Goal: Task Accomplishment & Management: Manage account settings

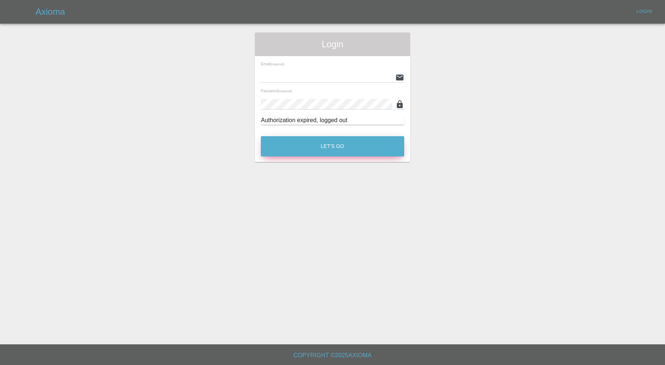
type input "carl.ainsworth@axioma.co.uk"
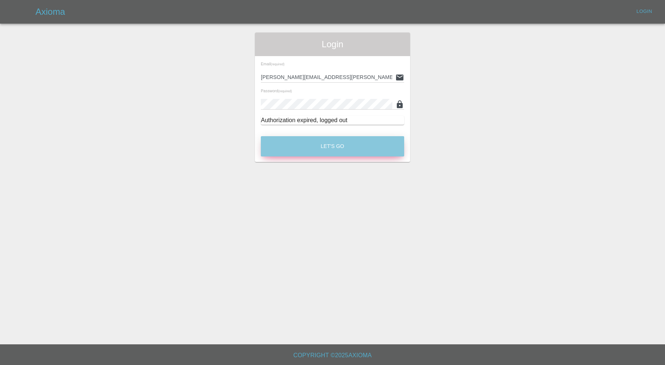
click at [368, 143] on button "Let's Go" at bounding box center [332, 146] width 143 height 20
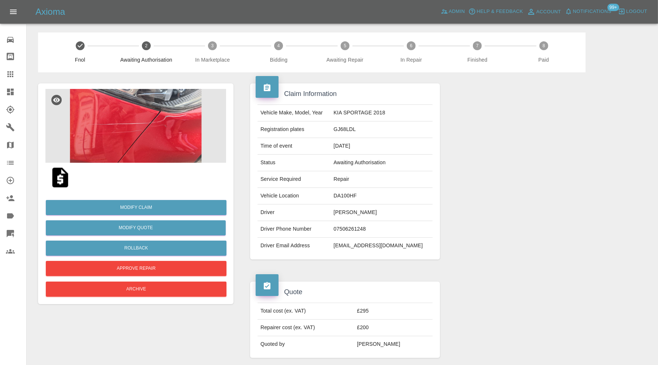
click at [167, 133] on img at bounding box center [135, 126] width 181 height 74
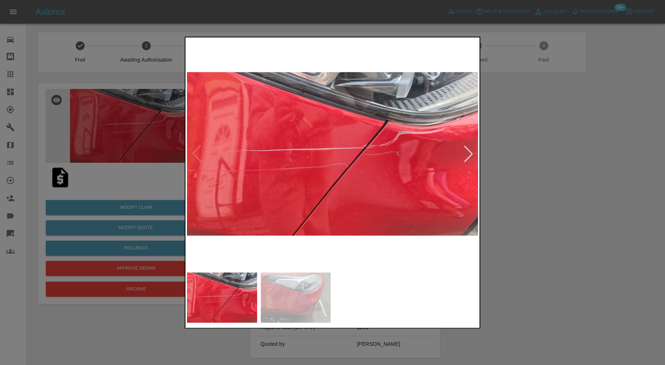
click at [470, 144] on img at bounding box center [332, 154] width 291 height 230
click at [471, 145] on img at bounding box center [332, 154] width 291 height 230
click at [471, 150] on div at bounding box center [468, 154] width 16 height 16
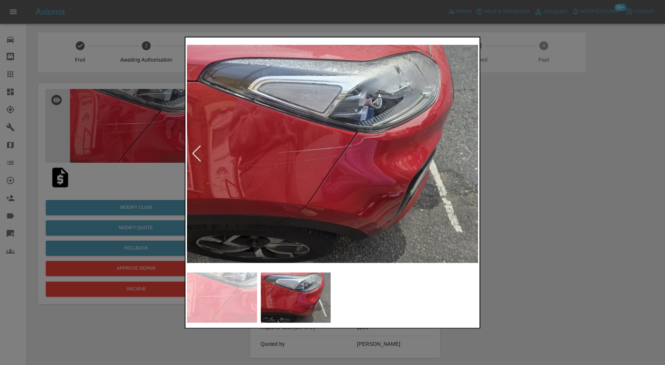
click at [471, 150] on img at bounding box center [332, 154] width 291 height 230
click at [530, 159] on div at bounding box center [332, 182] width 665 height 365
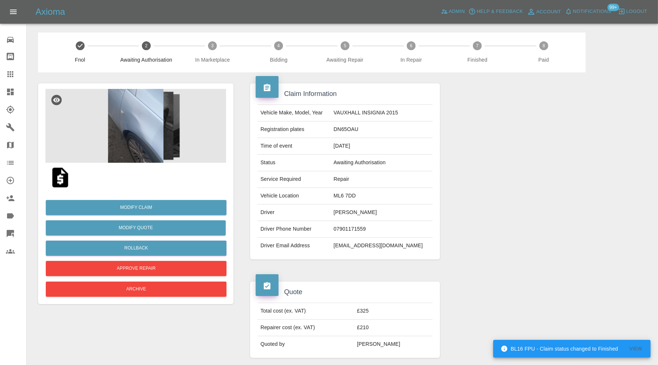
click at [139, 130] on img at bounding box center [135, 126] width 181 height 74
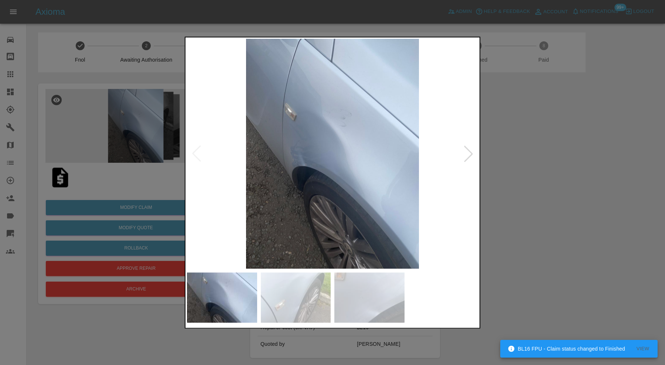
click at [468, 149] on div at bounding box center [468, 154] width 16 height 16
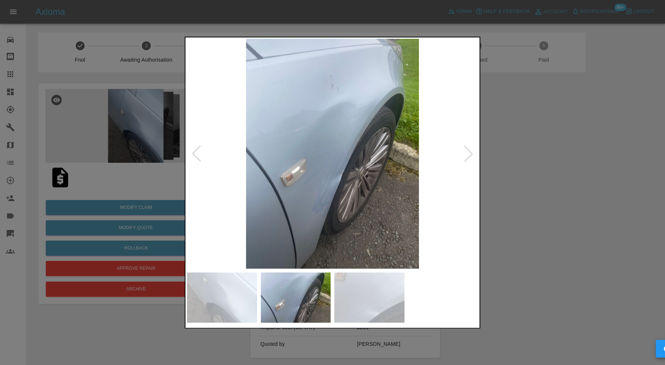
click at [469, 150] on div at bounding box center [468, 154] width 16 height 16
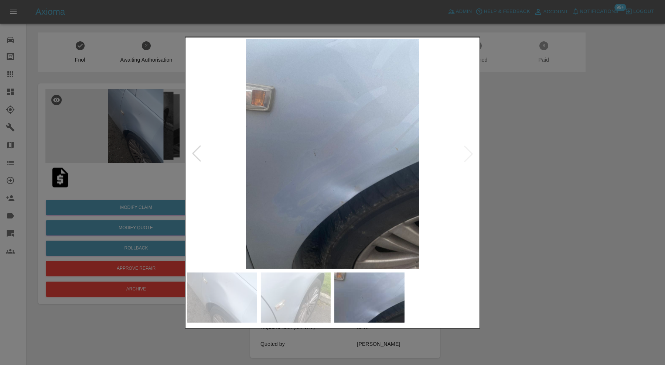
click at [469, 150] on img at bounding box center [332, 154] width 291 height 230
click at [510, 151] on div at bounding box center [332, 182] width 665 height 365
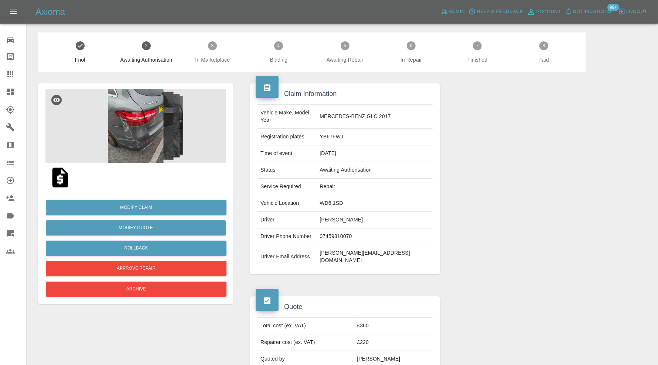
click at [137, 134] on img at bounding box center [135, 126] width 181 height 74
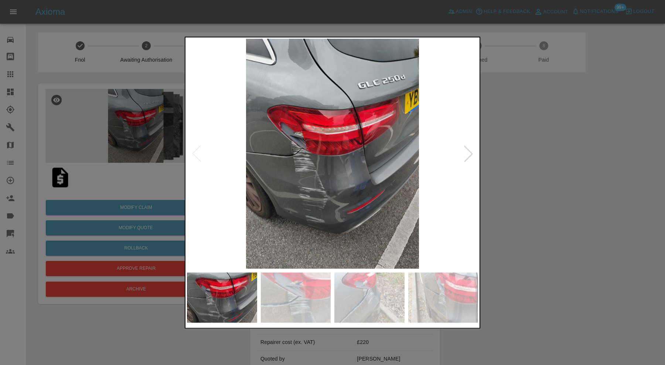
click at [320, 287] on img at bounding box center [296, 298] width 70 height 50
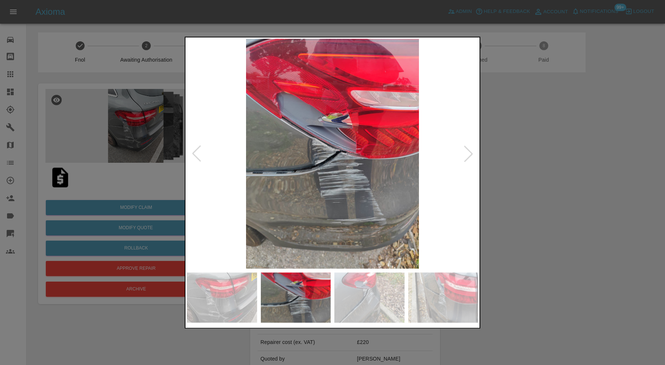
click at [355, 289] on img at bounding box center [369, 298] width 70 height 50
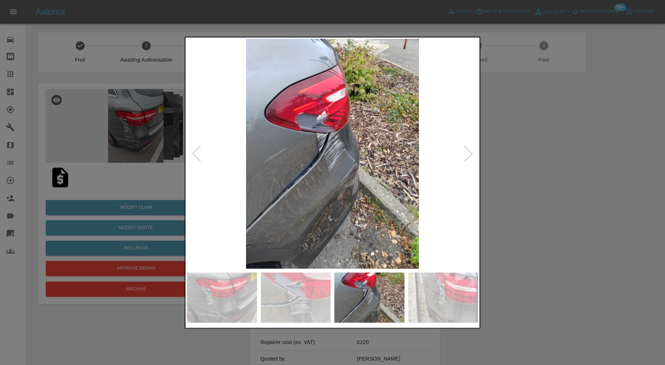
click at [438, 285] on img at bounding box center [443, 298] width 70 height 50
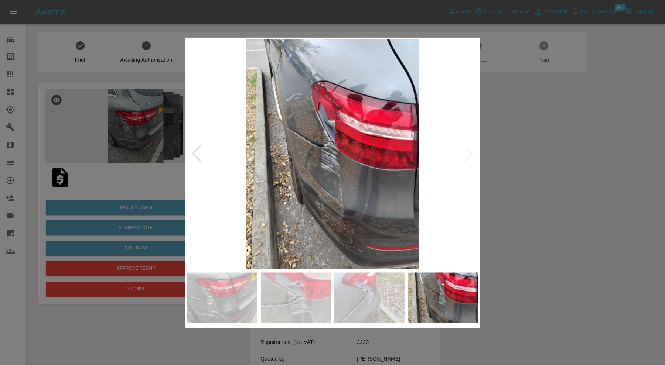
click at [465, 156] on img at bounding box center [332, 154] width 291 height 230
click at [327, 159] on img at bounding box center [332, 154] width 291 height 230
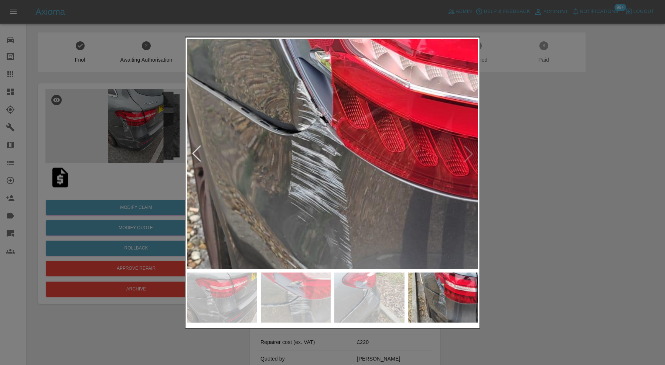
click at [279, 122] on img at bounding box center [325, 154] width 874 height 691
click at [550, 153] on div at bounding box center [332, 182] width 665 height 365
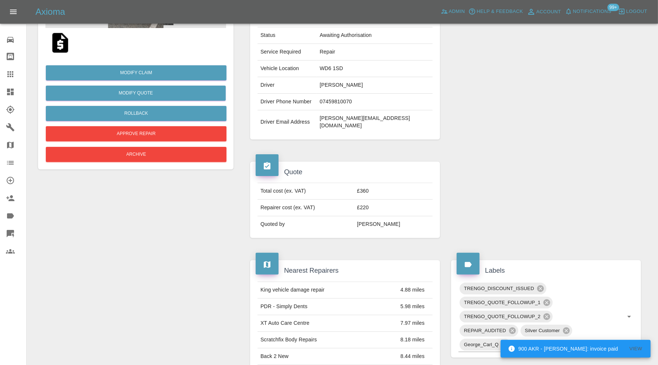
scroll to position [246, 0]
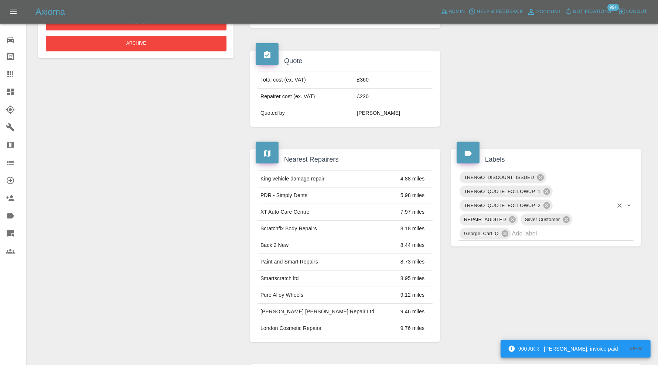
click at [531, 228] on input "text" at bounding box center [562, 233] width 101 height 11
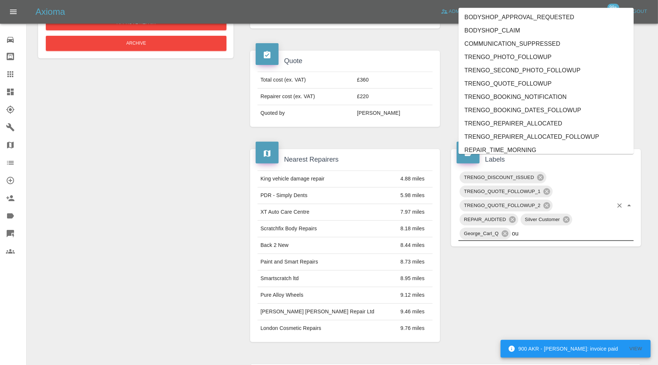
type input "out"
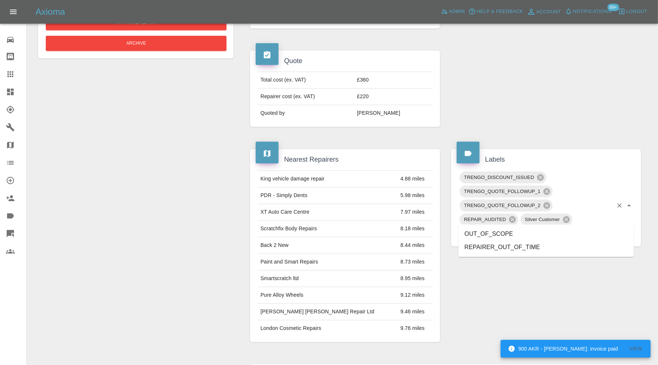
click at [514, 229] on li "OUT_OF_SCOPE" at bounding box center [546, 234] width 175 height 13
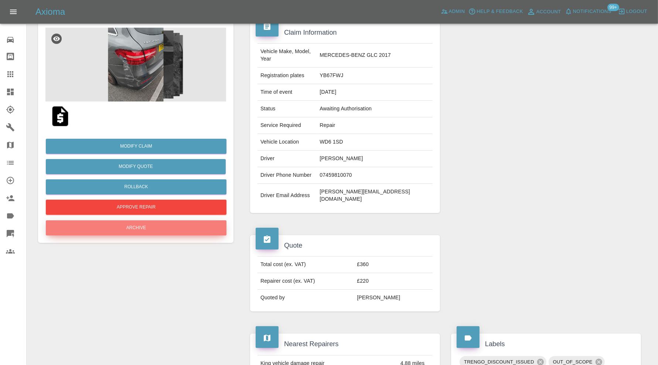
click at [185, 229] on button "Archive" at bounding box center [136, 228] width 181 height 15
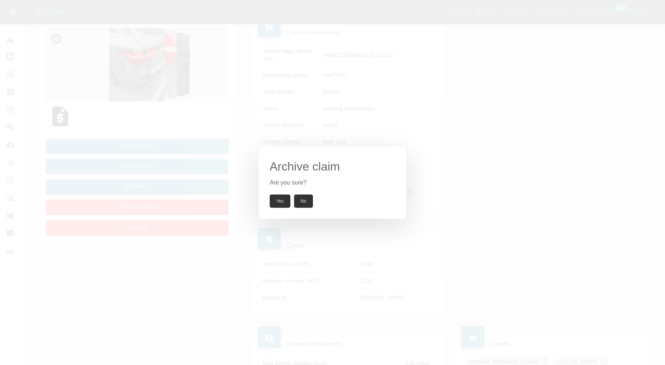
click at [274, 200] on button "Yes" at bounding box center [280, 201] width 21 height 13
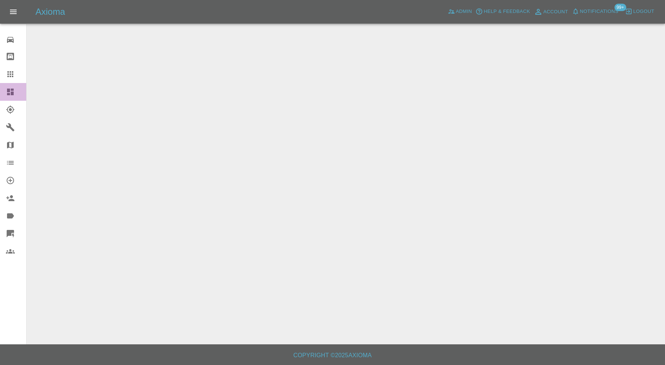
click at [13, 86] on link "Dashboard" at bounding box center [13, 92] width 26 height 18
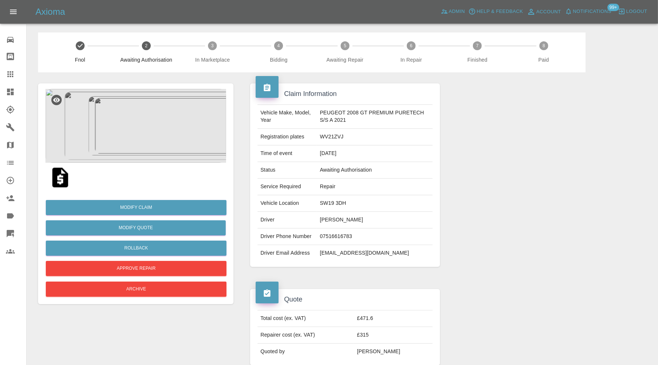
click at [137, 127] on img at bounding box center [135, 126] width 181 height 74
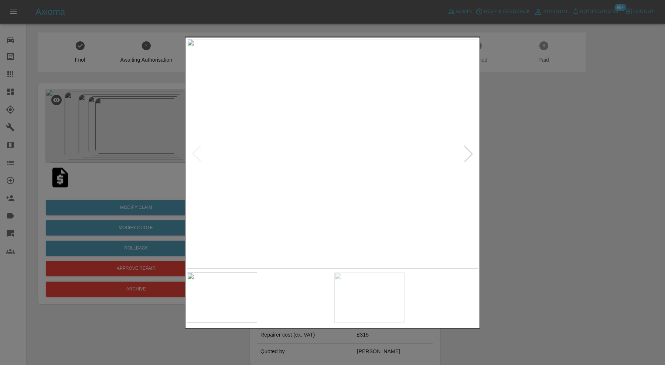
click at [278, 305] on img at bounding box center [296, 298] width 70 height 50
click at [469, 151] on div at bounding box center [468, 154] width 16 height 16
click at [469, 149] on div at bounding box center [468, 154] width 16 height 16
click at [470, 149] on div at bounding box center [468, 154] width 16 height 16
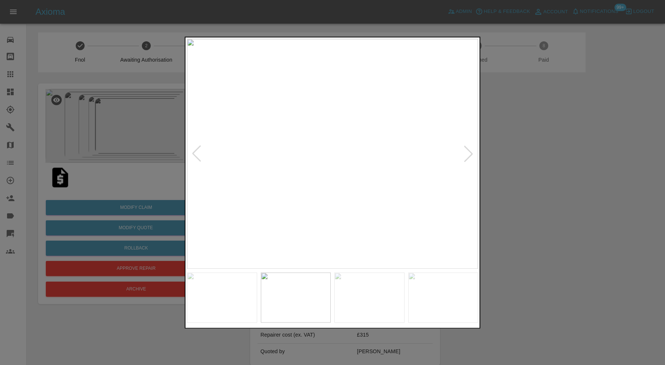
click at [470, 149] on div at bounding box center [468, 154] width 16 height 16
click at [470, 149] on img at bounding box center [332, 154] width 291 height 230
click at [548, 159] on div at bounding box center [332, 182] width 665 height 365
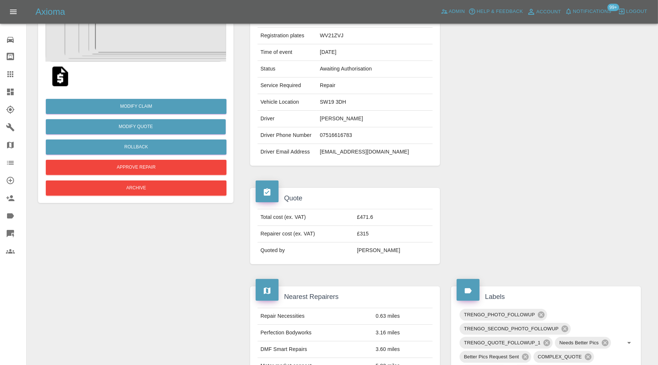
scroll to position [86, 0]
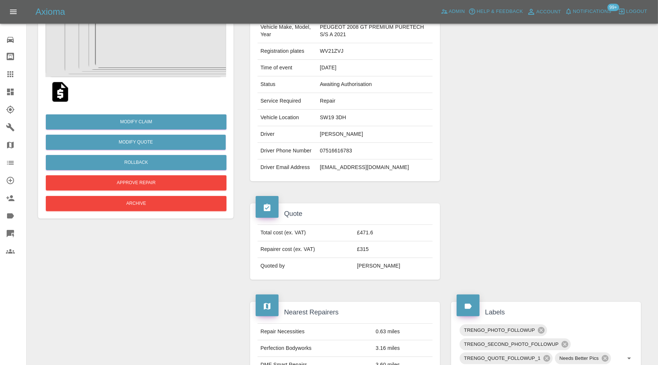
click at [157, 55] on img at bounding box center [135, 40] width 181 height 74
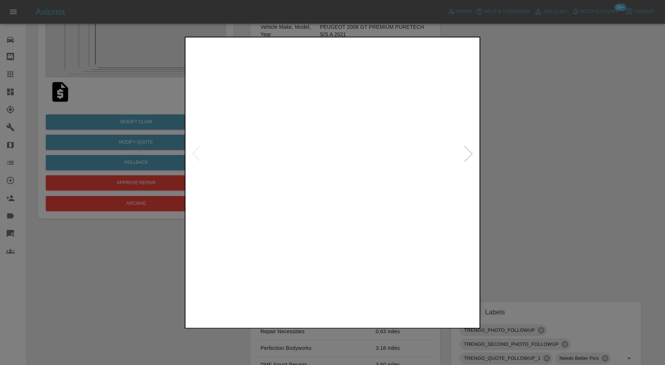
click at [316, 144] on img at bounding box center [332, 154] width 291 height 230
click at [286, 187] on img at bounding box center [265, 178] width 874 height 691
click at [532, 183] on div at bounding box center [332, 182] width 665 height 365
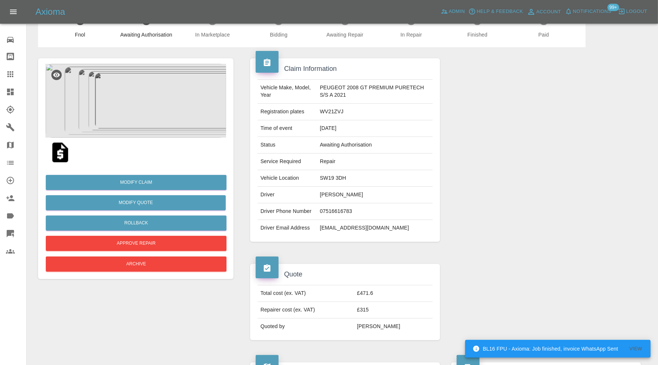
scroll to position [24, 0]
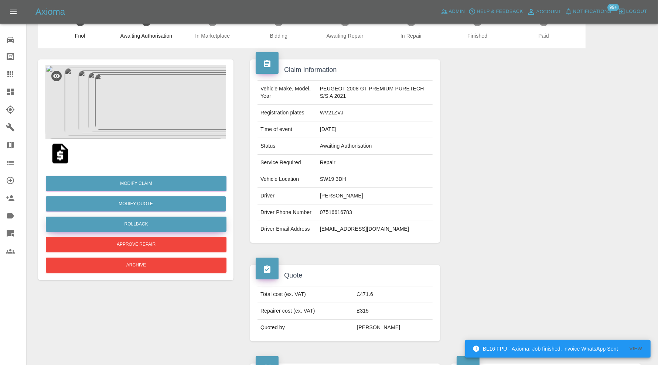
click at [144, 230] on button "Rollback" at bounding box center [136, 224] width 181 height 15
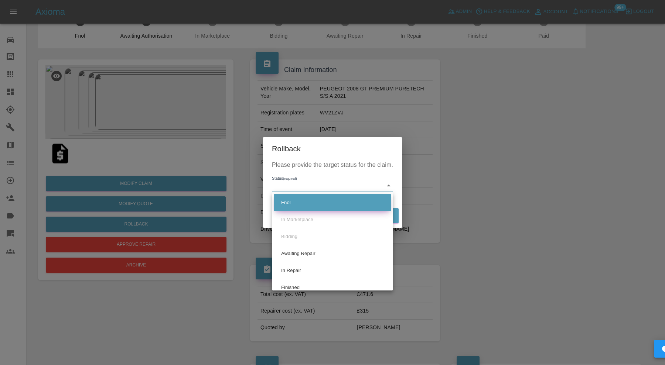
click at [318, 206] on li "Fnol" at bounding box center [333, 202] width 118 height 17
type input "fnol"
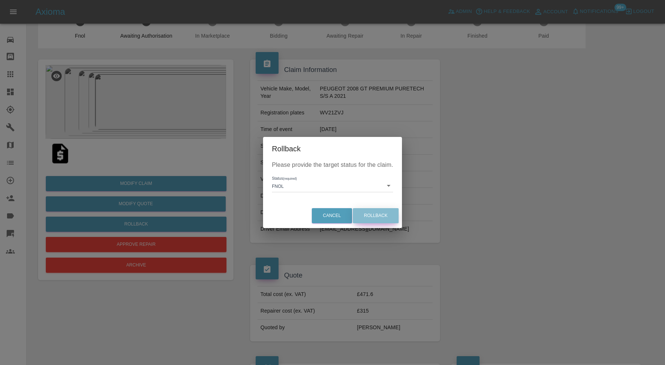
click at [386, 216] on button "Rollback" at bounding box center [376, 215] width 46 height 15
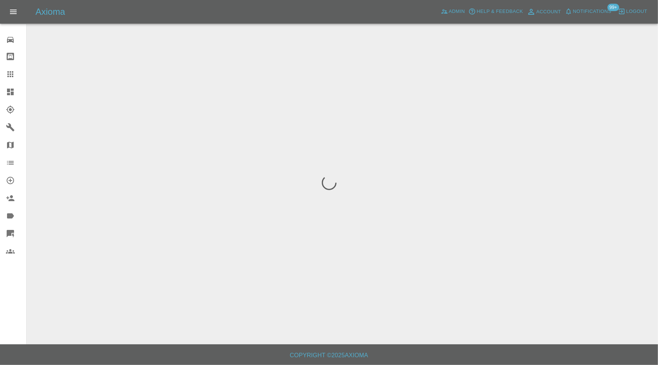
scroll to position [0, 0]
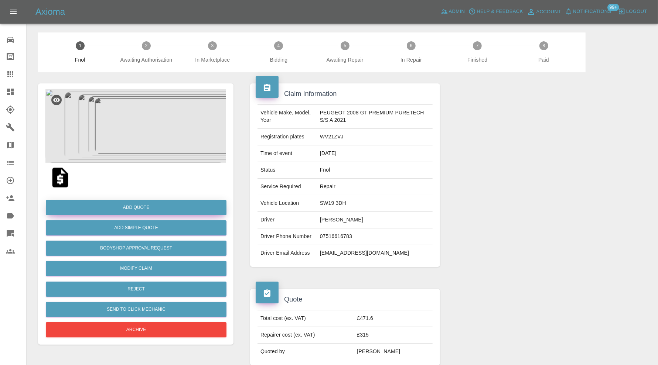
click at [149, 207] on button "Add Quote" at bounding box center [136, 207] width 181 height 15
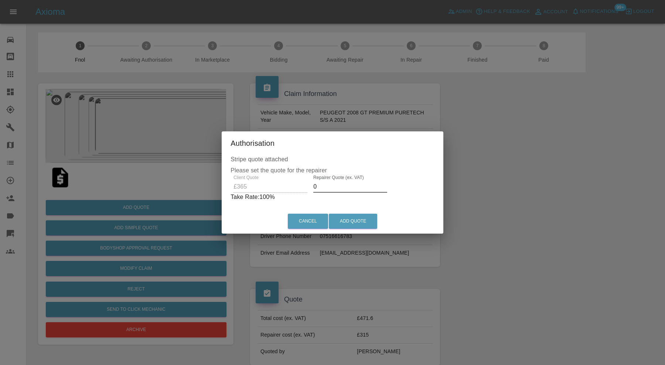
click at [330, 188] on input "0" at bounding box center [350, 187] width 74 height 12
type input "240"
click at [351, 218] on button "Add Quote" at bounding box center [353, 221] width 48 height 15
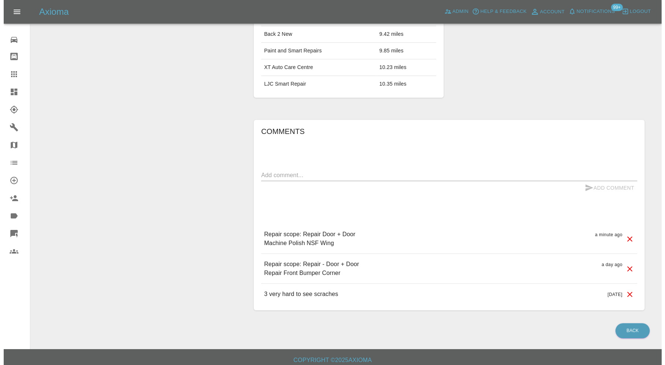
scroll to position [485, 0]
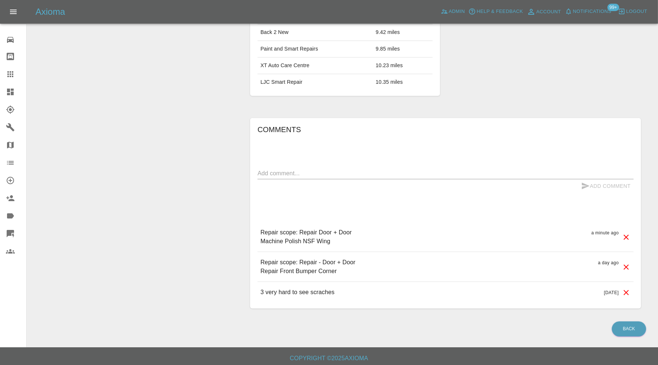
click at [625, 263] on icon at bounding box center [626, 267] width 9 height 9
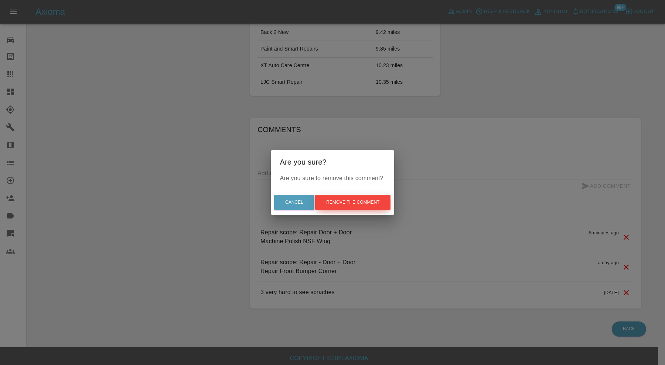
click at [343, 198] on button "Remove the comment" at bounding box center [352, 202] width 75 height 15
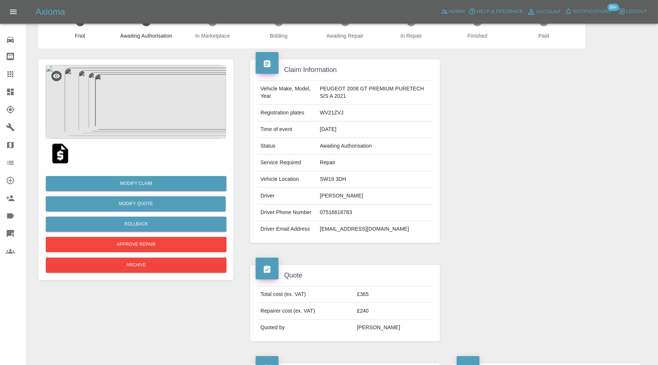
scroll to position [246, 0]
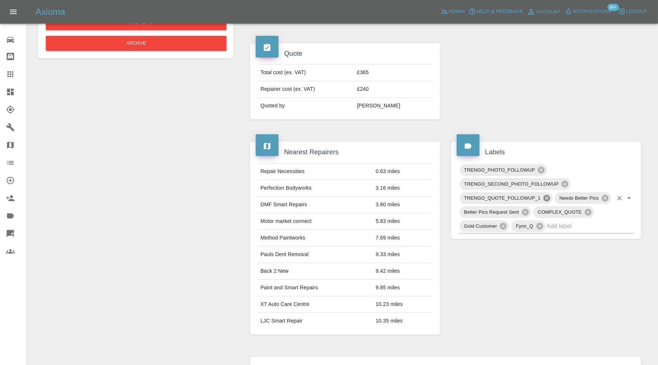
click at [549, 197] on icon at bounding box center [547, 198] width 7 height 7
click at [13, 89] on icon at bounding box center [10, 92] width 7 height 7
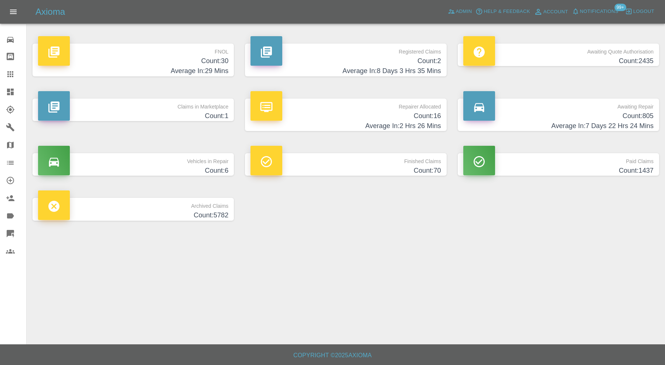
click at [142, 106] on p "Claims in Marketplace" at bounding box center [133, 105] width 190 height 13
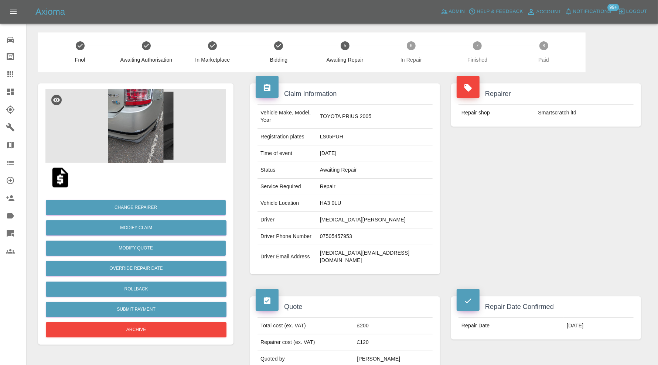
click at [147, 138] on img at bounding box center [135, 126] width 181 height 74
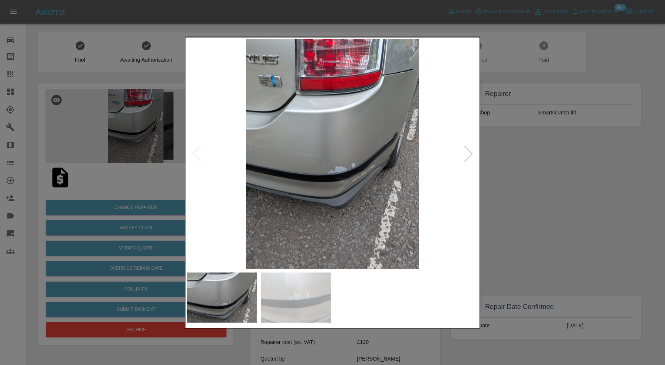
click at [512, 178] on div at bounding box center [332, 182] width 665 height 365
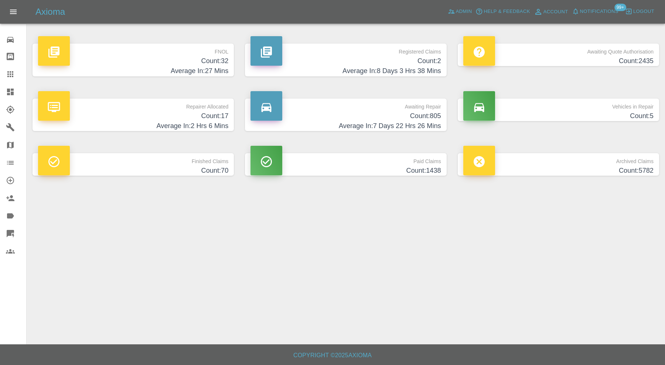
click at [172, 65] on h4 "Count: 32" at bounding box center [133, 61] width 190 height 10
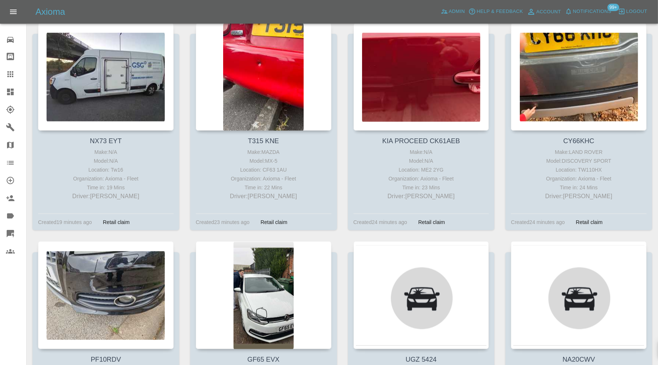
scroll to position [677, 0]
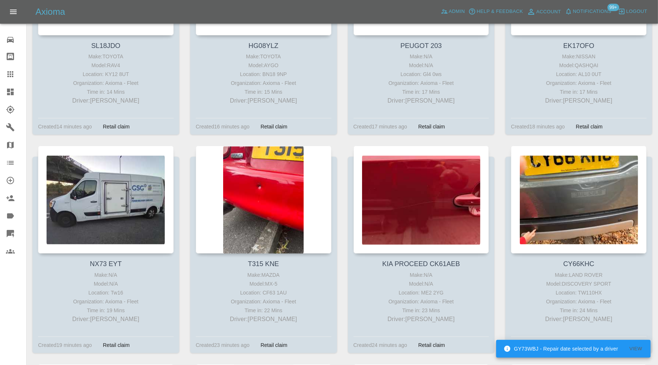
click at [627, 6] on button "Logout" at bounding box center [632, 11] width 33 height 11
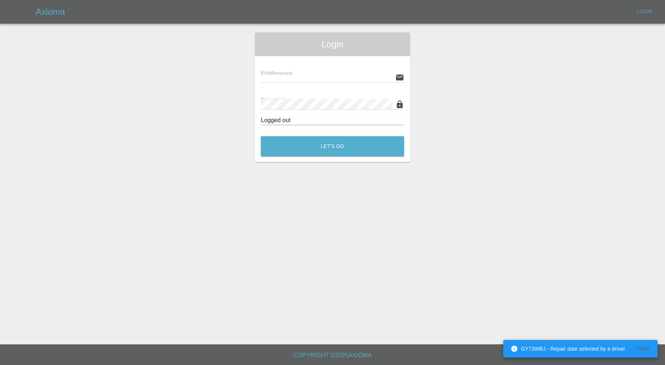
type input "carl.ainsworth@axioma.co.uk"
click at [377, 146] on button "Let's Go" at bounding box center [332, 146] width 143 height 20
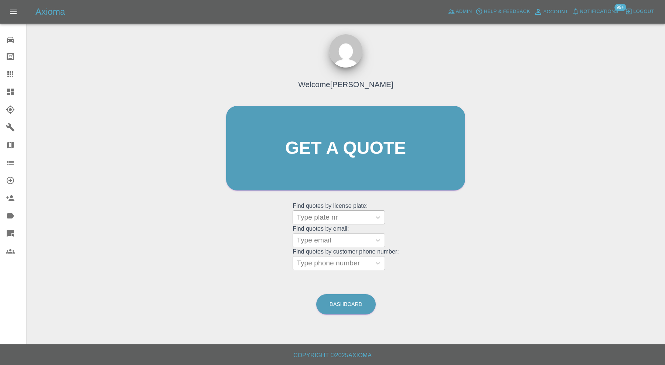
click at [337, 221] on div at bounding box center [332, 217] width 71 height 10
type input "lw19"
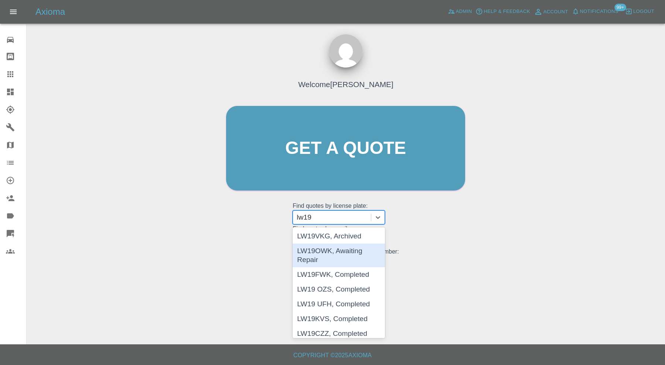
click at [352, 251] on div "LW19OWK, Awaiting Repair" at bounding box center [339, 256] width 92 height 24
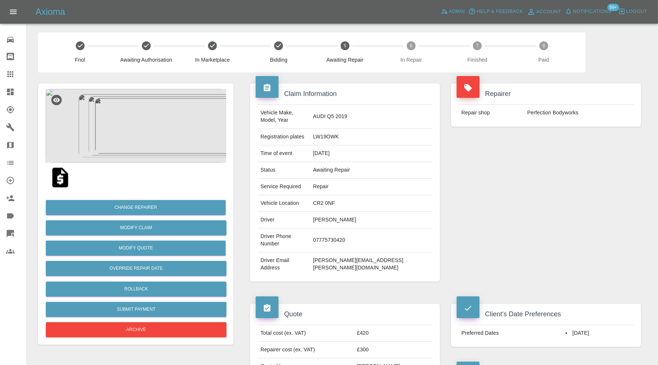
click at [140, 125] on img at bounding box center [135, 126] width 181 height 74
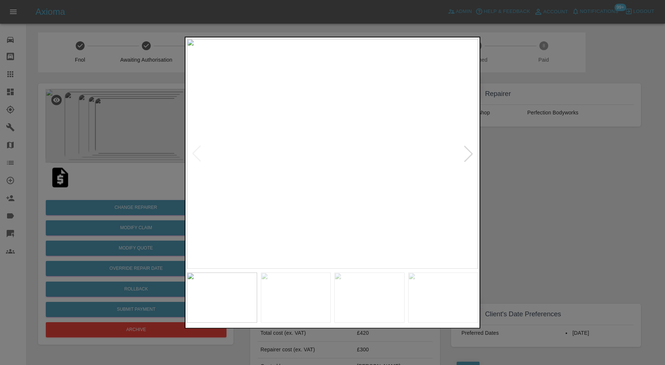
click at [465, 153] on div at bounding box center [468, 154] width 16 height 16
click at [470, 153] on div at bounding box center [468, 154] width 16 height 16
click at [534, 158] on div at bounding box center [332, 182] width 665 height 365
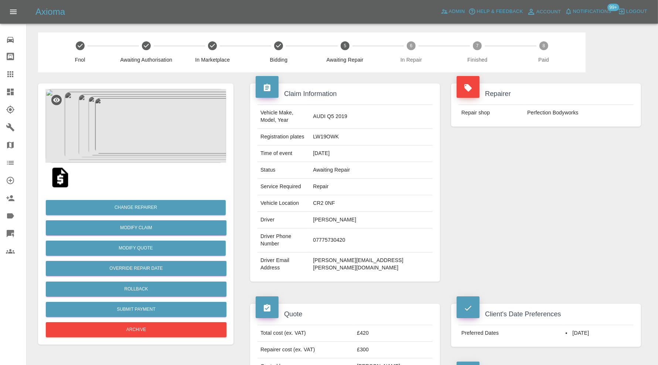
click at [148, 143] on img at bounding box center [135, 126] width 181 height 74
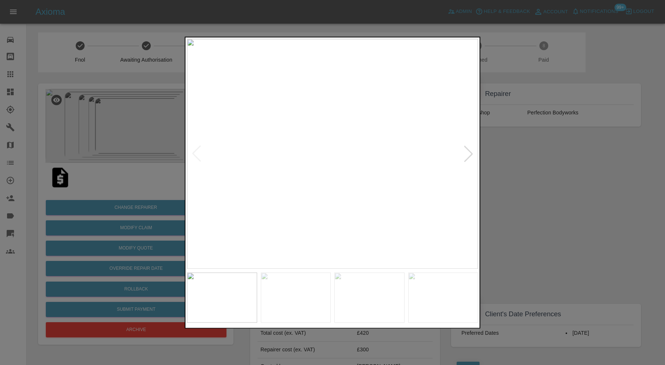
click at [542, 183] on div at bounding box center [332, 182] width 665 height 365
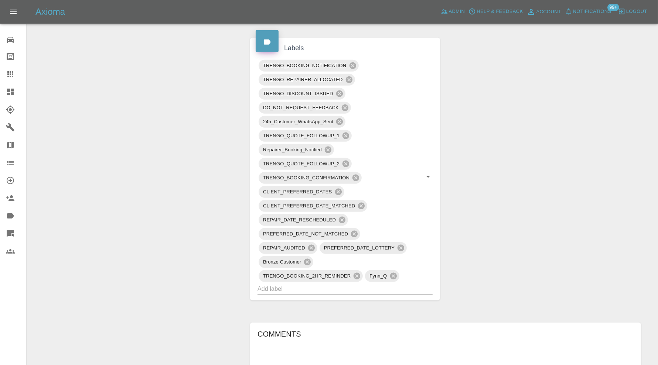
scroll to position [616, 0]
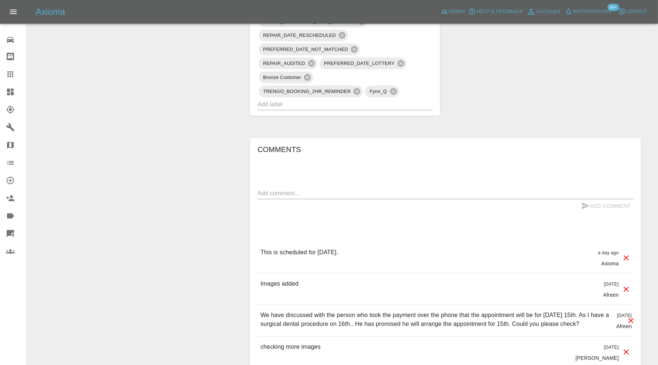
click at [419, 189] on textarea at bounding box center [446, 193] width 376 height 8
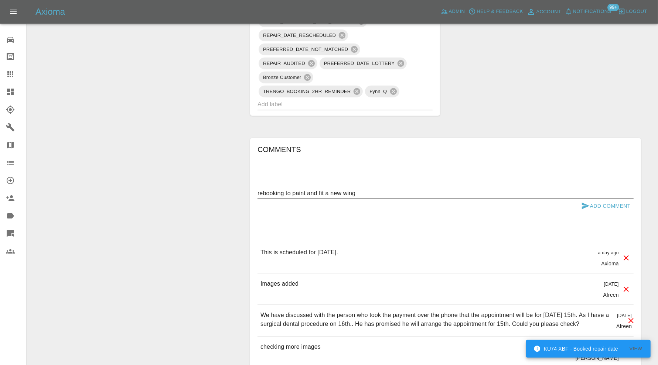
type textarea "rebooking to paint and fit a new wing"
click at [595, 200] on button "Add Comment" at bounding box center [605, 207] width 55 height 14
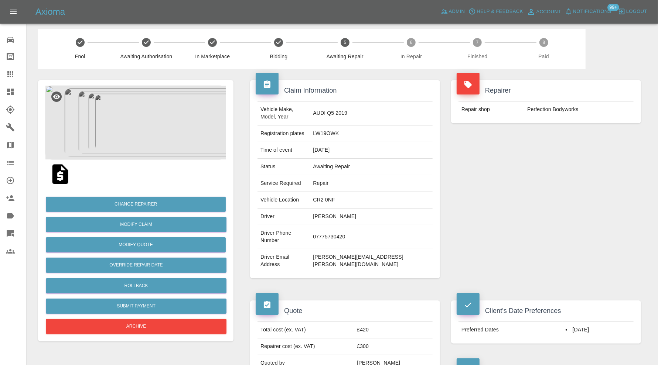
scroll to position [0, 0]
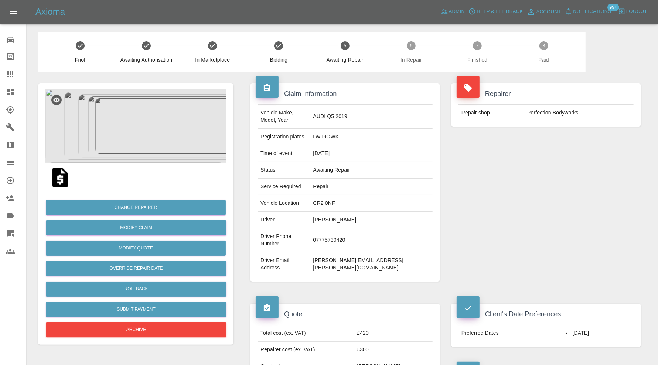
click at [13, 159] on icon at bounding box center [10, 163] width 9 height 9
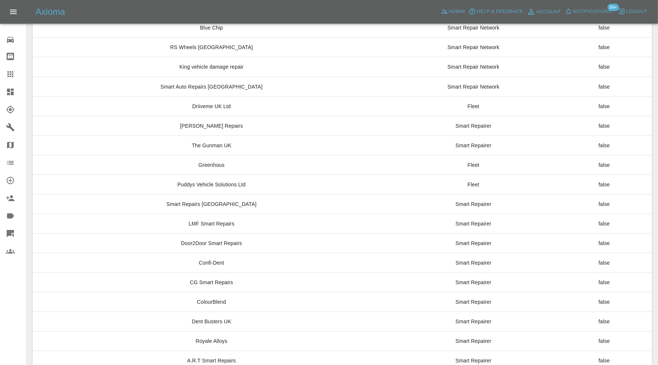
scroll to position [5557, 0]
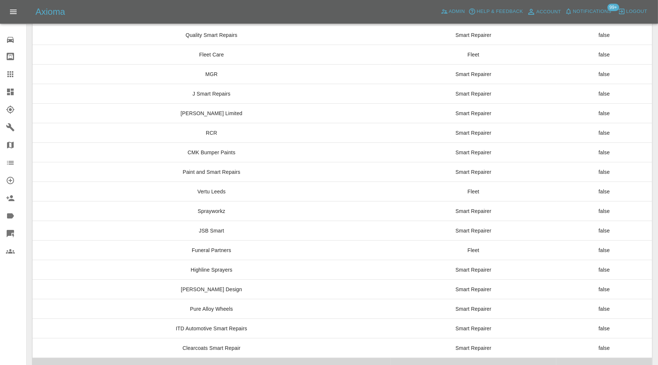
click at [248, 358] on td "Roadside Refinish" at bounding box center [212, 368] width 358 height 20
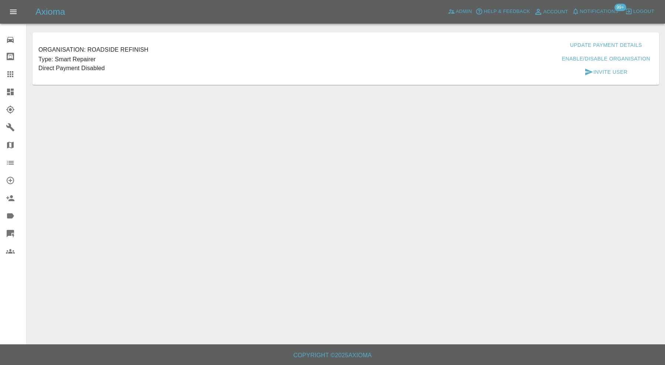
click at [609, 48] on button "Update Payment Details" at bounding box center [606, 45] width 78 height 14
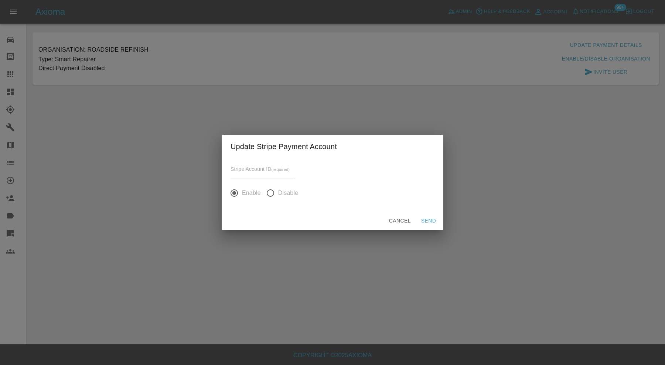
click at [273, 167] on small "(required)" at bounding box center [280, 169] width 18 height 4
click at [273, 171] on input "input" at bounding box center [263, 174] width 65 height 11
paste input "acct_1SIVImAiI2nTvHUt"
type input "acct_1SIVImAiI2nTvHUt"
click at [427, 219] on button "Send" at bounding box center [429, 221] width 24 height 14
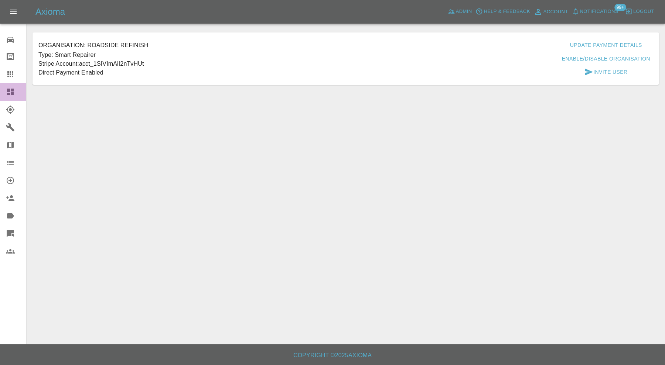
click at [12, 91] on icon at bounding box center [10, 92] width 7 height 7
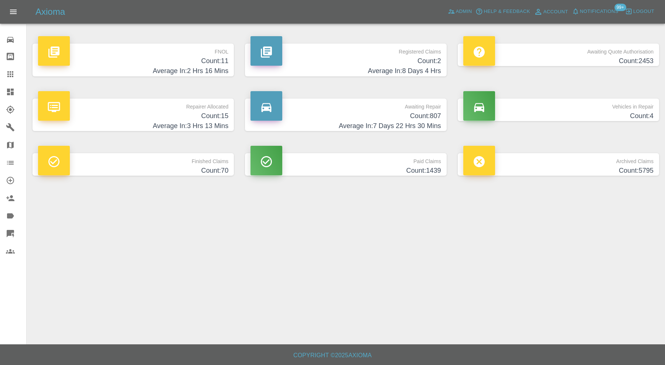
click at [636, 14] on span "Logout" at bounding box center [643, 11] width 21 height 8
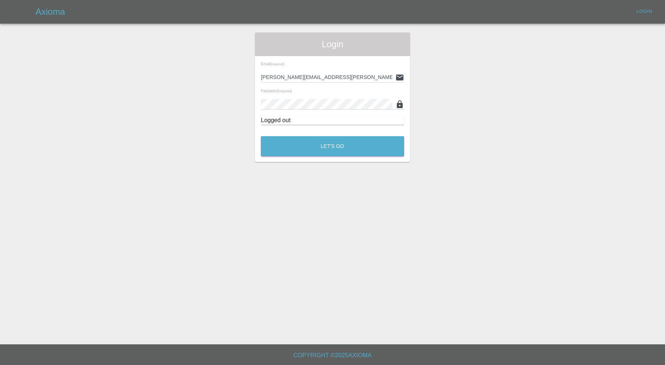
click at [349, 76] on input "carl.ainsworth@axioma.co.uk" at bounding box center [327, 77] width 132 height 11
drag, startPoint x: 353, startPoint y: 76, endPoint x: 220, endPoint y: 81, distance: 133.5
click at [220, 81] on div "Login Email (required) carl.ainsworth@axioma.co.uk Password (required) Logged o…" at bounding box center [332, 98] width 664 height 130
paste input "garydawson1960@outlook.com"
type input "garydawson1960@outlook.com"
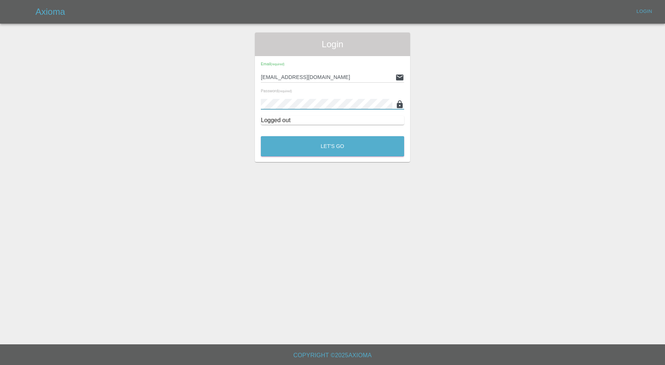
click at [224, 108] on div "Login Email (required) garydawson1960@outlook.com Password (required) Logged ou…" at bounding box center [332, 98] width 664 height 130
click at [279, 144] on button "Let's Go" at bounding box center [332, 146] width 143 height 20
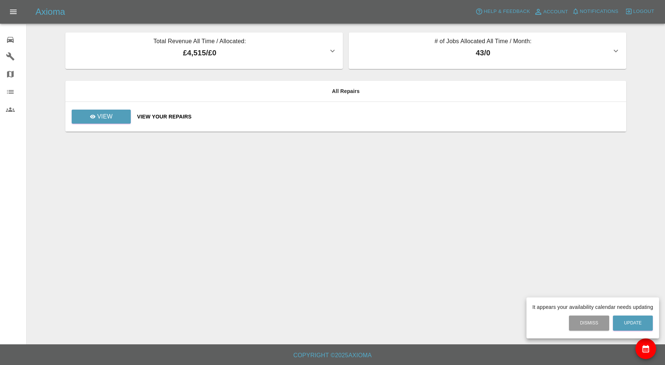
click at [638, 11] on div at bounding box center [332, 182] width 665 height 365
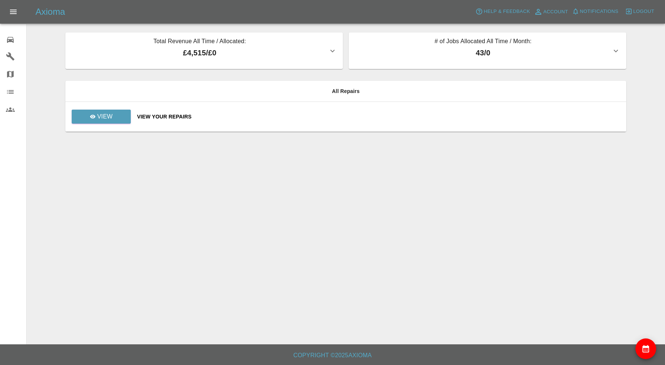
click at [638, 11] on span "Logout" at bounding box center [643, 11] width 21 height 8
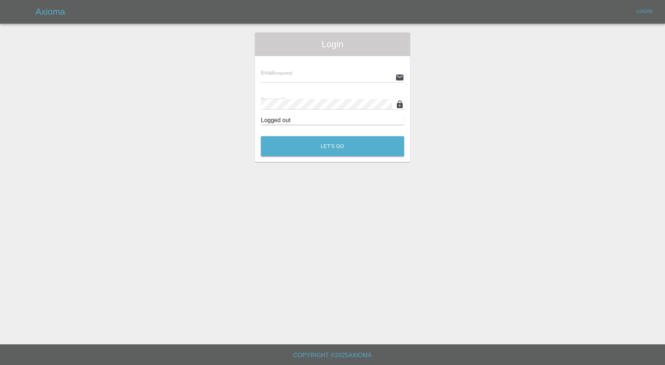
type input "carl.ainsworth@axioma.co.uk"
click at [346, 145] on button "Let's Go" at bounding box center [332, 146] width 143 height 20
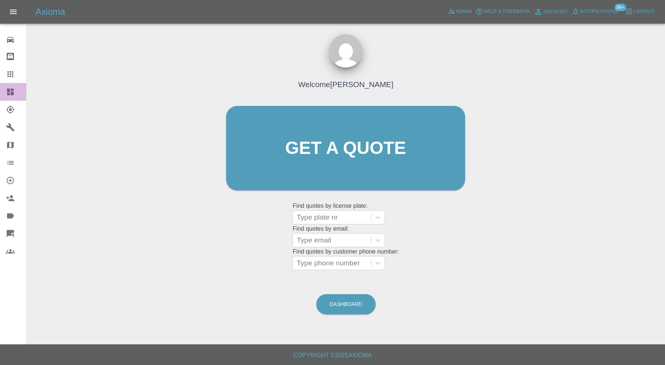
click at [14, 93] on icon at bounding box center [10, 92] width 9 height 9
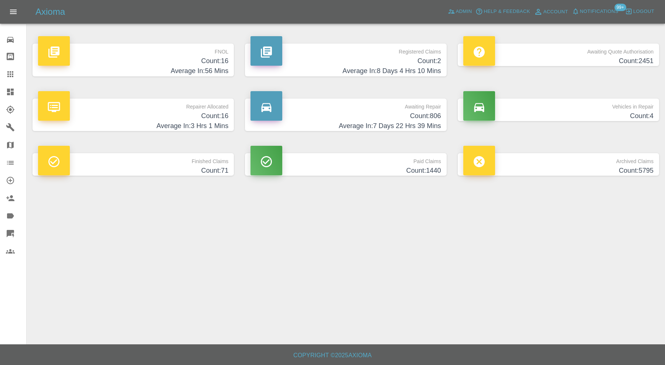
click at [646, 17] on button "Logout" at bounding box center [639, 11] width 33 height 11
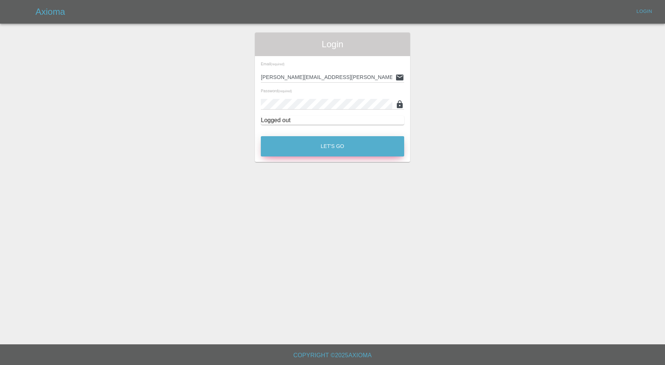
click at [300, 142] on button "Let's Go" at bounding box center [332, 146] width 143 height 20
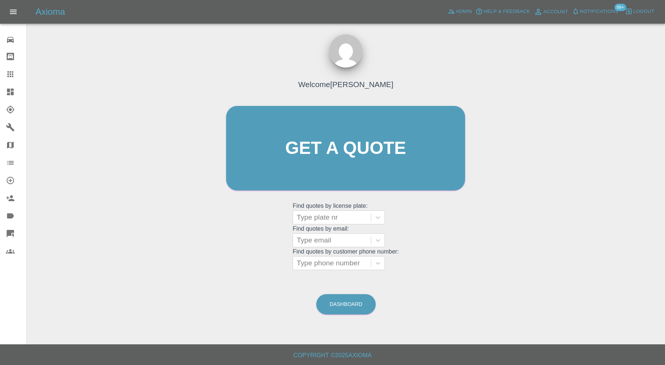
click at [12, 160] on icon at bounding box center [10, 163] width 9 height 9
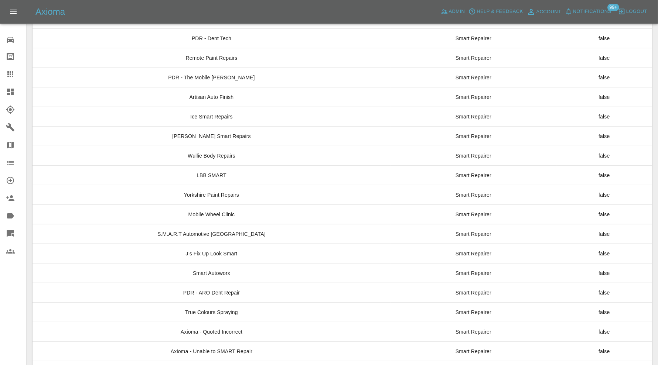
scroll to position [5576, 0]
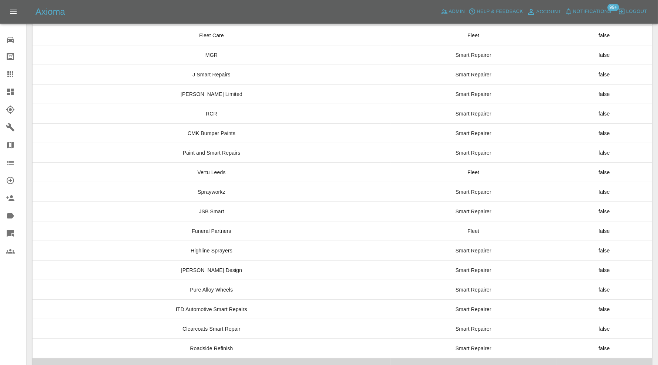
click at [288, 359] on td "Callams Body Detail" at bounding box center [212, 369] width 358 height 20
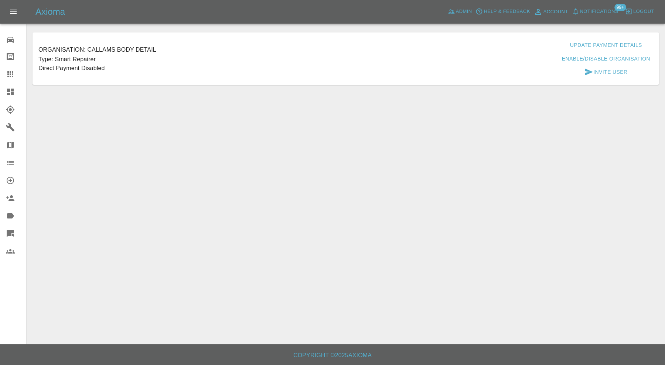
click at [584, 42] on button "Update Payment Details" at bounding box center [606, 45] width 78 height 14
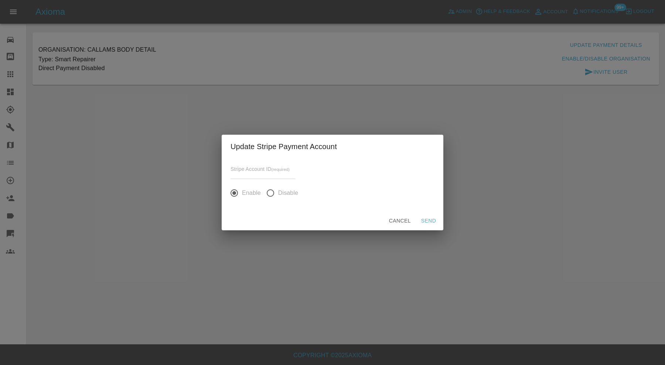
click at [285, 172] on input "input" at bounding box center [263, 174] width 65 height 11
paste input "acct_1SIVg9AVg960Vgzu"
type input "acct_1SIVg9AVg960Vgzu"
click at [429, 219] on button "Send" at bounding box center [429, 221] width 24 height 14
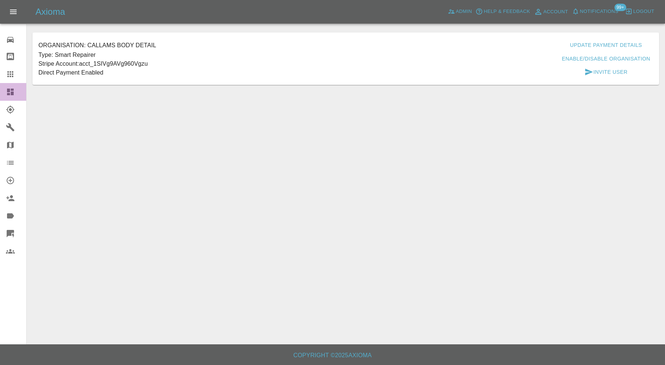
click at [14, 91] on icon at bounding box center [10, 92] width 9 height 9
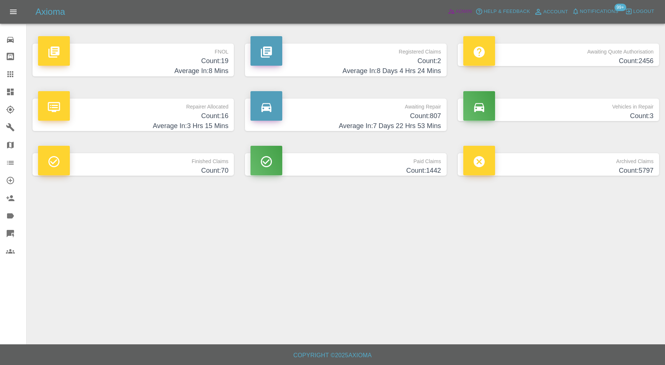
click at [456, 17] on link "Admin" at bounding box center [460, 11] width 28 height 11
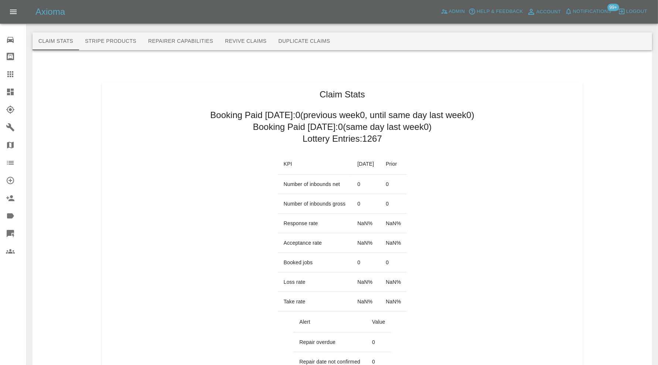
click at [187, 44] on button "Repairer Capabilities" at bounding box center [180, 42] width 77 height 18
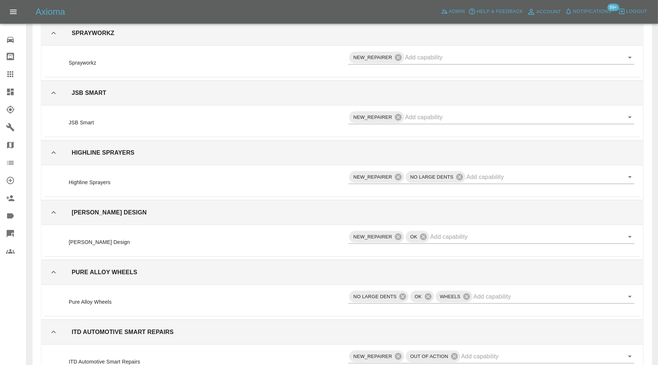
scroll to position [11552, 0]
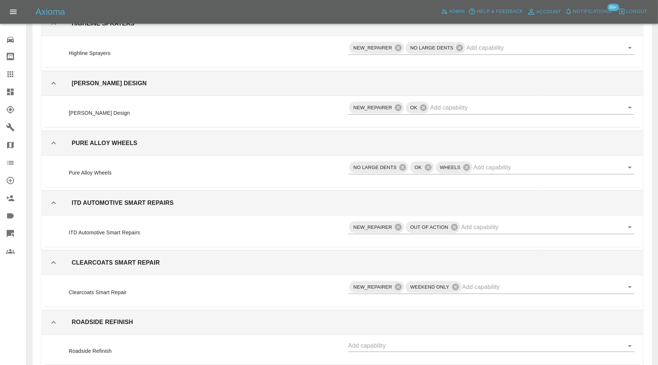
click at [423, 341] on input "text" at bounding box center [485, 346] width 275 height 11
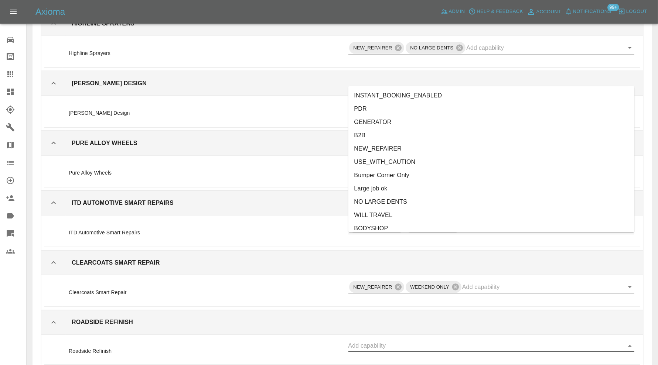
click at [400, 143] on li "NEW_REPAIRER" at bounding box center [491, 149] width 286 height 13
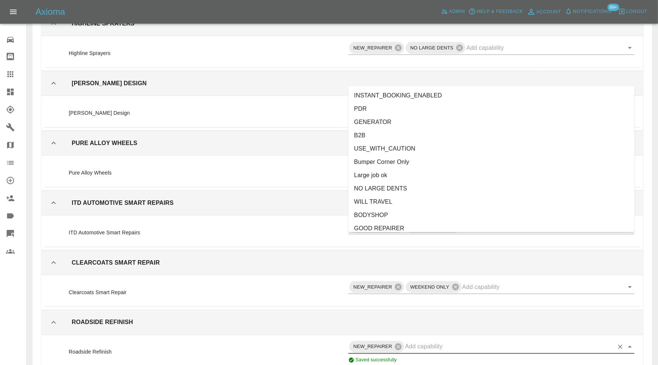
click at [418, 341] on input "text" at bounding box center [509, 346] width 209 height 11
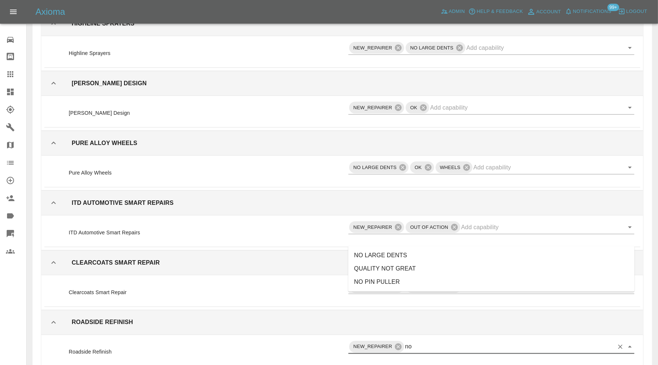
click at [394, 283] on li "NO PIN PULLER" at bounding box center [491, 282] width 286 height 13
type input "no"
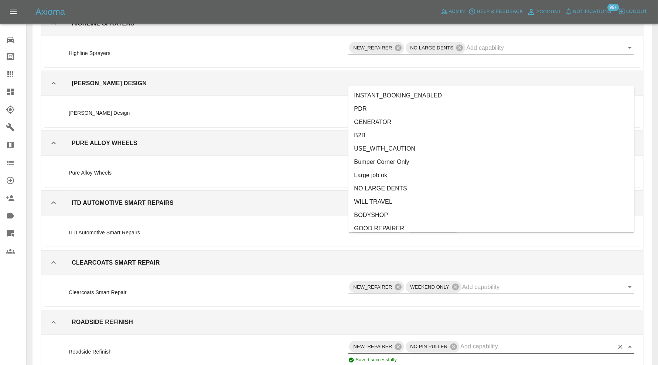
click at [478, 341] on input "text" at bounding box center [536, 346] width 153 height 11
click at [421, 185] on li "NO LARGE DENTS" at bounding box center [491, 189] width 286 height 13
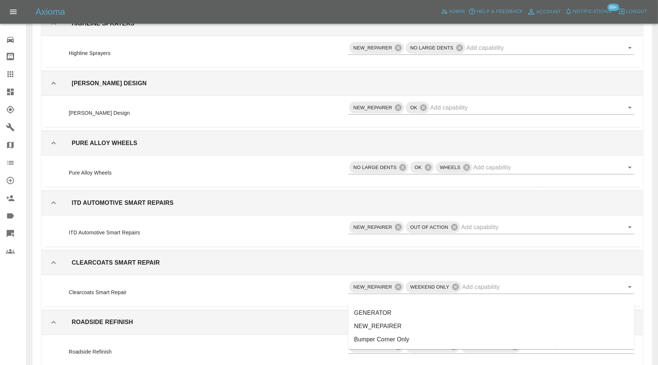
click at [401, 321] on li "NEW_REPAIRER" at bounding box center [491, 326] width 286 height 13
type input "ne"
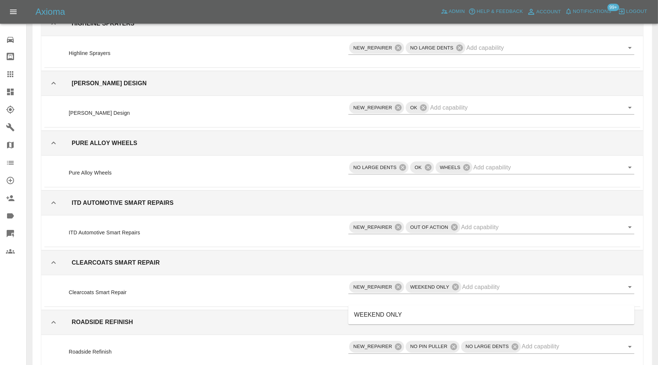
click at [410, 315] on li "WEEKEND ONLY" at bounding box center [491, 315] width 286 height 13
type input "week"
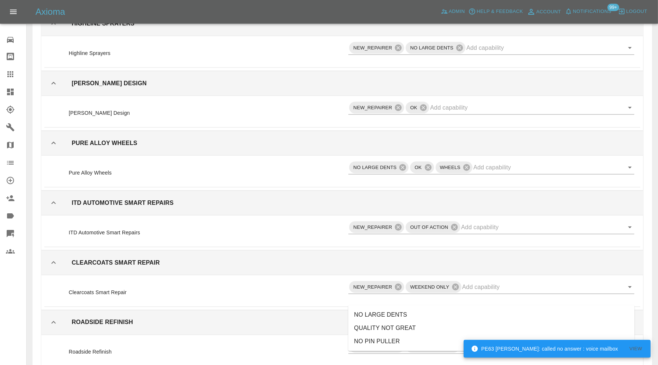
click at [424, 316] on li "NO LARGE DENTS" at bounding box center [491, 315] width 286 height 13
type input "no"
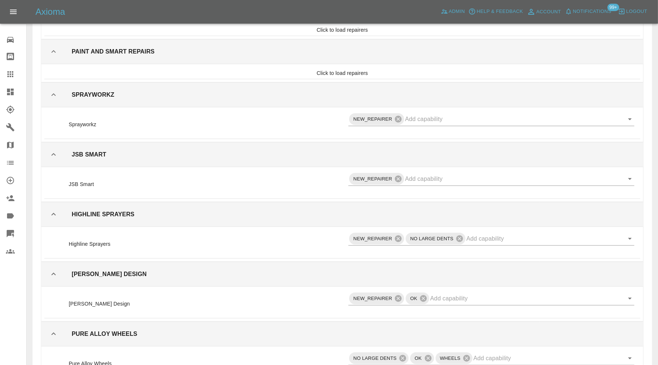
scroll to position [11314, 0]
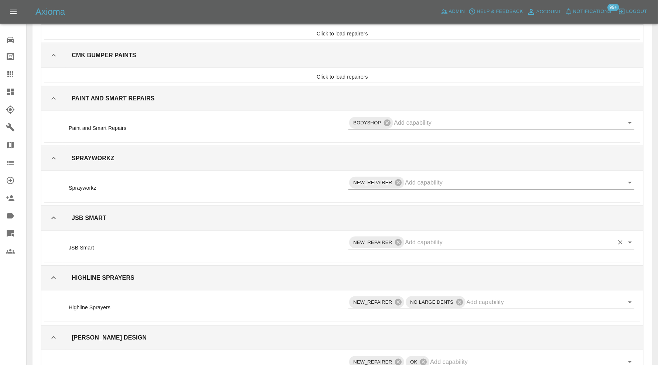
click at [484, 237] on input "text" at bounding box center [509, 242] width 209 height 11
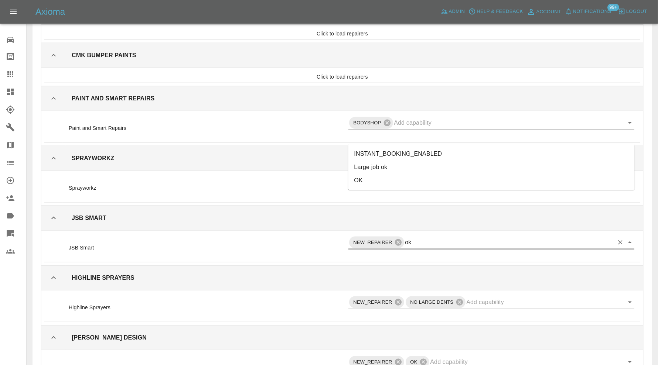
click at [364, 181] on li "OK" at bounding box center [491, 180] width 286 height 13
type input "ok"
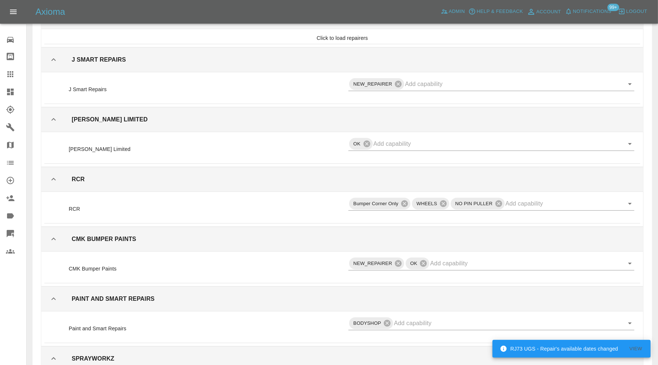
scroll to position [11188, 0]
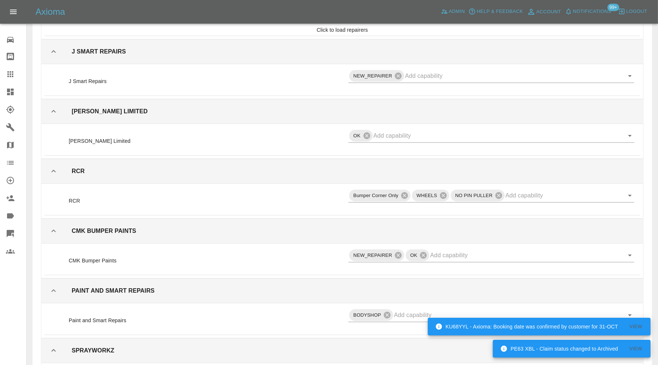
click at [632, 10] on span "Logout" at bounding box center [636, 11] width 21 height 8
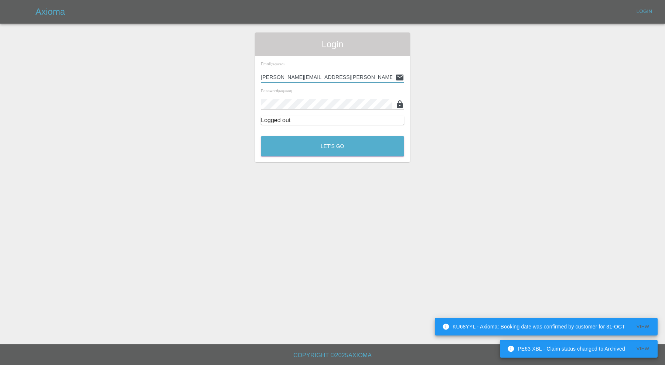
click at [307, 72] on input "carl.ainsworth@axioma.co.uk" at bounding box center [327, 77] width 132 height 11
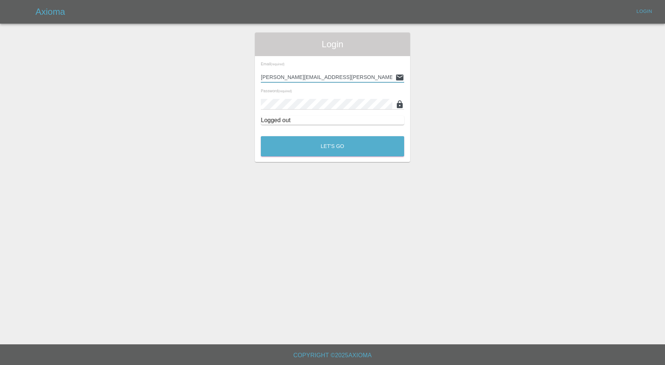
drag, startPoint x: 346, startPoint y: 78, endPoint x: 252, endPoint y: 87, distance: 93.6
click at [252, 87] on div "Login Email (required) carl.ainsworth@axioma.co.uk Password (required) Logged o…" at bounding box center [332, 98] width 166 height 130
type input "callambateman98@gmail.com"
click at [250, 112] on div "Login Email (required) callambateman98@gmail.com Password (required) Logged out…" at bounding box center [332, 98] width 166 height 130
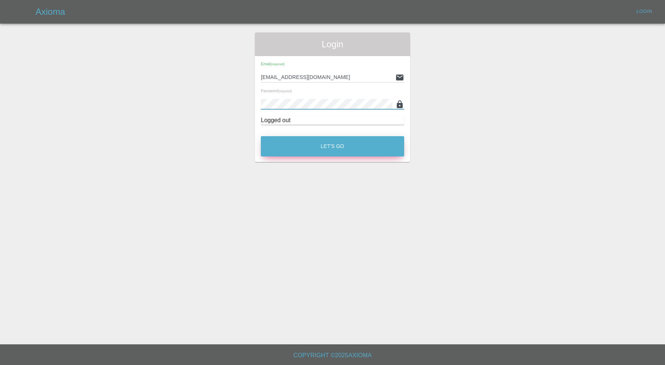
click at [279, 148] on button "Let's Go" at bounding box center [332, 146] width 143 height 20
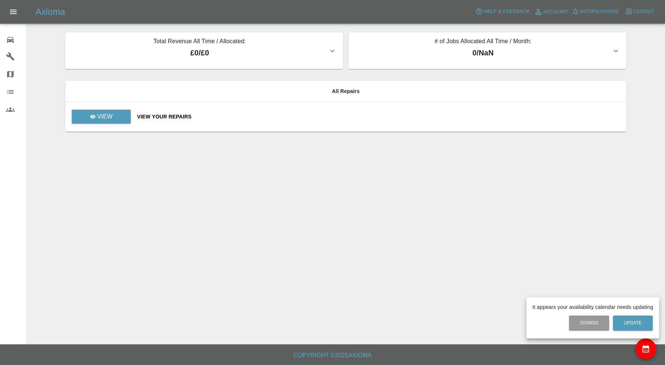
click at [641, 13] on div at bounding box center [332, 182] width 665 height 365
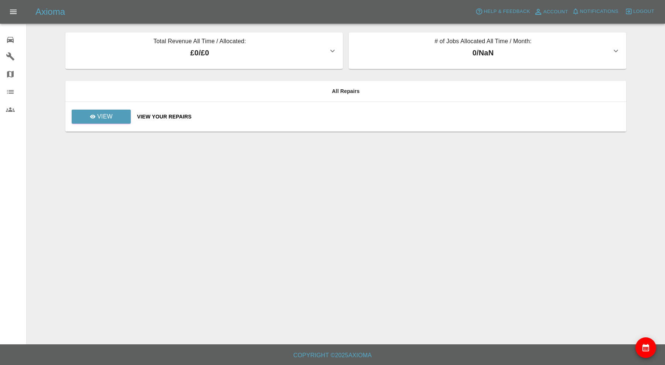
click at [641, 11] on span "Logout" at bounding box center [643, 11] width 21 height 8
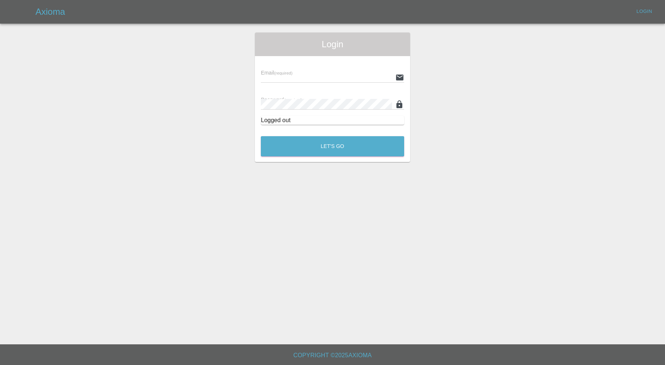
type input "carl.ainsworth@axioma.co.uk"
click at [360, 139] on button "Let's Go" at bounding box center [332, 146] width 143 height 20
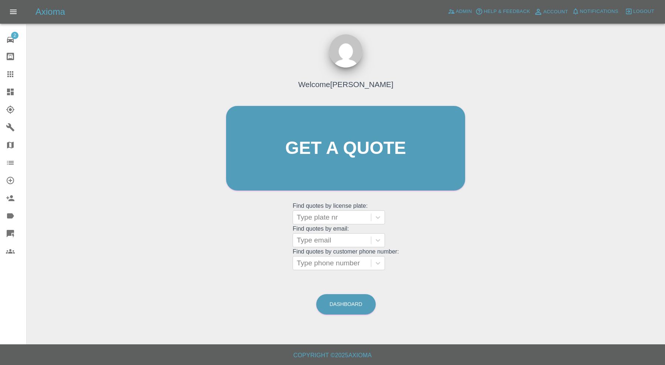
click at [10, 93] on icon at bounding box center [10, 92] width 9 height 9
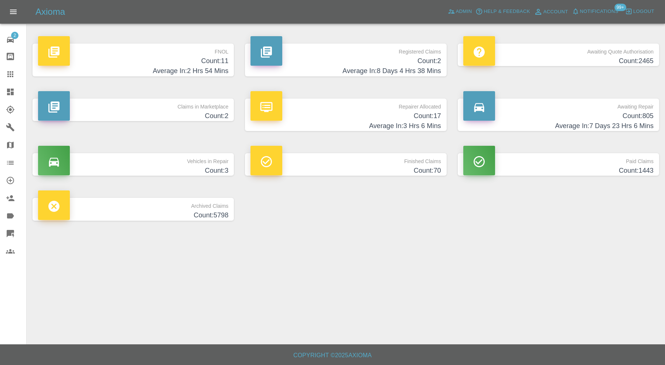
click at [159, 113] on h4 "Count: 2" at bounding box center [133, 116] width 190 height 10
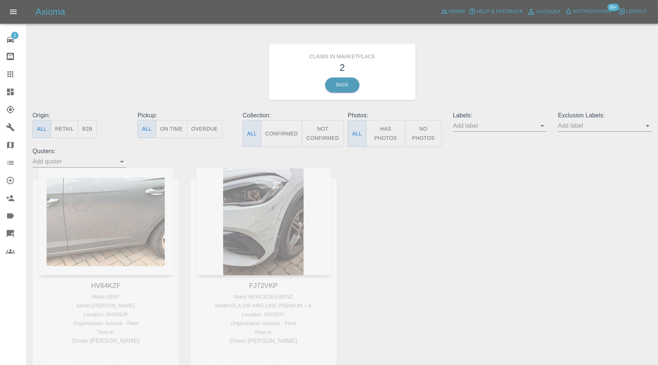
scroll to position [50, 0]
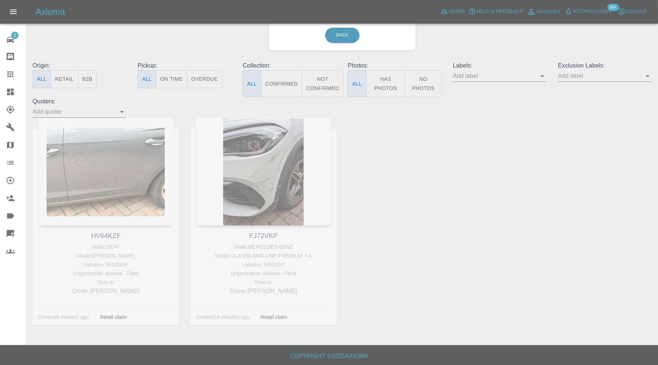
click at [266, 234] on div "FJ72VKP Make: MERCEDES-BENZ Model: GLA 180 AMG LINE PREMIUM + A Location: NG35D…" at bounding box center [264, 227] width 158 height 218
copy link "FJ72VKP"
click at [9, 75] on icon at bounding box center [10, 74] width 9 height 9
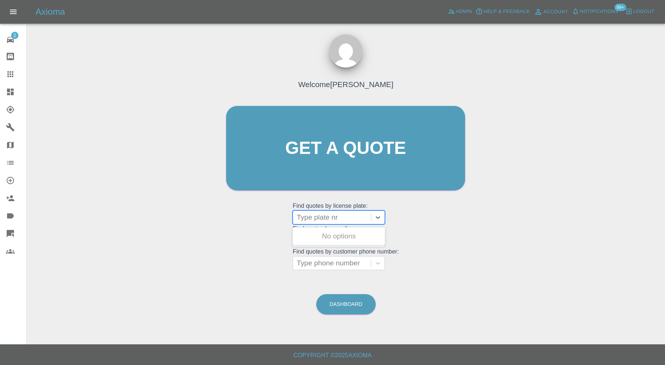
click at [347, 215] on div at bounding box center [332, 217] width 71 height 10
paste input "FJ72VKP"
type input "FJ72VKP"
click at [343, 234] on div "FJ72VKP, In Marketplace" at bounding box center [339, 236] width 92 height 15
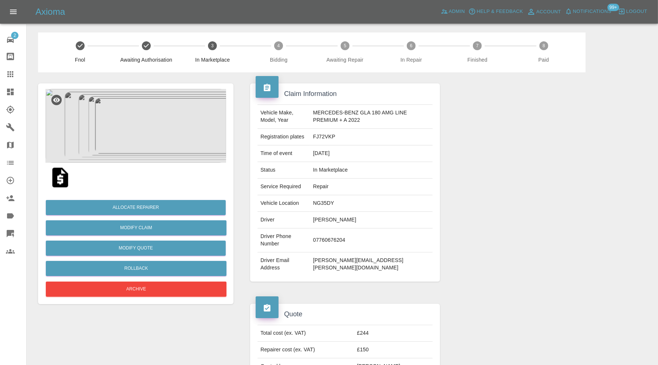
click at [12, 77] on icon at bounding box center [10, 74] width 6 height 6
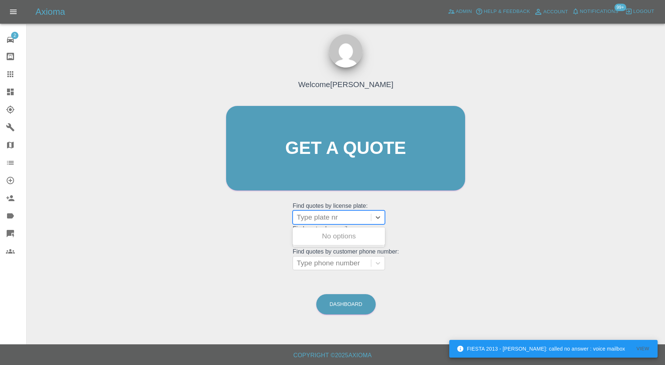
click at [351, 221] on div at bounding box center [332, 217] width 71 height 10
paste input "FJ72VKP"
type input "FJ72VKP"
click at [347, 247] on div "FJ72VKP, Completed" at bounding box center [339, 251] width 92 height 15
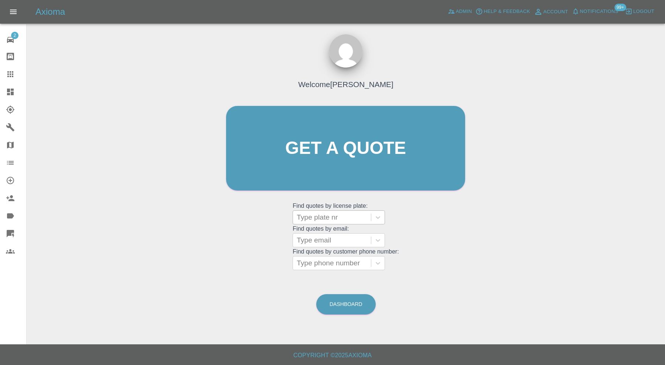
click at [314, 218] on div at bounding box center [332, 217] width 71 height 10
paste input "FJ72VKP"
type input "FJ72VKP"
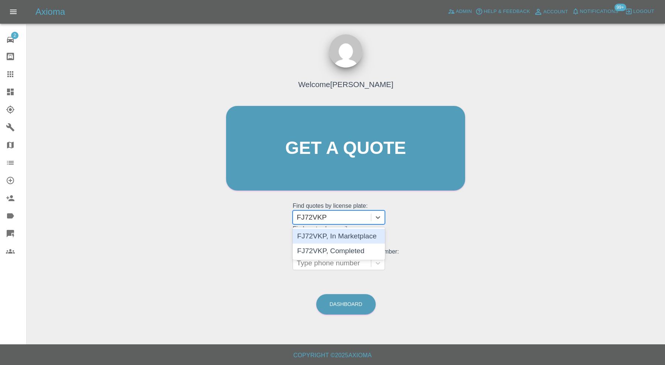
click at [319, 236] on div "FJ72VKP, In Marketplace" at bounding box center [339, 236] width 92 height 15
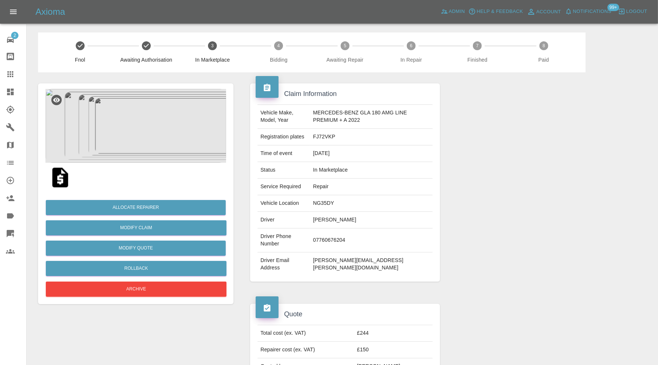
click at [152, 136] on img at bounding box center [135, 126] width 181 height 74
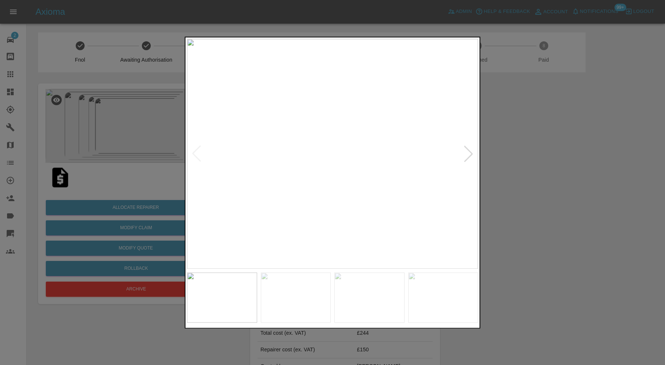
click at [565, 204] on div at bounding box center [332, 182] width 665 height 365
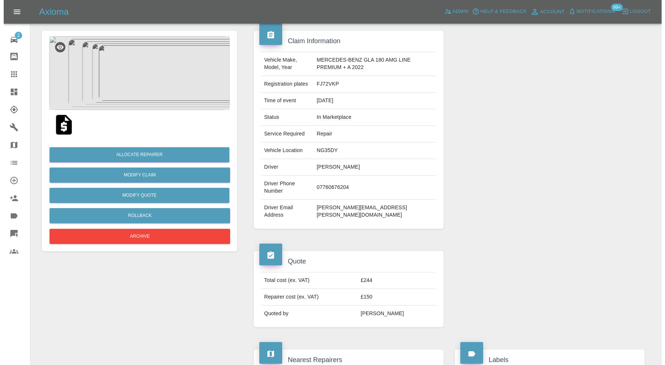
scroll to position [61, 0]
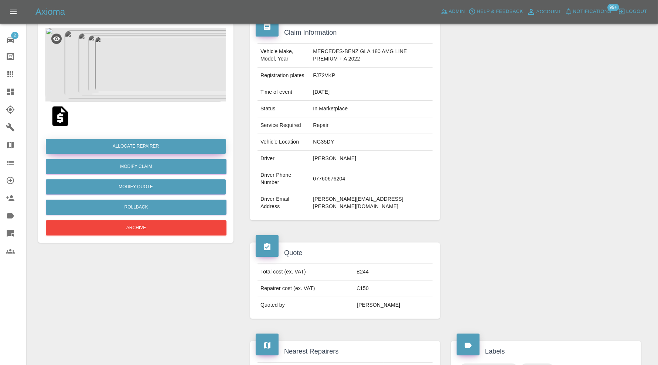
click at [182, 143] on button "Allocate Repairer" at bounding box center [136, 146] width 180 height 15
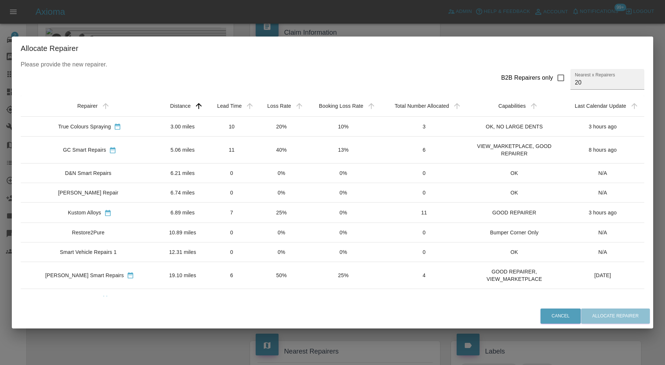
click at [136, 341] on div "Allocate Repairer Please provide the new repairer. B2B Repairers only Nearest x…" at bounding box center [332, 182] width 665 height 365
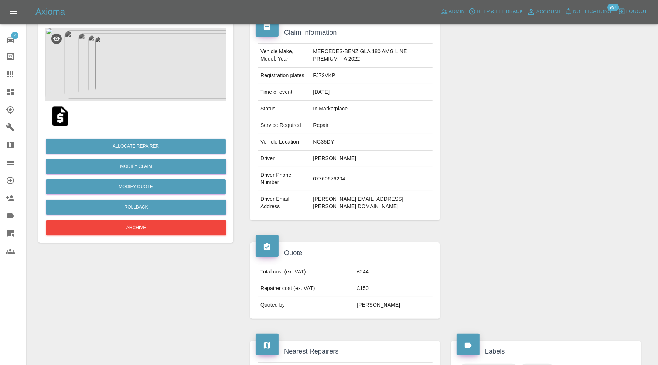
click at [139, 80] on img at bounding box center [135, 65] width 181 height 74
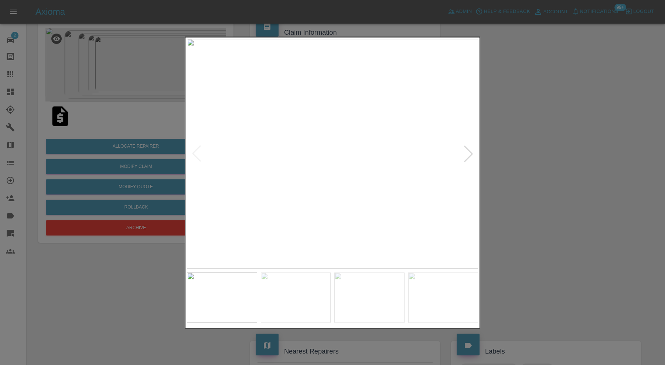
click at [559, 180] on div at bounding box center [332, 182] width 665 height 365
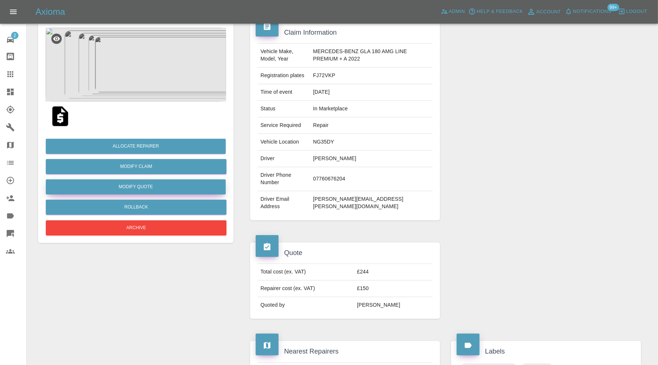
click at [153, 187] on button "Modify Quote" at bounding box center [136, 187] width 180 height 15
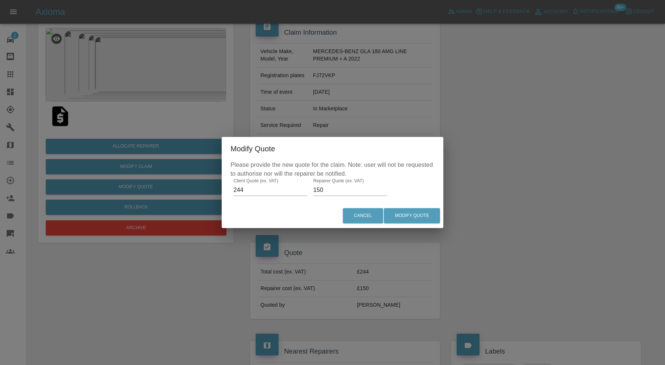
click at [338, 190] on input "150" at bounding box center [350, 190] width 74 height 12
type input "145"
click at [406, 217] on button "Modify Quote" at bounding box center [412, 215] width 56 height 15
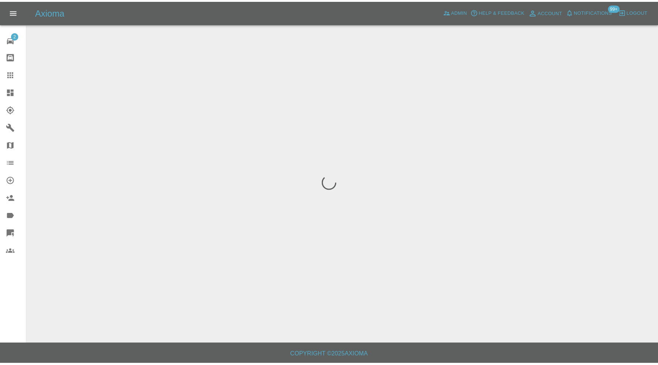
scroll to position [0, 0]
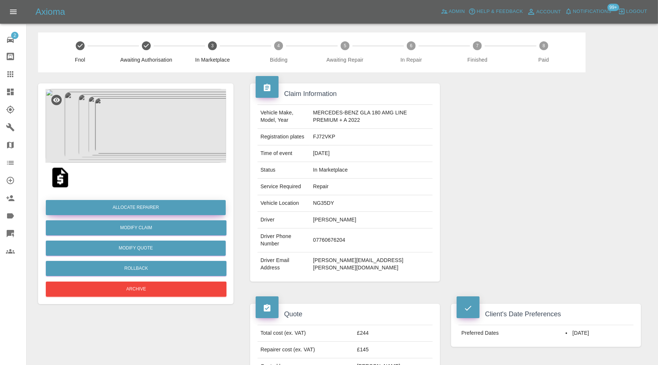
click at [142, 209] on button "Allocate Repairer" at bounding box center [136, 207] width 180 height 15
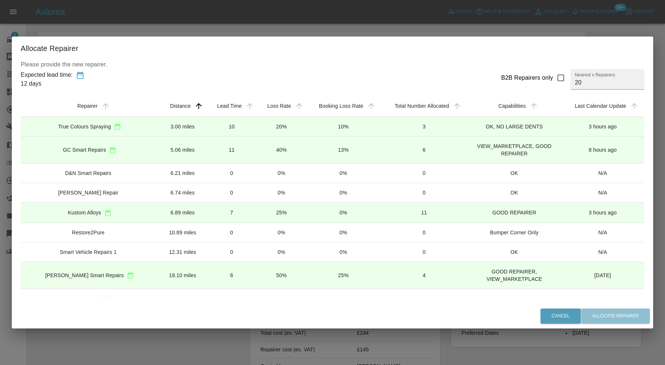
click at [159, 211] on td "6.89 miles" at bounding box center [183, 213] width 48 height 20
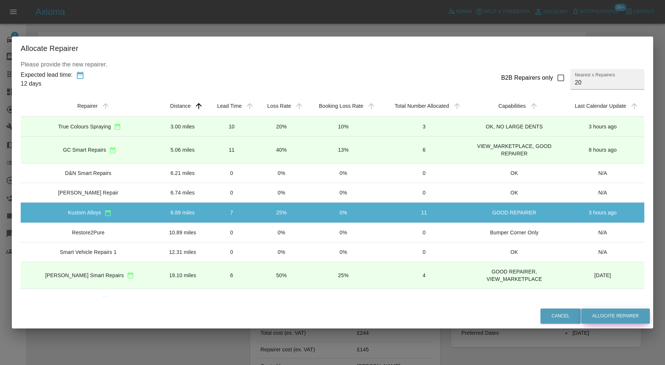
click at [610, 317] on button "Allocate Repairer" at bounding box center [615, 316] width 69 height 15
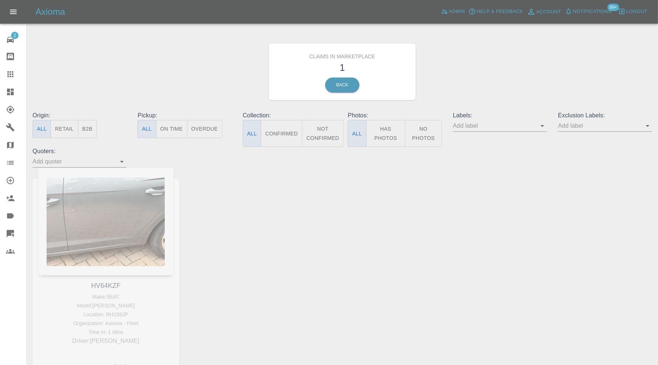
click at [104, 285] on div "HV64KZF Make: SEAT Model: LEON Location: RH159JP Organization: Axioma - Fleet T…" at bounding box center [106, 277] width 158 height 218
copy link "HV64KZF"
click at [11, 72] on icon at bounding box center [10, 74] width 9 height 9
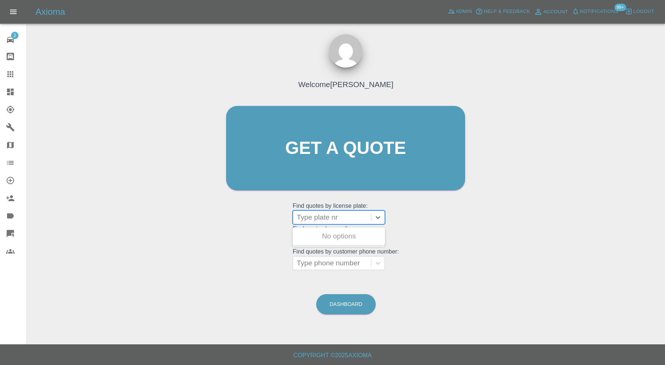
click at [318, 218] on div at bounding box center [332, 217] width 71 height 10
paste input "HV64KZF"
type input "HV64KZF"
click at [325, 234] on div "HV64KZF, In Marketplace" at bounding box center [339, 236] width 92 height 15
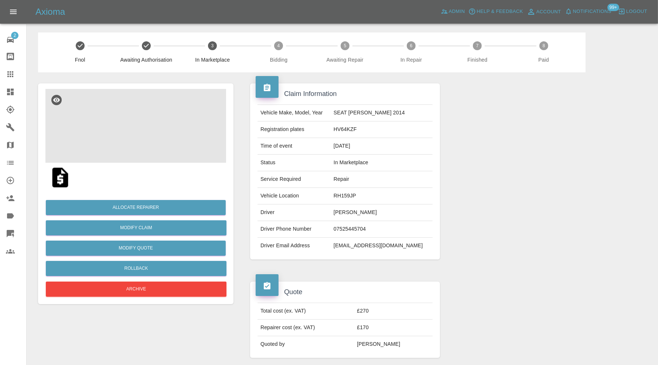
click at [161, 126] on img at bounding box center [135, 126] width 181 height 74
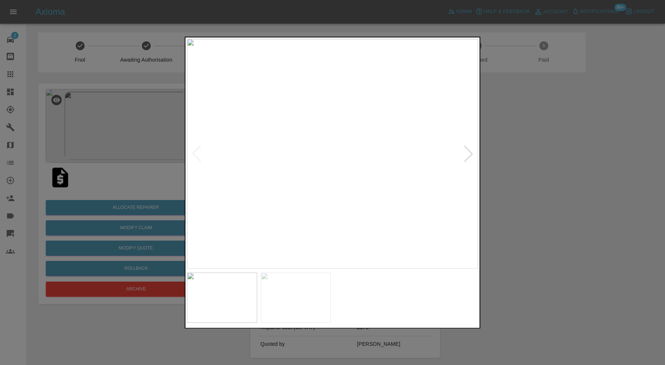
click at [461, 153] on div at bounding box center [468, 154] width 16 height 16
click at [461, 153] on img at bounding box center [332, 154] width 291 height 230
click at [524, 157] on div at bounding box center [332, 182] width 665 height 365
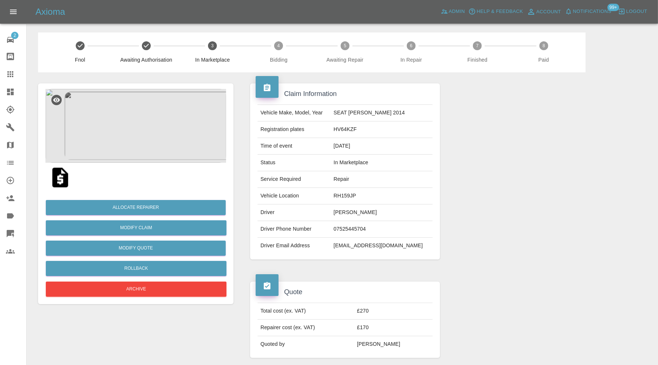
scroll to position [308, 0]
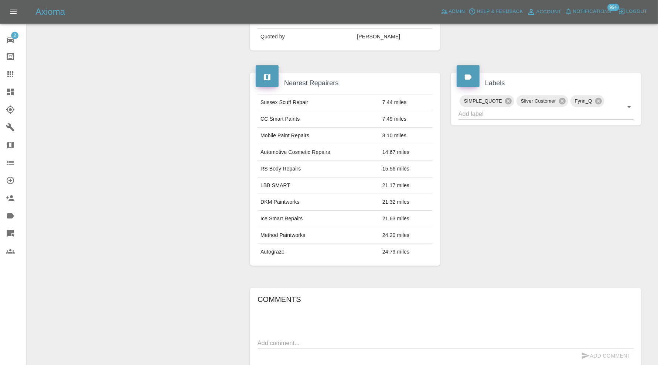
click at [17, 92] on div at bounding box center [16, 92] width 21 height 9
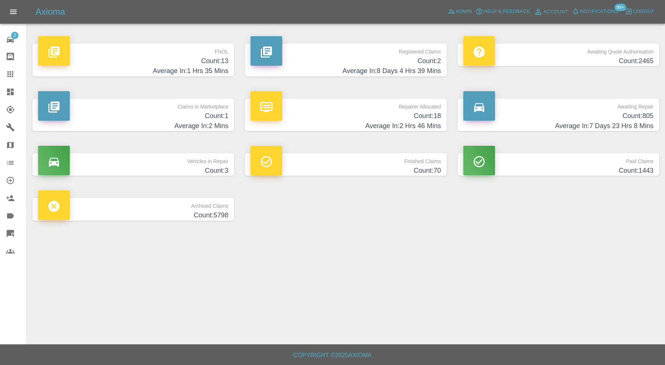
click at [188, 57] on h4 "Count: 13" at bounding box center [133, 61] width 190 height 10
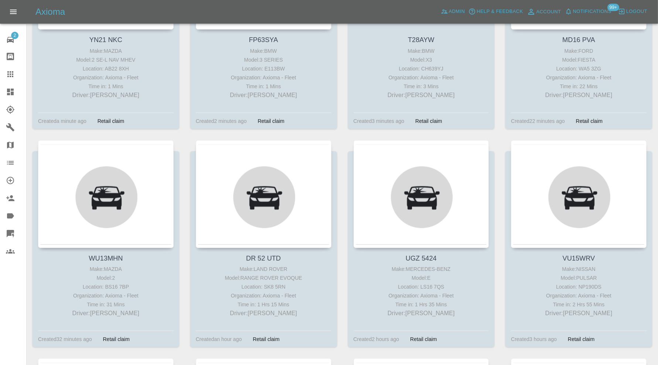
scroll to position [123, 0]
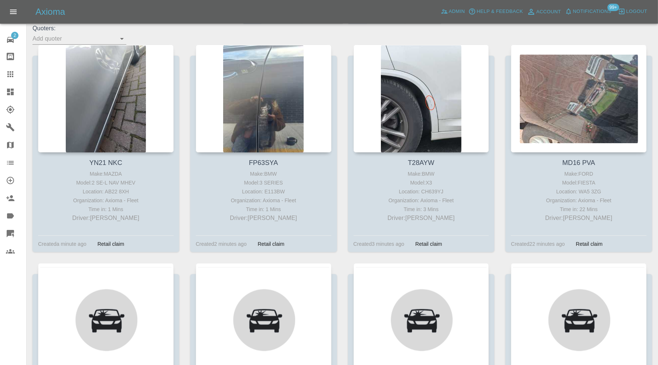
drag, startPoint x: 15, startPoint y: 87, endPoint x: 38, endPoint y: 92, distance: 24.1
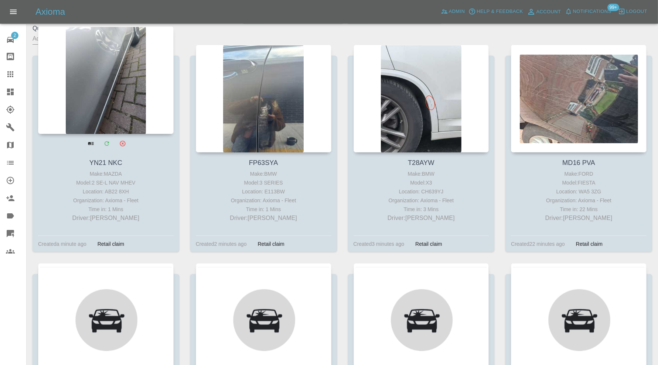
click at [15, 87] on link "Dashboard" at bounding box center [13, 92] width 26 height 18
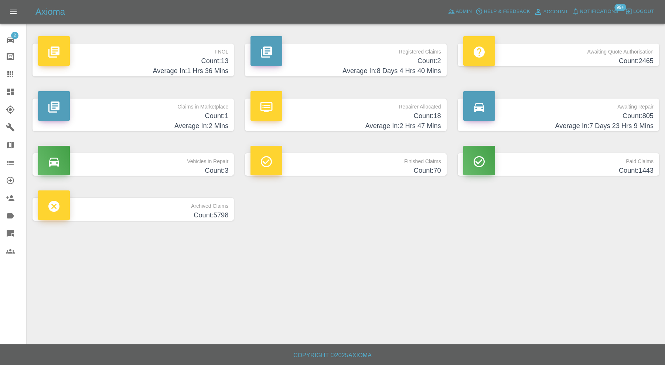
click at [167, 118] on h4 "Count: 1" at bounding box center [133, 116] width 190 height 10
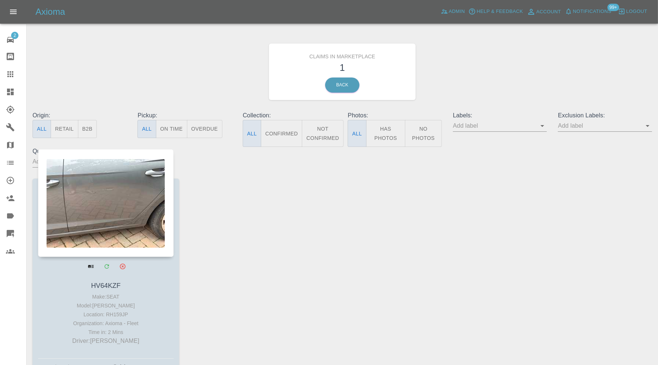
click at [134, 220] on div at bounding box center [106, 203] width 136 height 108
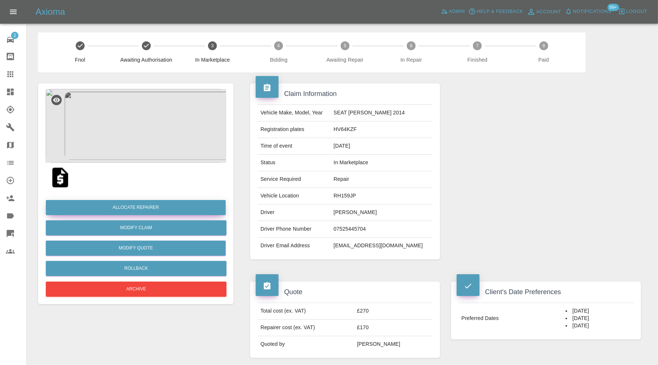
click at [181, 207] on button "Allocate Repairer" at bounding box center [136, 207] width 180 height 15
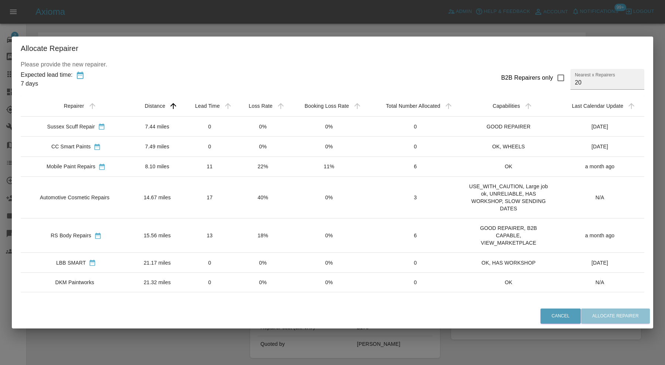
click at [150, 168] on td "8.10 miles" at bounding box center [157, 167] width 51 height 20
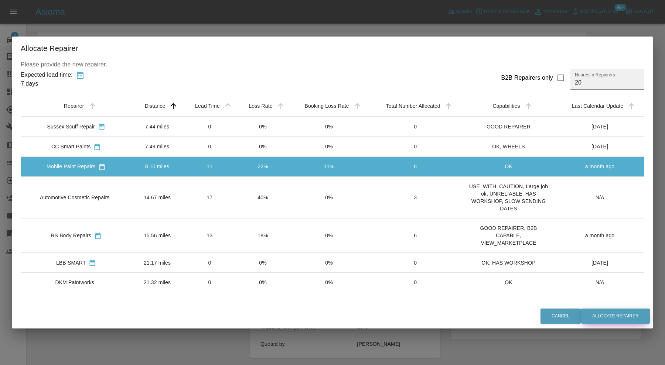
click at [602, 313] on button "Allocate Repairer" at bounding box center [615, 316] width 69 height 15
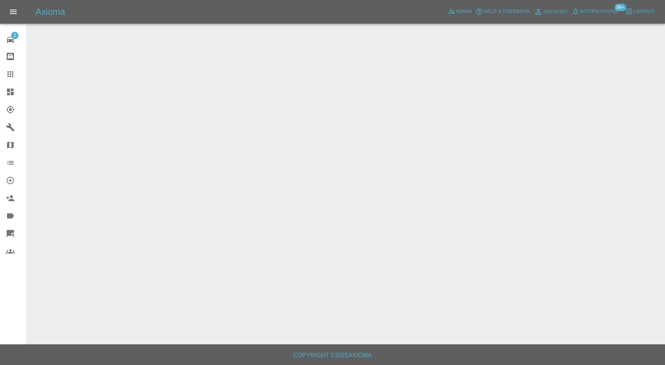
click at [11, 88] on icon at bounding box center [10, 92] width 9 height 9
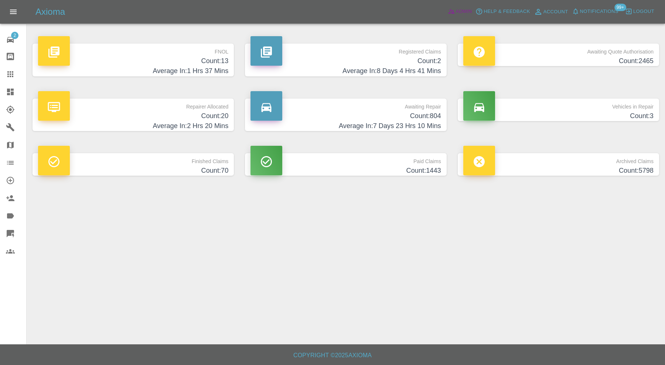
click at [453, 8] on icon at bounding box center [451, 11] width 7 height 7
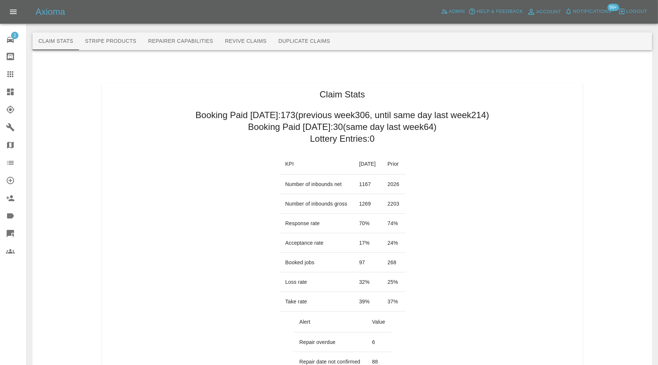
click at [194, 41] on button "Repairer Capabilities" at bounding box center [180, 42] width 77 height 18
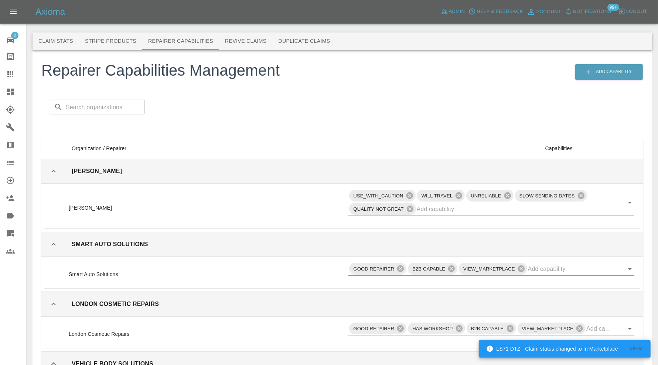
click at [86, 111] on input "text" at bounding box center [105, 107] width 79 height 15
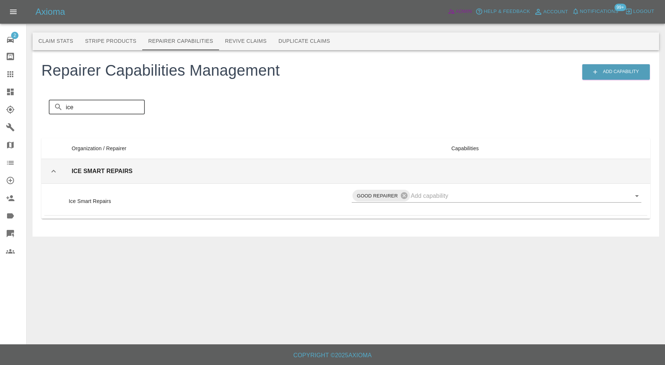
type input "ice"
click at [463, 9] on span "Admin" at bounding box center [464, 11] width 16 height 8
click at [460, 11] on span "Admin" at bounding box center [464, 11] width 16 height 8
click at [61, 40] on button "Claim Stats" at bounding box center [56, 42] width 47 height 18
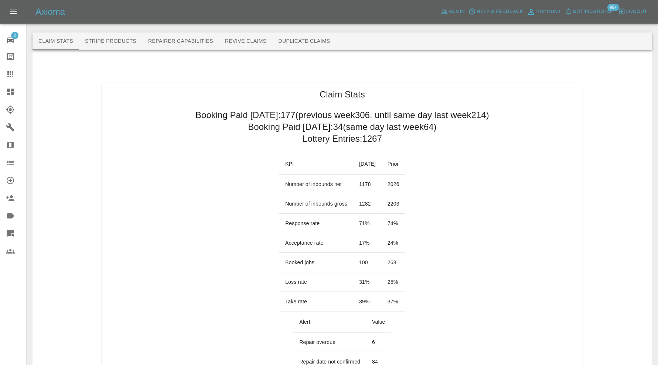
click at [422, 127] on h2 "Booking Paid today: 34 (same day last week 64 )" at bounding box center [342, 127] width 189 height 12
drag, startPoint x: 409, startPoint y: 205, endPoint x: 345, endPoint y: 212, distance: 64.3
click at [345, 212] on tr "Number of inbounds gross 1282 2203" at bounding box center [342, 204] width 126 height 20
drag, startPoint x: 362, startPoint y: 223, endPoint x: 351, endPoint y: 223, distance: 10.7
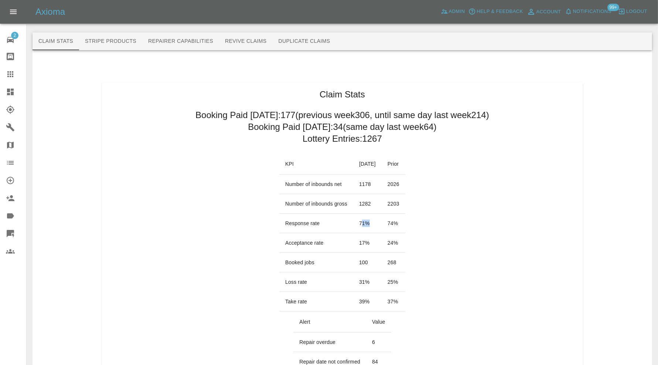
click at [353, 223] on td "71 %" at bounding box center [367, 224] width 28 height 20
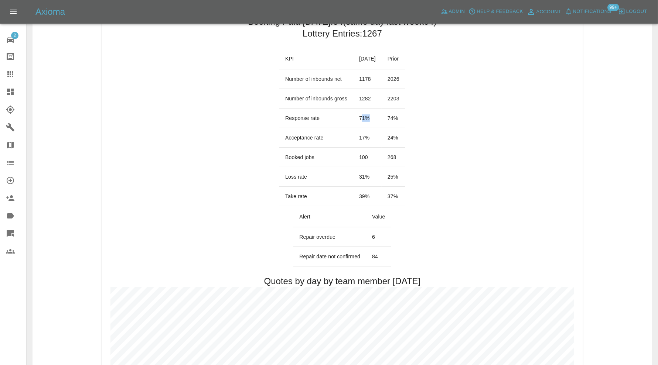
scroll to position [123, 0]
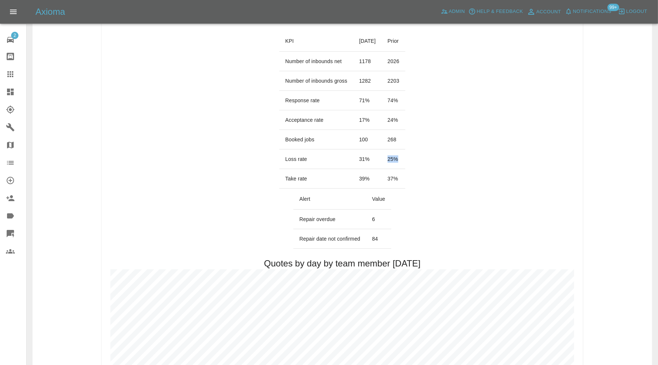
drag, startPoint x: 414, startPoint y: 161, endPoint x: 396, endPoint y: 161, distance: 17.7
click at [396, 161] on td "25 %" at bounding box center [394, 160] width 24 height 20
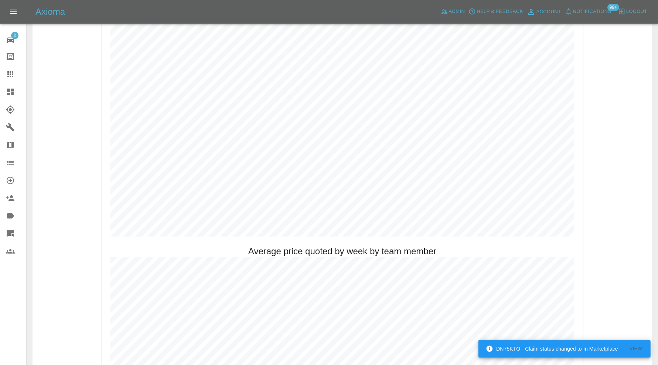
scroll to position [0, 0]
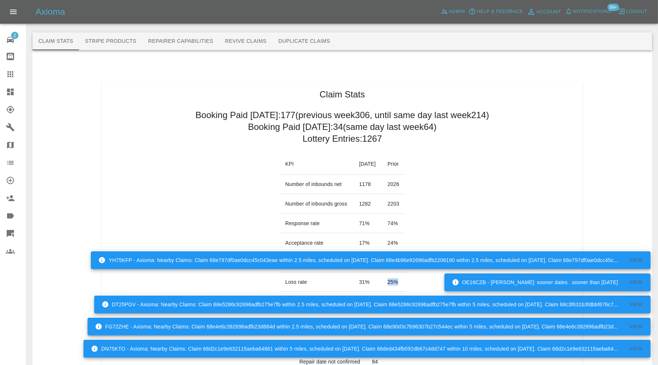
click at [15, 73] on div at bounding box center [16, 74] width 21 height 9
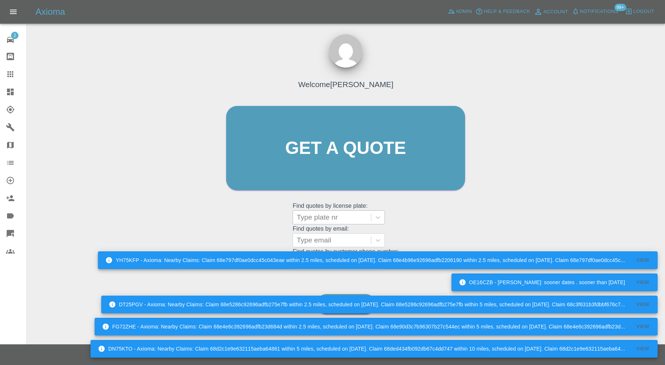
click at [312, 222] on div at bounding box center [332, 217] width 71 height 10
paste input "VO65 OBT"
type input "VO65 OBT"
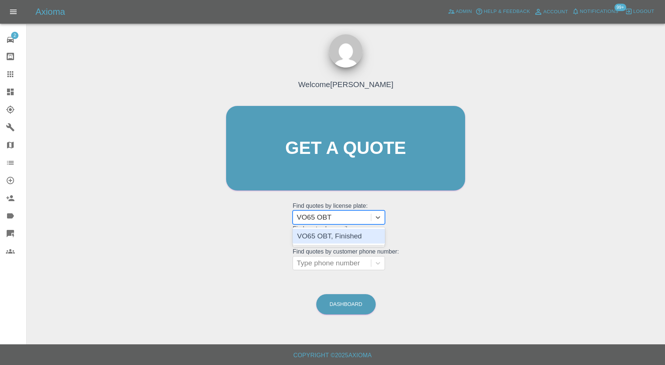
click at [342, 235] on div "VO65 OBT, Finished" at bounding box center [339, 236] width 92 height 15
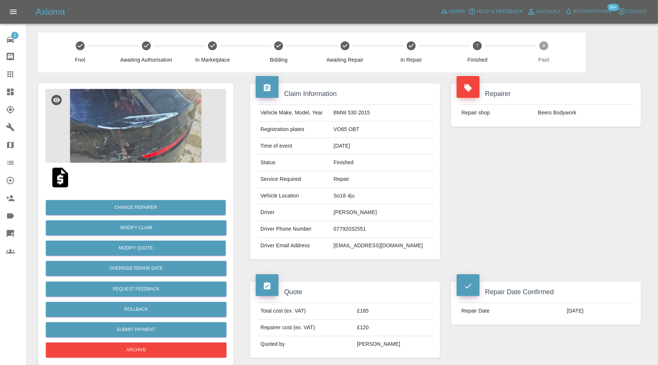
click at [14, 71] on icon at bounding box center [10, 74] width 9 height 9
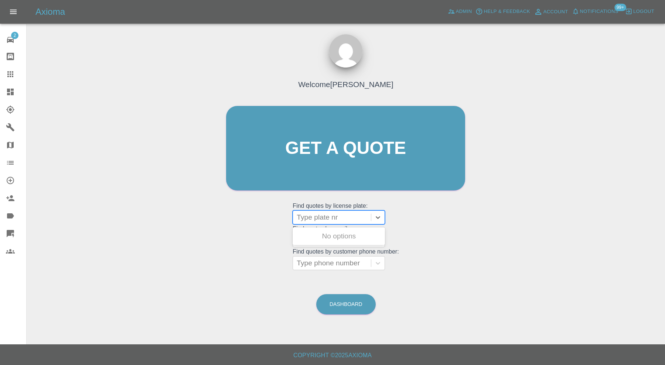
click at [324, 219] on div at bounding box center [332, 217] width 71 height 10
paste input "MA17 WYV"
click at [319, 216] on input "MA17 WYV" at bounding box center [316, 217] width 39 height 9
type input "MA17 WYV"
click at [331, 236] on div "MA17 WYV, Finished" at bounding box center [339, 236] width 92 height 15
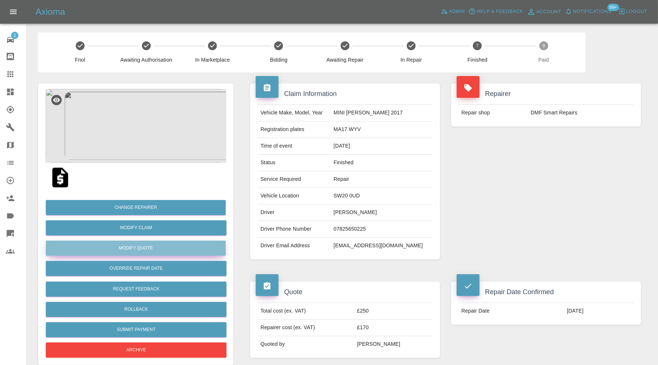
click at [172, 246] on button "Modify Quote" at bounding box center [136, 248] width 180 height 15
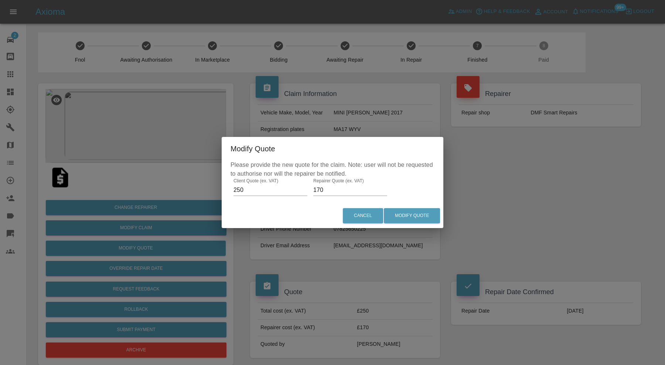
click at [251, 191] on input "250" at bounding box center [271, 190] width 74 height 12
type input "215"
click at [402, 216] on button "Modify Quote" at bounding box center [412, 215] width 56 height 15
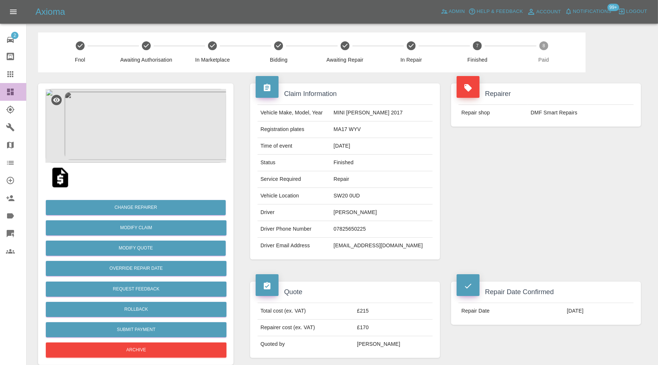
click at [10, 91] on icon at bounding box center [10, 92] width 9 height 9
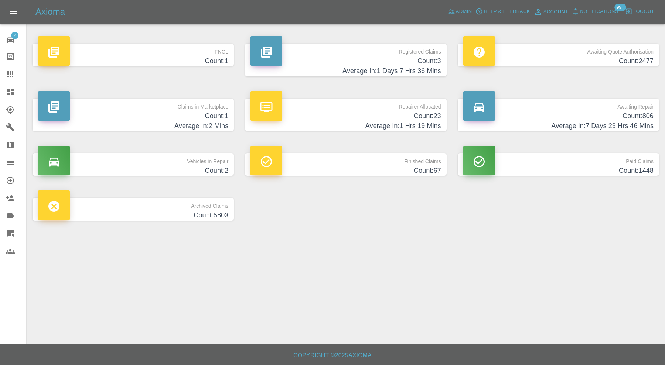
click at [629, 114] on h4 "Count: 806" at bounding box center [558, 116] width 190 height 10
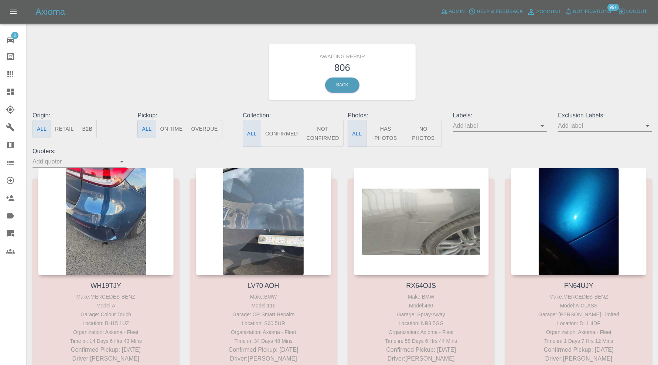
click at [317, 132] on button "Not Confirmed" at bounding box center [322, 133] width 41 height 27
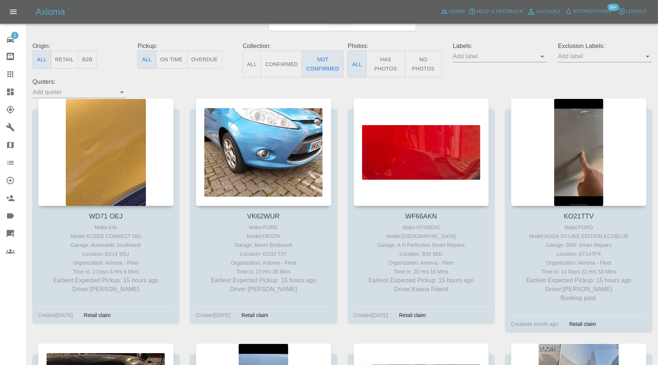
scroll to position [61, 0]
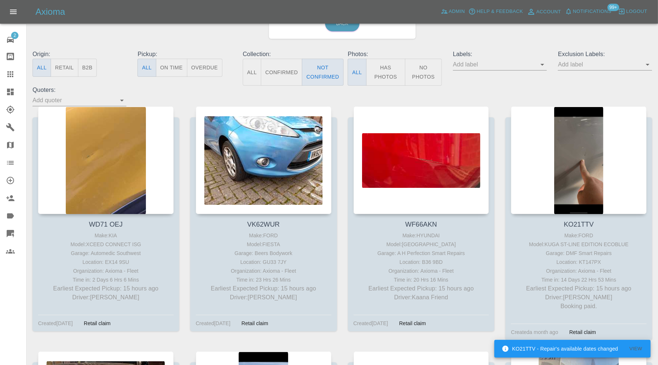
click at [10, 94] on icon at bounding box center [10, 92] width 9 height 9
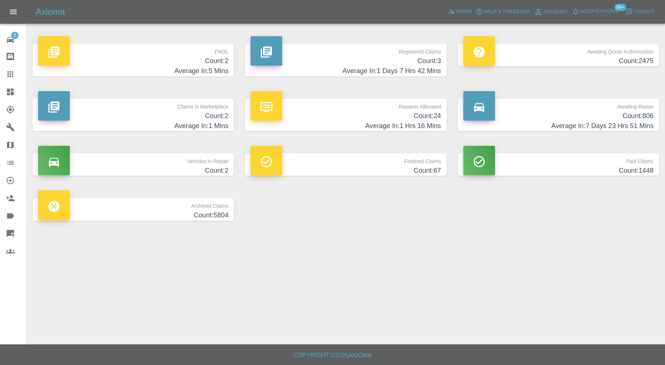
click at [542, 119] on h4 "Count: 806" at bounding box center [558, 116] width 190 height 10
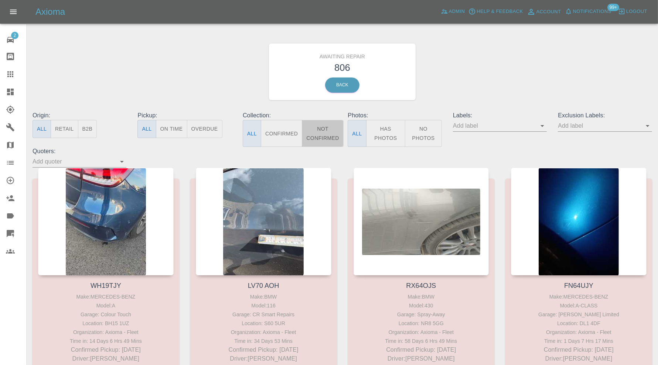
click at [321, 131] on button "Not Confirmed" at bounding box center [322, 133] width 41 height 27
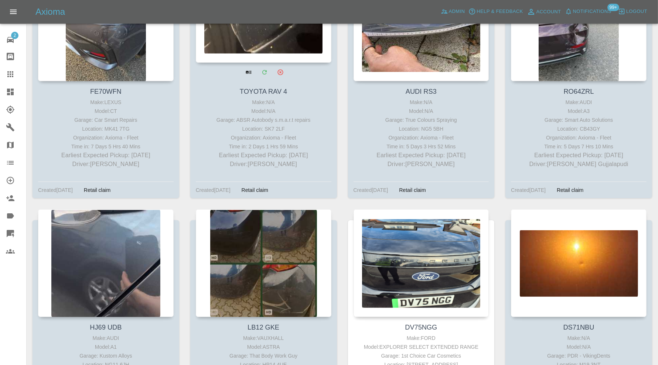
scroll to position [370, 0]
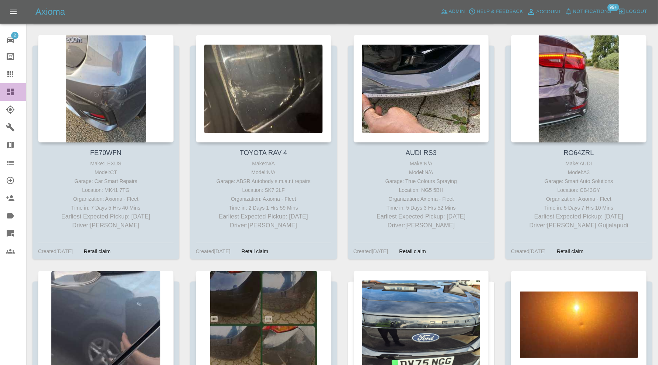
click at [8, 91] on icon at bounding box center [10, 92] width 7 height 7
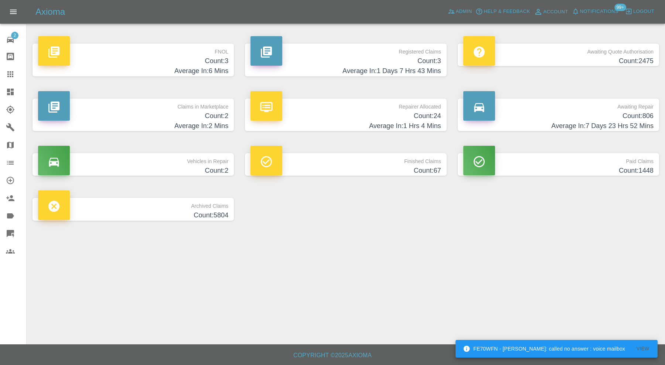
click at [214, 114] on h4 "Count: 2" at bounding box center [133, 116] width 190 height 10
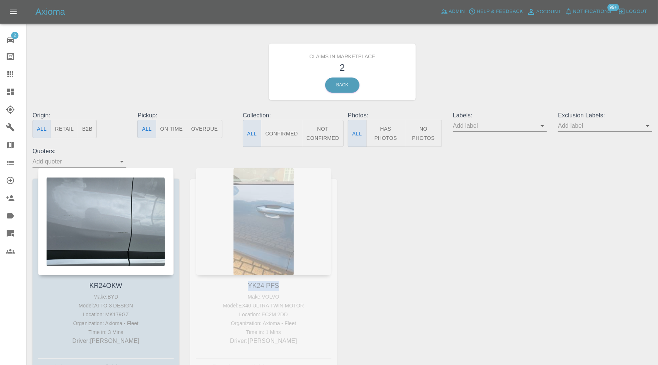
drag, startPoint x: 282, startPoint y: 285, endPoint x: 248, endPoint y: 284, distance: 34.0
click at [248, 284] on div "YK24 PFS Make: VOLVO Model: EX40 ULTRA TWIN MOTOR Location: EC2M 2DD Organizati…" at bounding box center [264, 277] width 158 height 218
copy link "YK24 PFS"
click at [15, 72] on div at bounding box center [16, 74] width 21 height 9
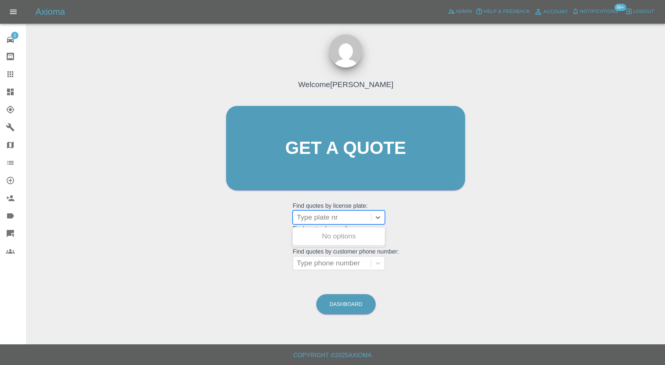
click at [327, 221] on div at bounding box center [332, 217] width 71 height 10
paste input "YK24 PFS"
type input "YK24 PFS"
click at [346, 240] on div "YK24 PFS, In Marketplace" at bounding box center [339, 241] width 92 height 24
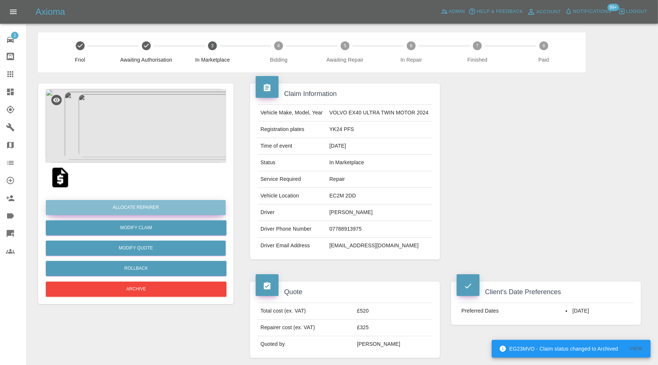
click at [135, 208] on button "Allocate Repairer" at bounding box center [136, 207] width 180 height 15
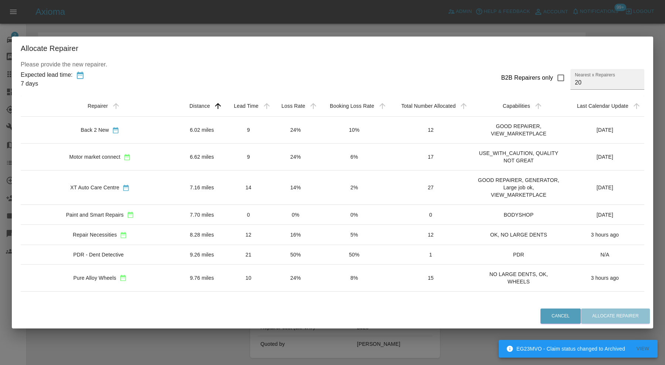
click at [179, 188] on td "7.16 miles" at bounding box center [201, 188] width 45 height 34
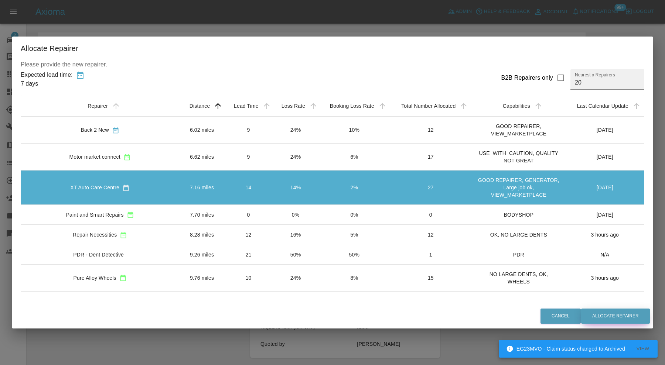
click at [588, 314] on button "Allocate Repairer" at bounding box center [615, 316] width 69 height 15
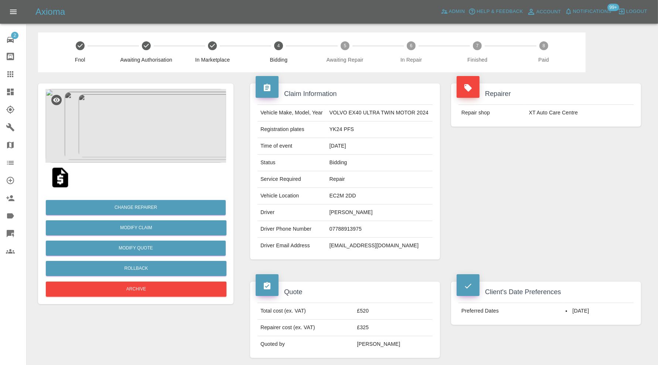
click at [14, 90] on icon at bounding box center [10, 92] width 9 height 9
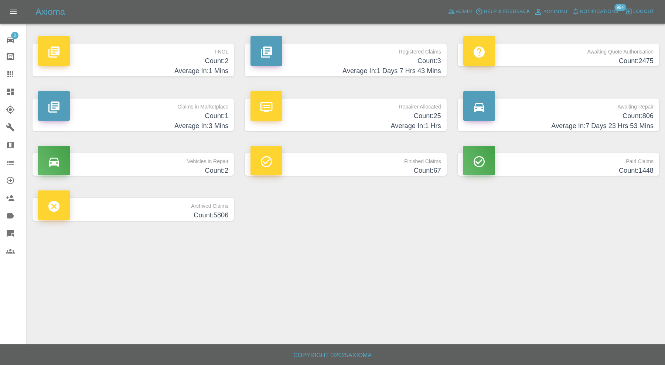
click at [194, 111] on h4 "Count: 1" at bounding box center [133, 116] width 190 height 10
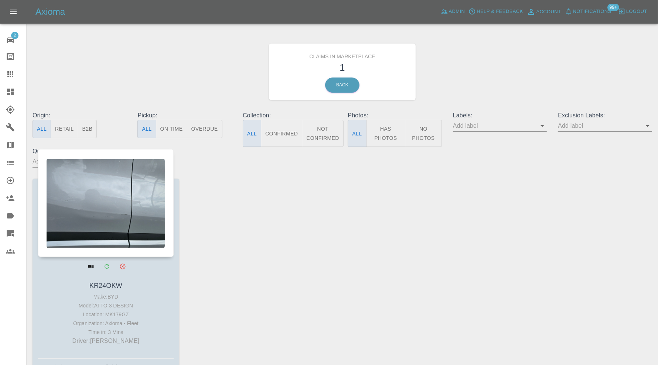
click at [142, 207] on div at bounding box center [106, 203] width 136 height 108
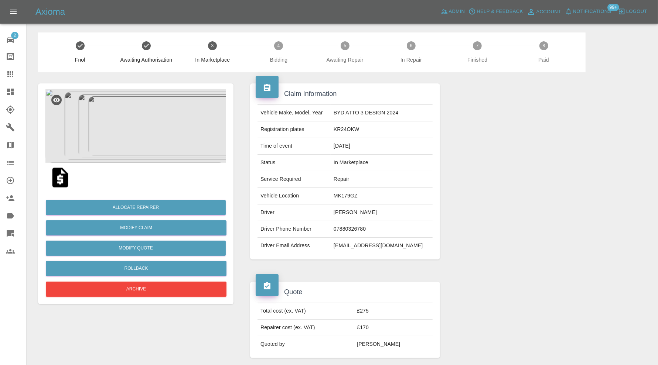
click at [154, 165] on div at bounding box center [135, 178] width 181 height 30
click at [156, 141] on img at bounding box center [135, 126] width 181 height 74
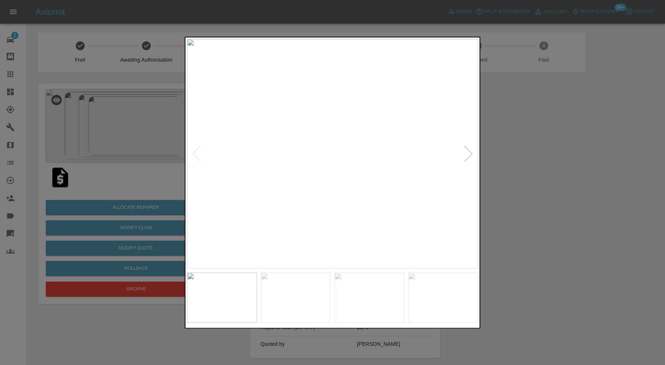
click at [455, 289] on img at bounding box center [443, 298] width 70 height 50
click at [350, 190] on img at bounding box center [332, 154] width 291 height 230
click at [466, 182] on img at bounding box center [281, 46] width 874 height 691
click at [552, 182] on div at bounding box center [332, 182] width 665 height 365
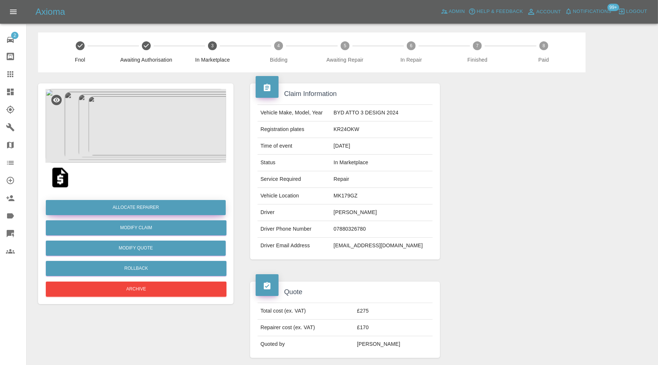
click at [185, 208] on button "Allocate Repairer" at bounding box center [136, 207] width 180 height 15
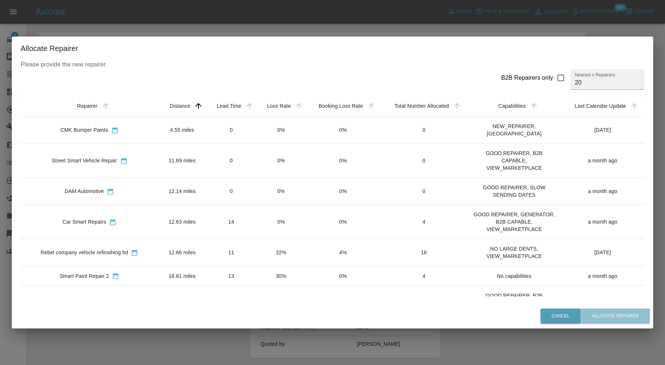
click at [192, 216] on td "12.63 miles" at bounding box center [182, 222] width 48 height 34
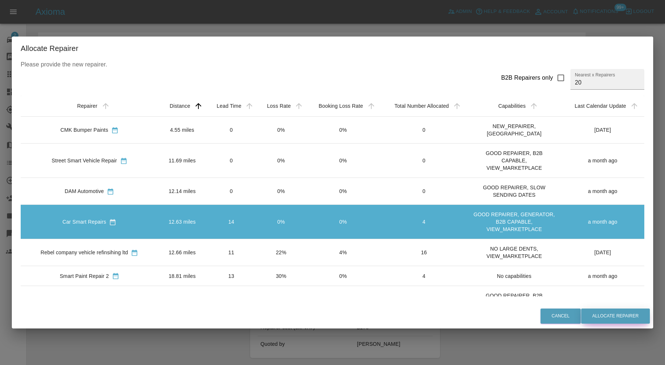
click at [599, 314] on button "Allocate Repairer" at bounding box center [615, 316] width 69 height 15
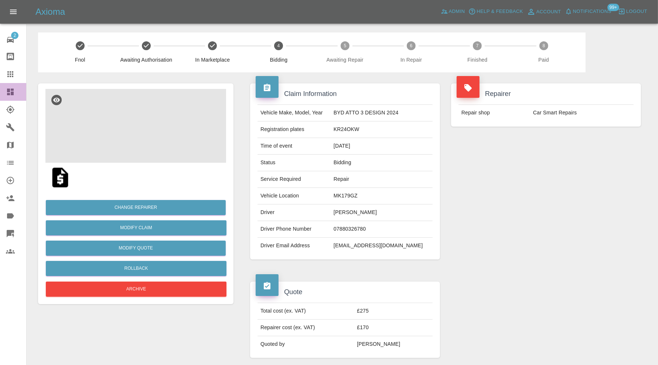
click at [17, 90] on div at bounding box center [16, 92] width 21 height 9
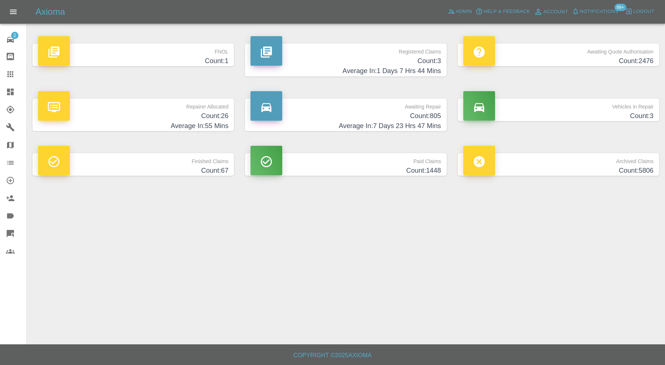
click at [195, 51] on p "FNOL" at bounding box center [133, 50] width 190 height 13
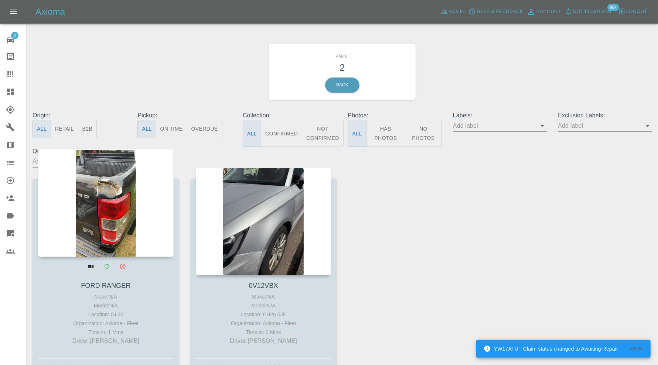
click at [113, 214] on div at bounding box center [106, 203] width 136 height 108
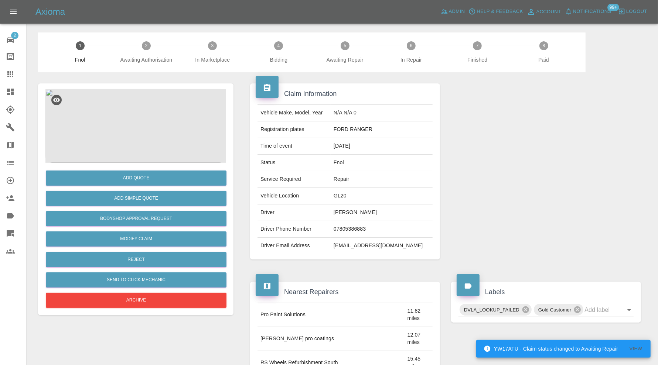
click at [132, 109] on img at bounding box center [135, 126] width 181 height 74
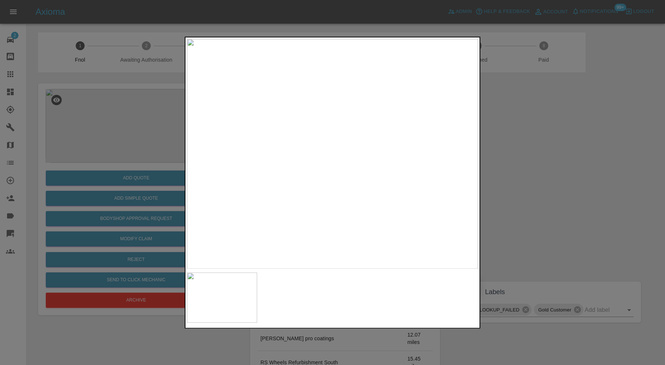
click at [522, 183] on div at bounding box center [332, 182] width 665 height 365
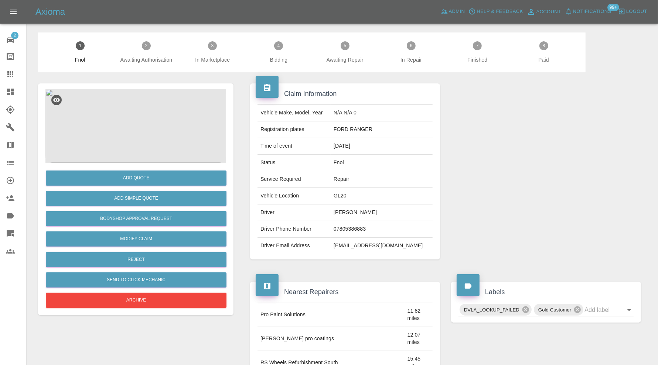
click at [142, 118] on img at bounding box center [135, 126] width 181 height 74
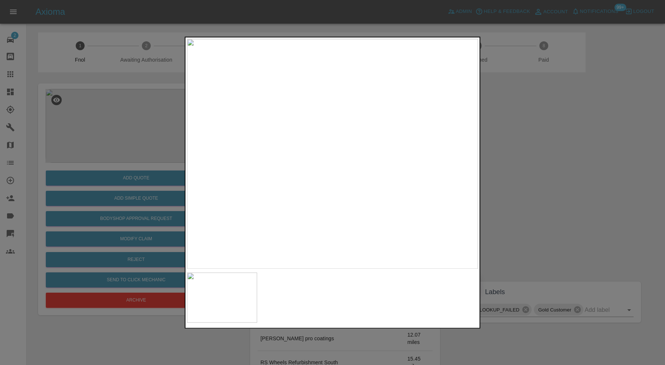
click at [310, 145] on img at bounding box center [332, 154] width 291 height 230
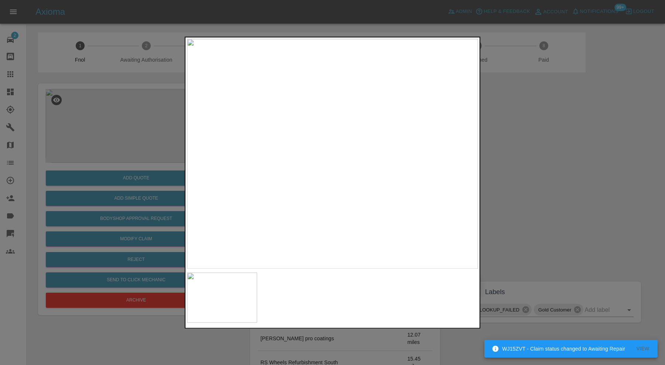
click at [310, 145] on img at bounding box center [332, 154] width 291 height 230
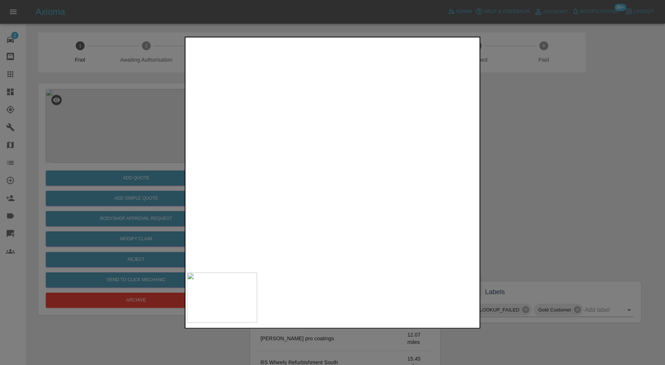
click at [357, 178] on img at bounding box center [382, 245] width 874 height 691
click at [544, 158] on div at bounding box center [332, 182] width 665 height 365
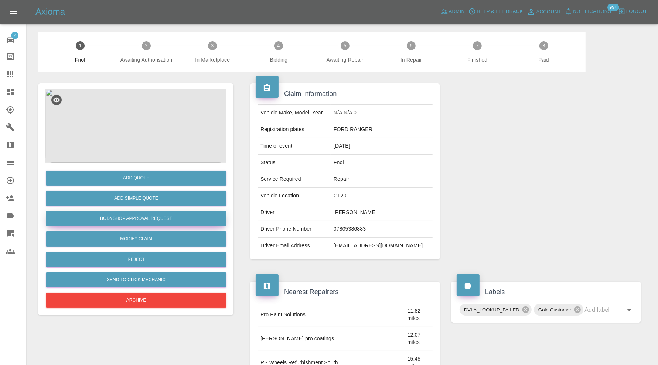
click at [171, 225] on button "Bodyshop Approval Request" at bounding box center [136, 218] width 181 height 15
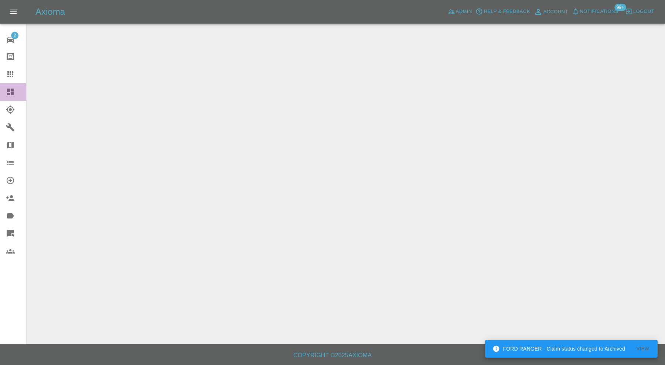
click at [10, 90] on icon at bounding box center [10, 92] width 9 height 9
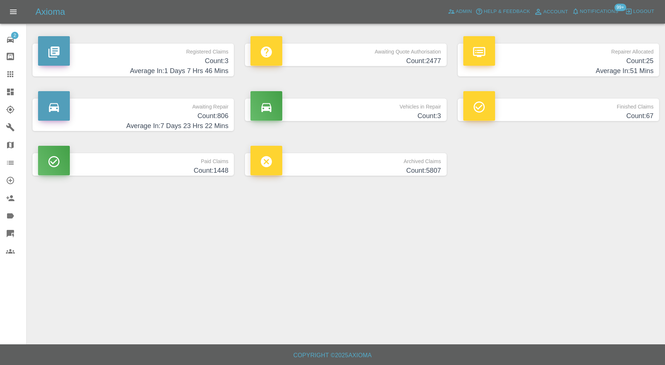
click at [145, 47] on p "Registered Claims" at bounding box center [133, 50] width 190 height 13
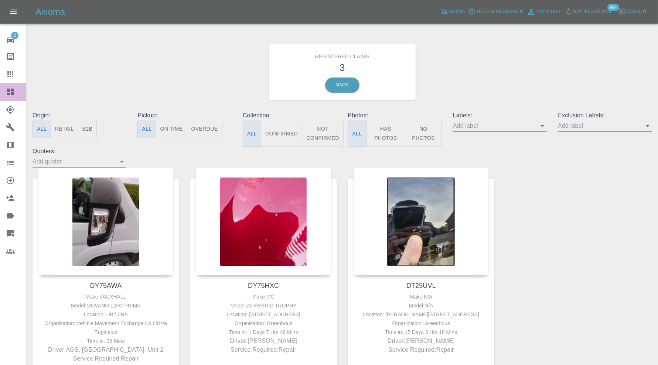
click at [7, 91] on icon at bounding box center [10, 92] width 9 height 9
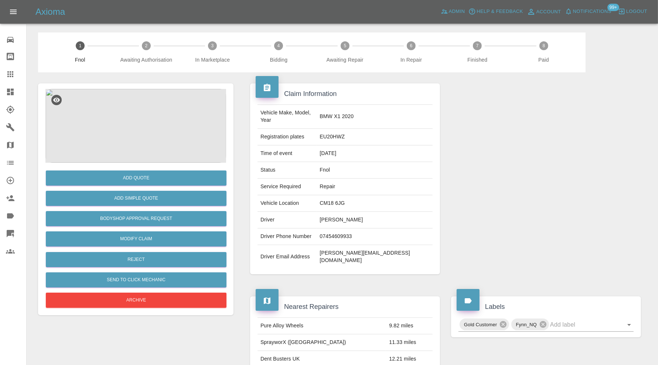
click at [139, 116] on img at bounding box center [135, 126] width 181 height 74
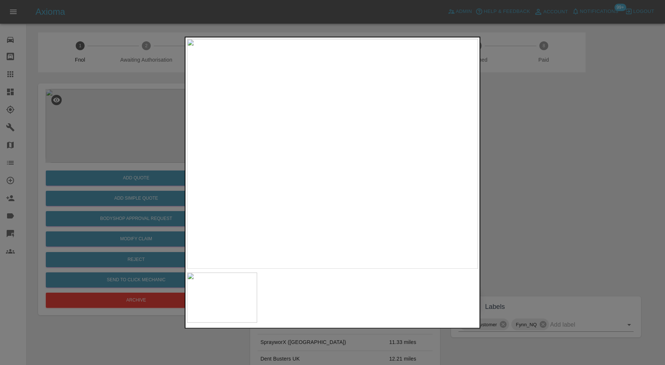
click at [504, 156] on div at bounding box center [332, 182] width 665 height 365
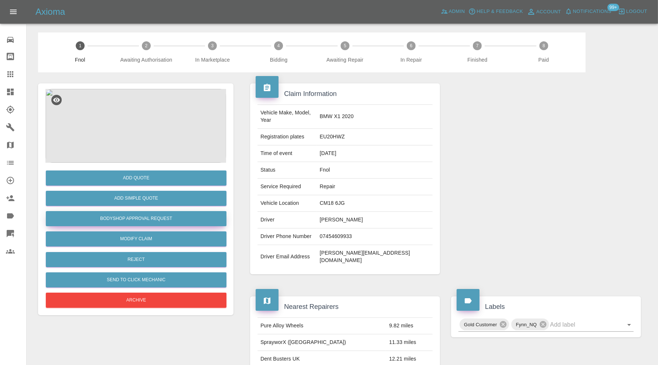
click at [154, 218] on button "Bodyshop Approval Request" at bounding box center [136, 218] width 181 height 15
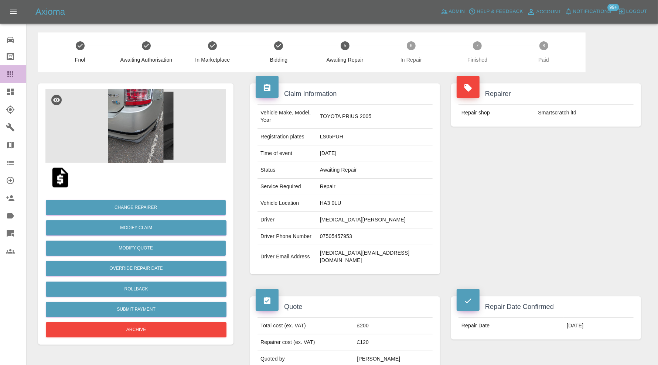
click at [10, 74] on icon at bounding box center [10, 74] width 6 height 6
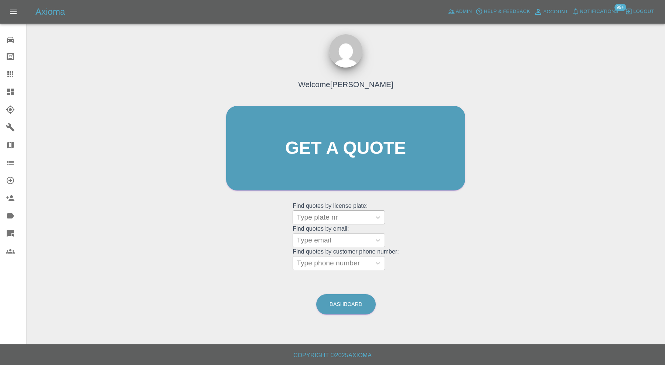
click at [327, 214] on div at bounding box center [332, 217] width 71 height 10
paste input "yeseul0908@outlook.com"
type input "yeseul0908@outlook.com"
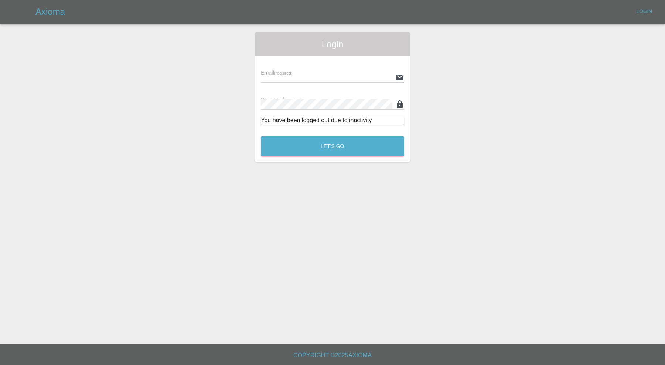
type input "carl.ainsworth@axioma.co.uk"
click at [351, 151] on button "Let's Go" at bounding box center [332, 146] width 143 height 20
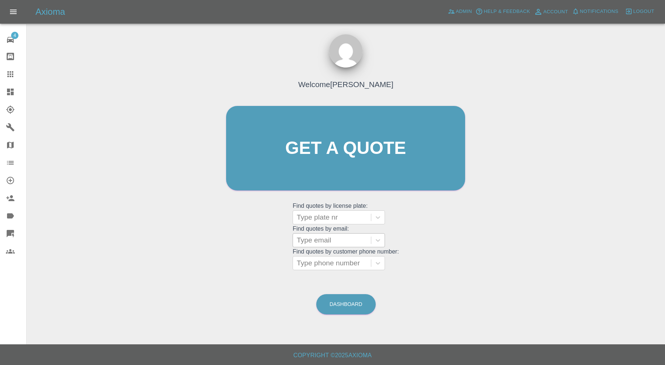
click at [341, 237] on div at bounding box center [332, 240] width 71 height 10
paste input "yeseul0908@outlook.com"
type input "yeseul0908@outlook.com"
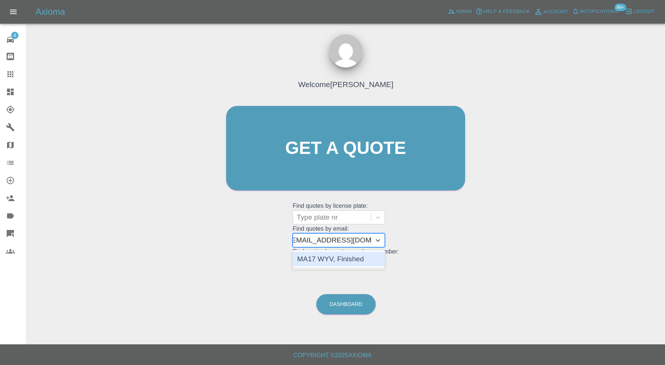
click at [355, 261] on div "MA17 WYV, Finished" at bounding box center [339, 259] width 92 height 15
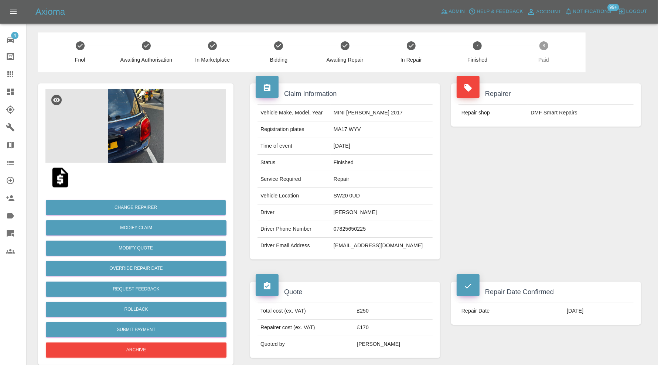
click at [134, 133] on img at bounding box center [135, 126] width 181 height 74
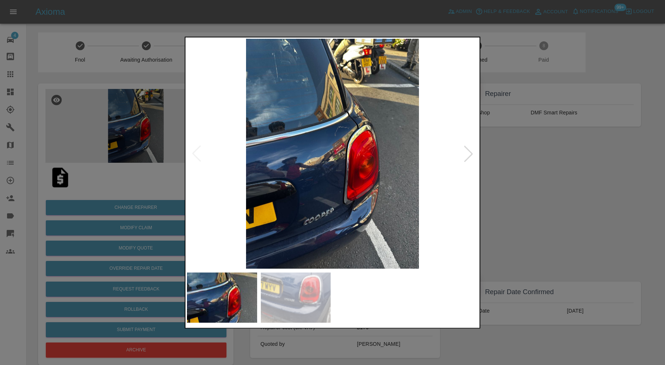
click at [498, 154] on div at bounding box center [332, 182] width 665 height 365
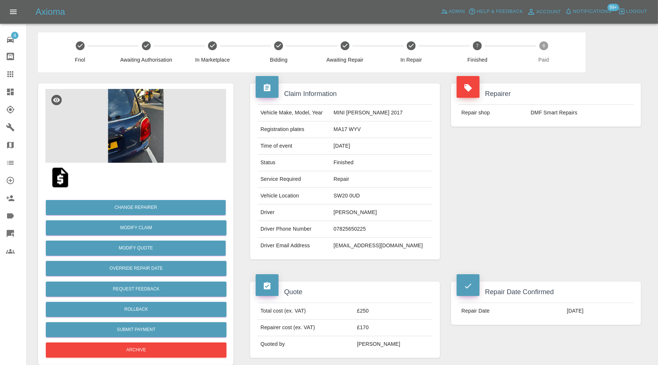
click at [396, 244] on td "yeseul0908@outlook.com" at bounding box center [382, 246] width 102 height 16
copy div "yeseul0908@outlook.com"
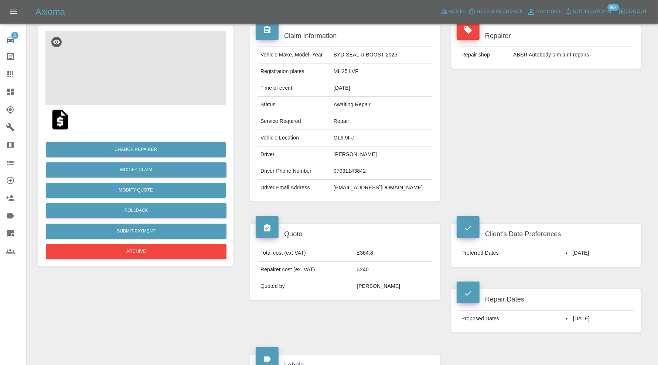
scroll to position [56, 0]
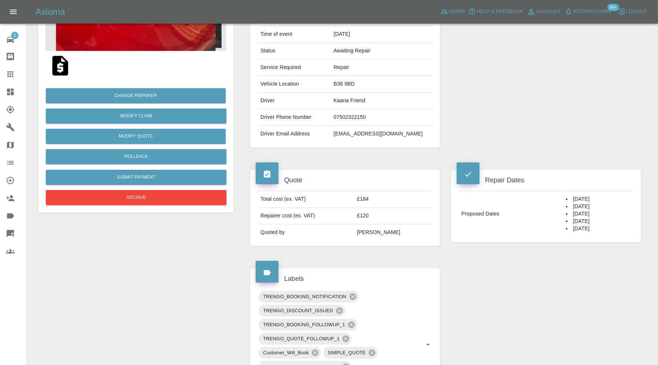
scroll to position [50, 0]
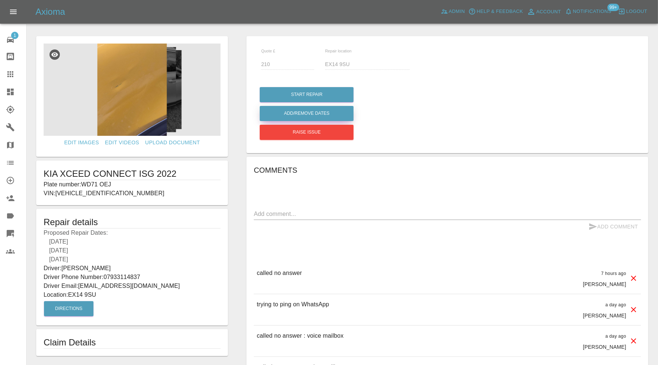
click at [331, 115] on button "Add/Remove Dates" at bounding box center [307, 113] width 94 height 15
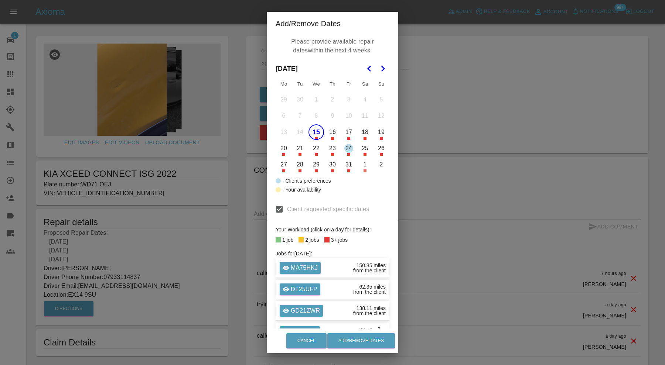
click at [315, 130] on button "15" at bounding box center [317, 133] width 16 height 16
click at [381, 67] on polygon "Go to the Next Month" at bounding box center [383, 69] width 4 height 6
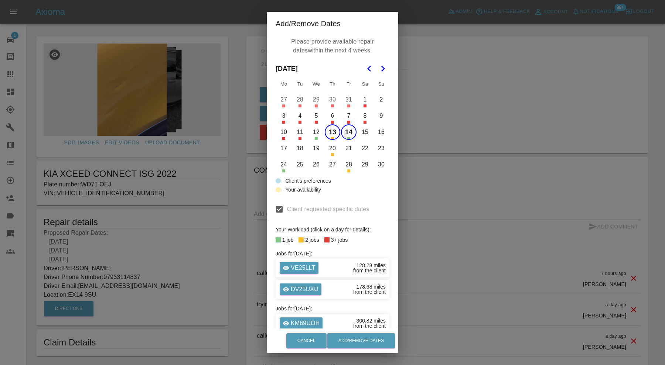
click at [282, 147] on button "17" at bounding box center [284, 149] width 16 height 16
click at [371, 340] on button "Add/Remove Dates" at bounding box center [361, 341] width 68 height 15
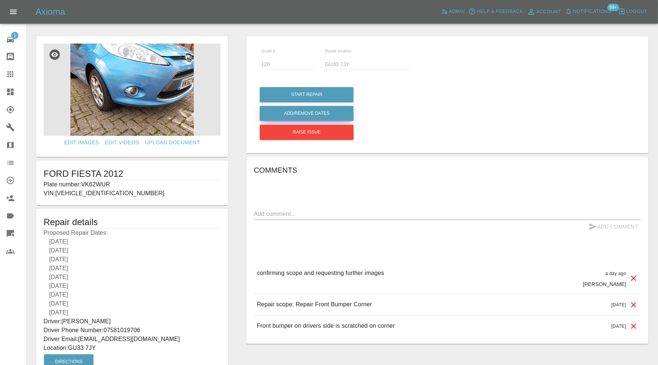
click at [341, 107] on button "Add/Remove Dates" at bounding box center [307, 113] width 94 height 15
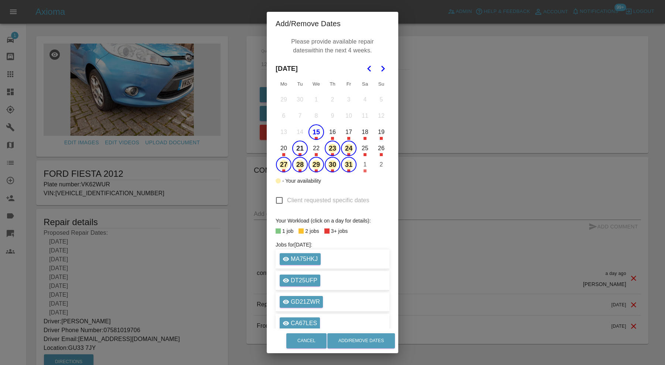
click at [313, 129] on button "15" at bounding box center [317, 133] width 16 height 16
click at [374, 335] on button "Add/Remove Dates" at bounding box center [361, 341] width 68 height 15
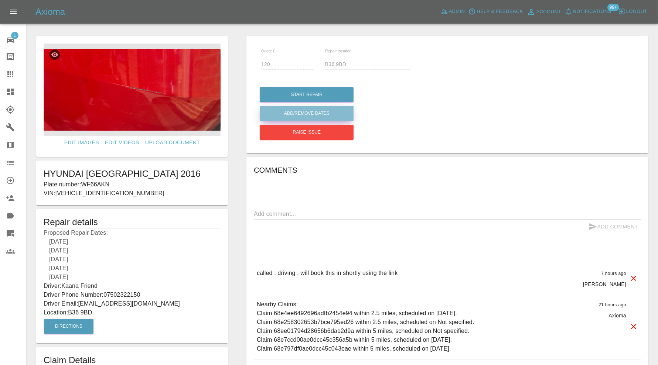
click at [333, 113] on button "Add/Remove Dates" at bounding box center [307, 113] width 94 height 15
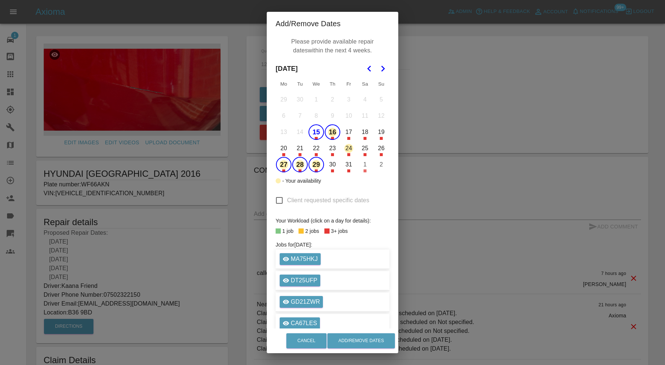
click at [313, 134] on button "15" at bounding box center [317, 133] width 16 height 16
click at [358, 342] on button "Add/Remove Dates" at bounding box center [361, 341] width 68 height 15
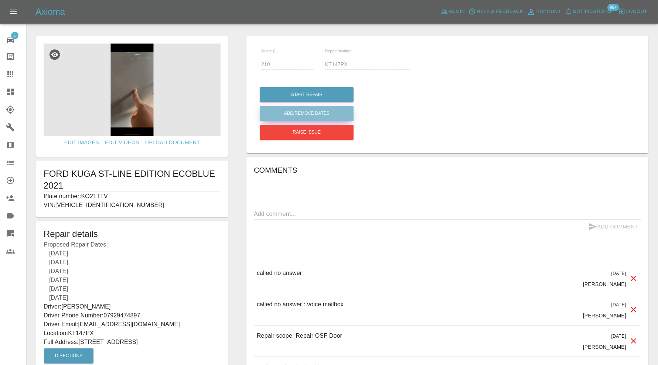
click at [314, 111] on button "Add/Remove Dates" at bounding box center [307, 113] width 94 height 15
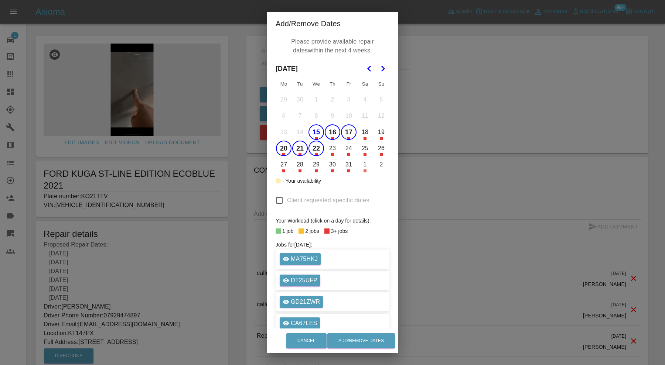
click at [314, 131] on button "15" at bounding box center [317, 133] width 16 height 16
click at [329, 132] on button "16" at bounding box center [333, 133] width 16 height 16
click at [346, 131] on button "17" at bounding box center [349, 133] width 16 height 16
click at [296, 171] on button "28" at bounding box center [300, 165] width 16 height 16
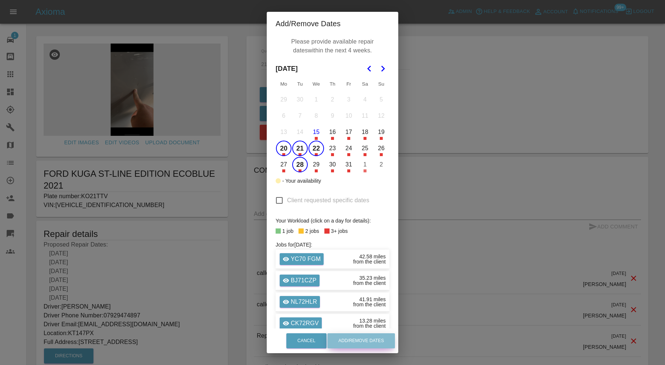
click at [366, 343] on button "Add/Remove Dates" at bounding box center [361, 341] width 68 height 15
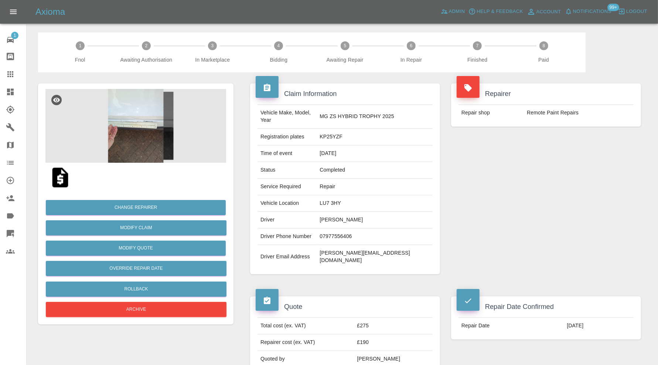
click at [154, 135] on img at bounding box center [135, 126] width 181 height 74
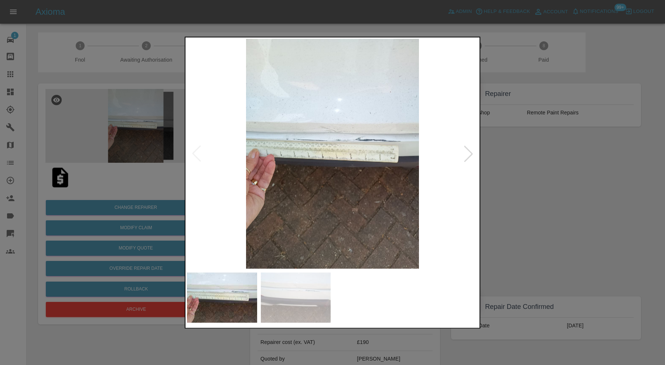
click at [301, 303] on img at bounding box center [296, 298] width 70 height 50
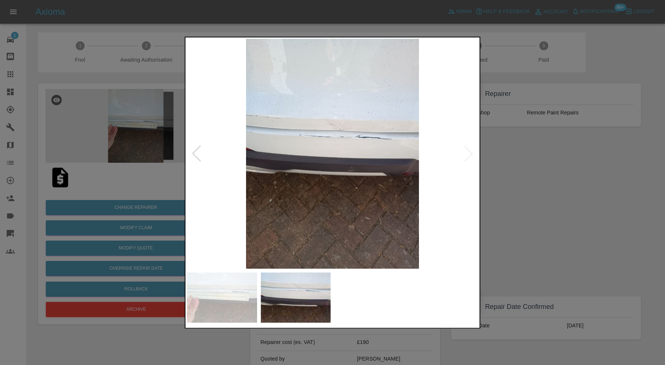
click at [591, 167] on div at bounding box center [332, 182] width 665 height 365
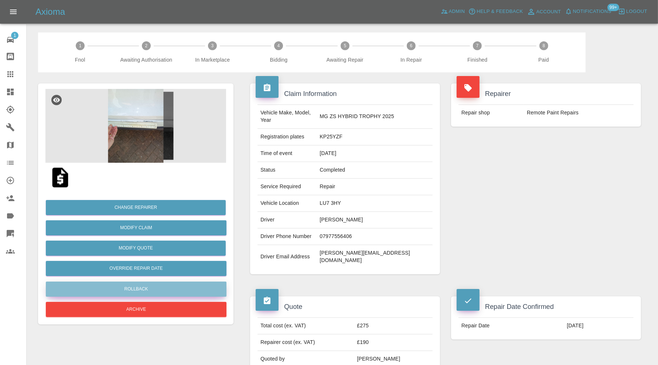
click at [195, 288] on button "Rollback" at bounding box center [136, 289] width 181 height 15
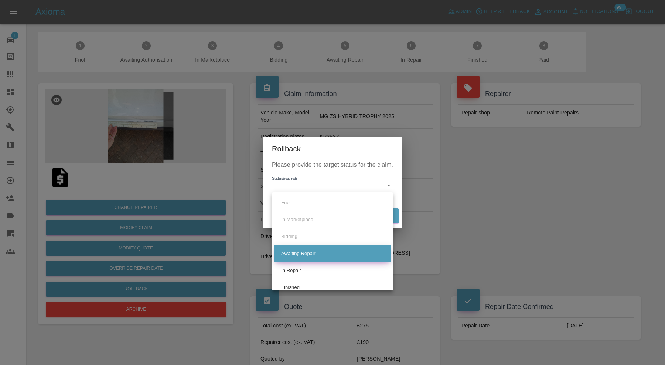
click at [295, 253] on li "Awaiting Repair" at bounding box center [333, 253] width 118 height 17
type input "awaiting-pickup"
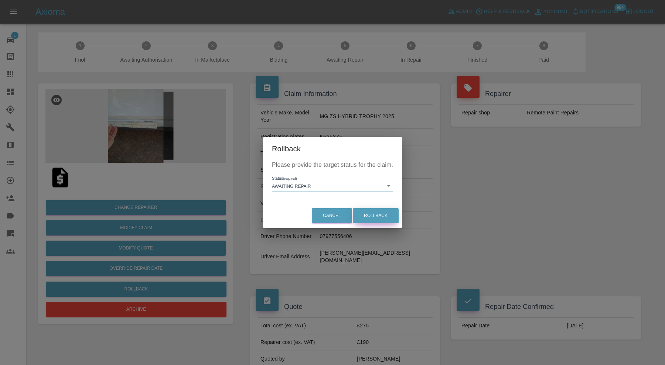
click at [374, 221] on button "Rollback" at bounding box center [376, 215] width 46 height 15
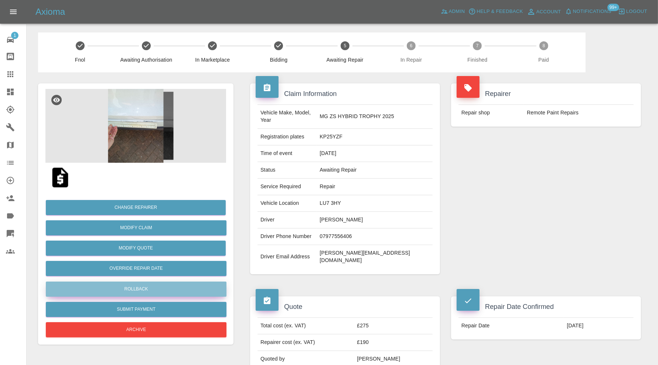
click at [162, 286] on button "Rollback" at bounding box center [136, 289] width 181 height 15
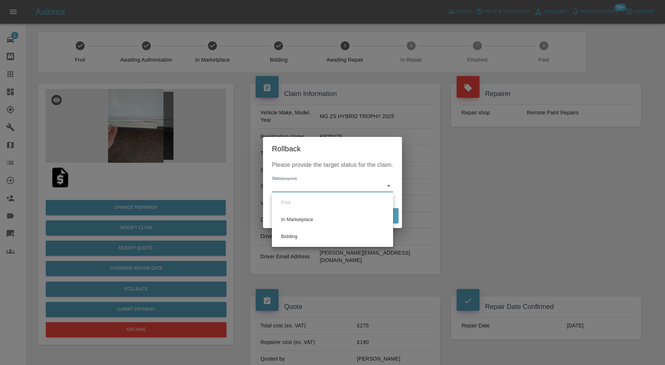
click at [314, 231] on li "Bidding" at bounding box center [333, 236] width 118 height 17
type input "bidding"
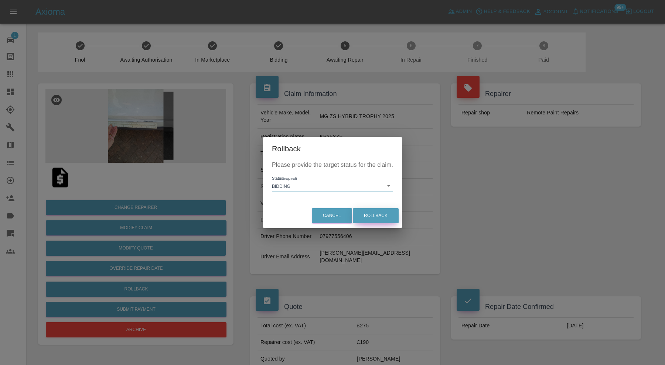
click at [367, 217] on button "Rollback" at bounding box center [376, 215] width 46 height 15
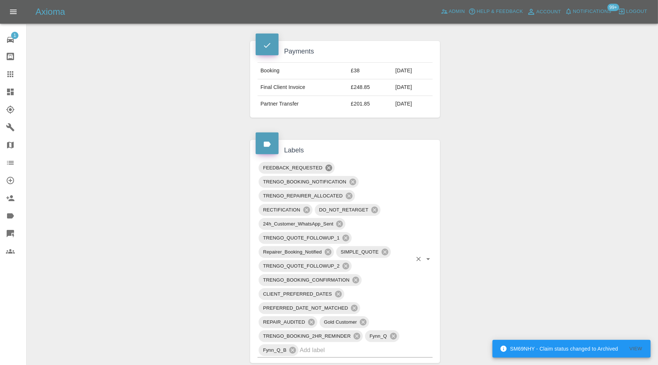
scroll to position [370, 0]
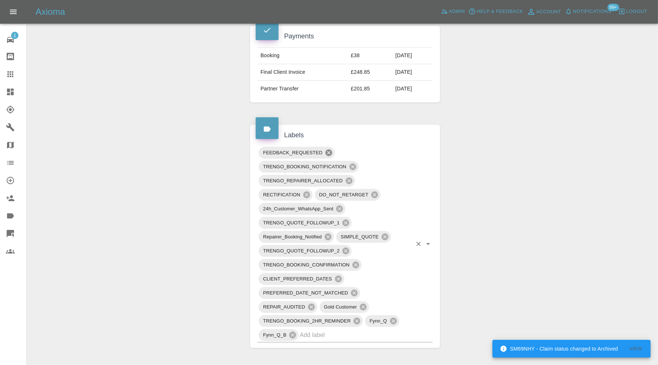
click at [330, 150] on icon at bounding box center [329, 153] width 7 height 7
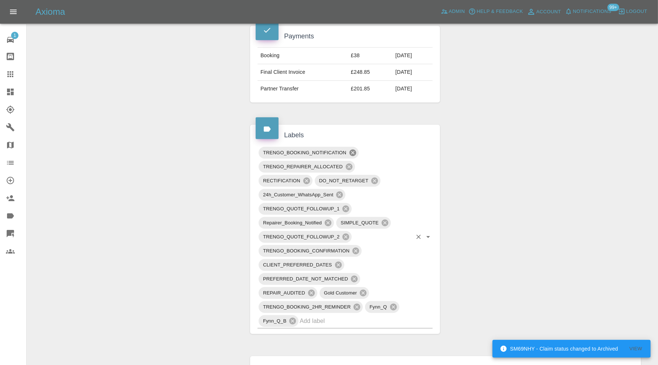
click at [353, 150] on icon at bounding box center [352, 153] width 7 height 7
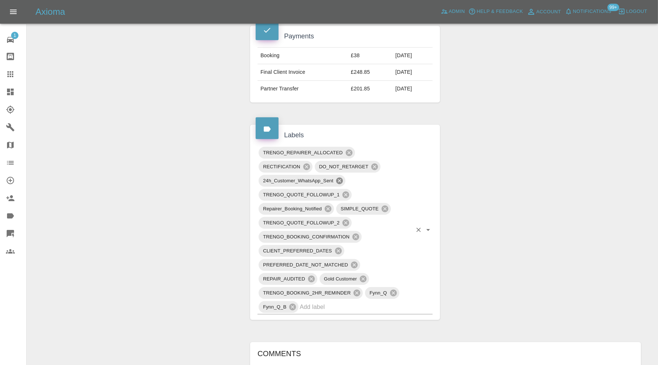
click at [343, 177] on icon at bounding box center [340, 181] width 8 height 8
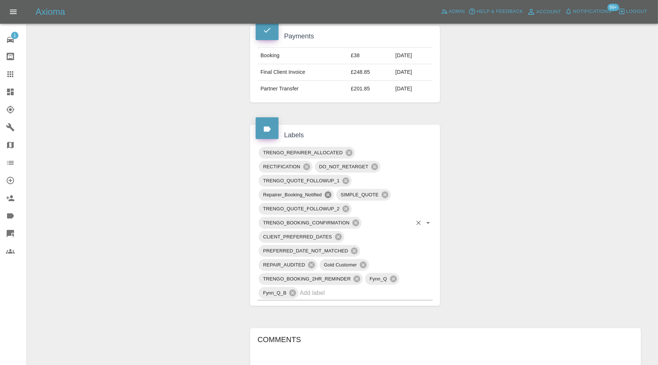
click at [327, 192] on icon at bounding box center [328, 195] width 7 height 7
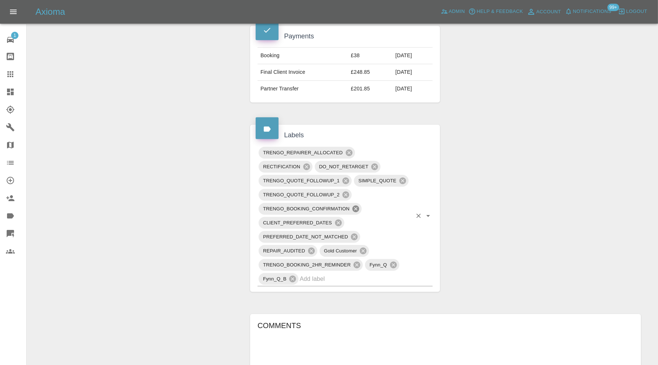
click at [355, 206] on icon at bounding box center [356, 209] width 7 height 7
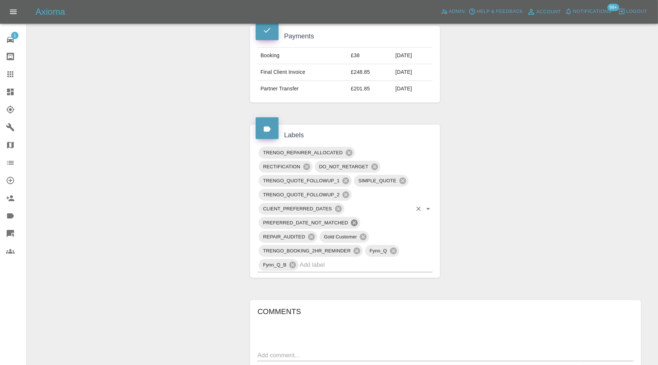
click at [353, 220] on icon at bounding box center [354, 223] width 7 height 7
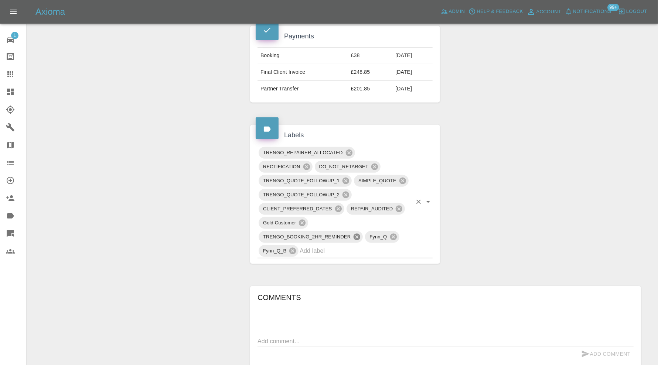
click at [356, 233] on icon at bounding box center [357, 237] width 8 height 8
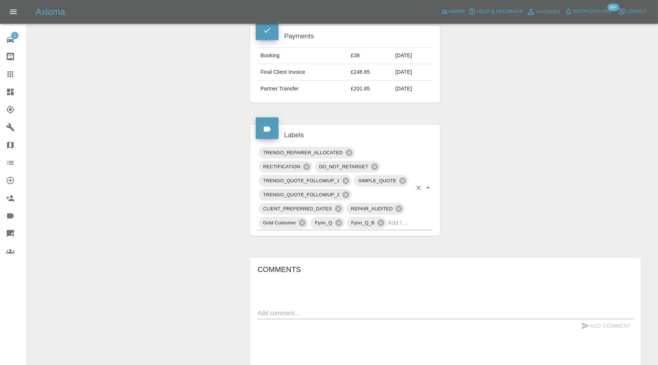
click at [411, 217] on input "text" at bounding box center [400, 222] width 24 height 11
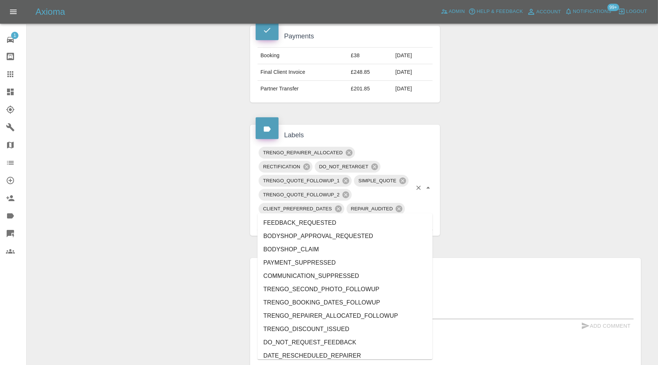
type input "do"
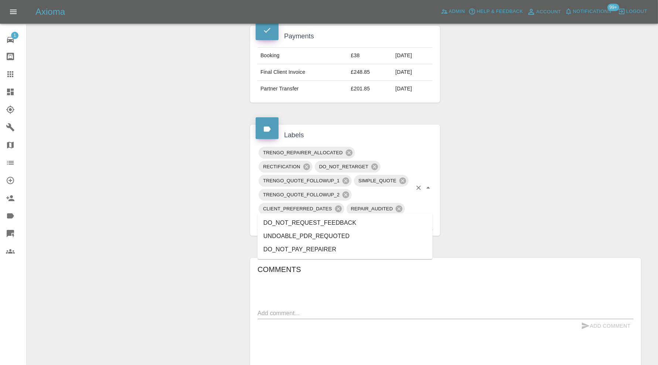
click at [365, 221] on li "DO_NOT_REQUEST_FEEDBACK" at bounding box center [345, 223] width 175 height 13
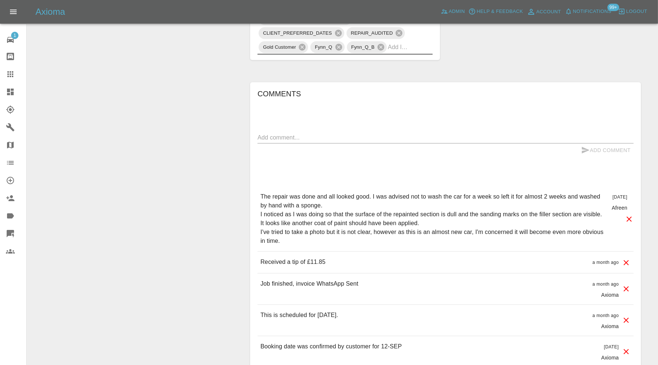
scroll to position [554, 0]
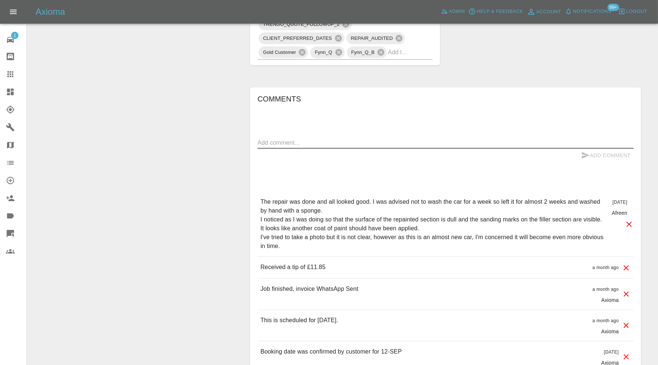
click at [372, 139] on textarea at bounding box center [446, 143] width 376 height 8
type textarea "please send new dates"
click at [598, 149] on button "Add Comment" at bounding box center [605, 156] width 55 height 14
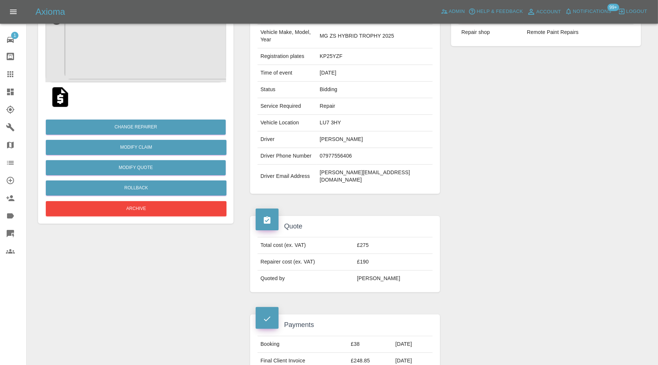
scroll to position [0, 0]
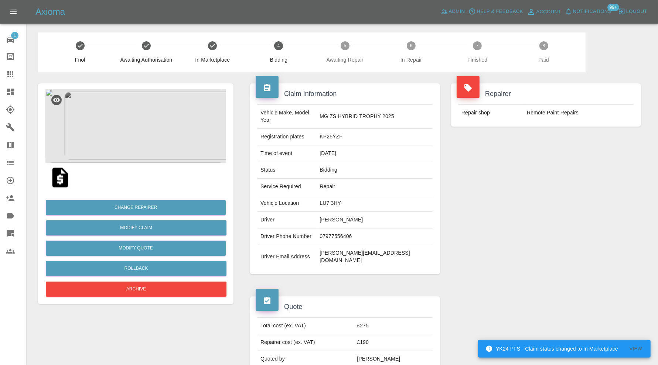
click at [159, 133] on img at bounding box center [135, 126] width 181 height 74
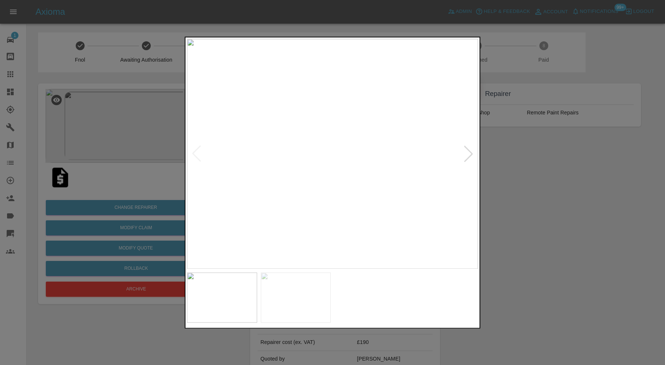
click at [523, 154] on div at bounding box center [332, 182] width 665 height 365
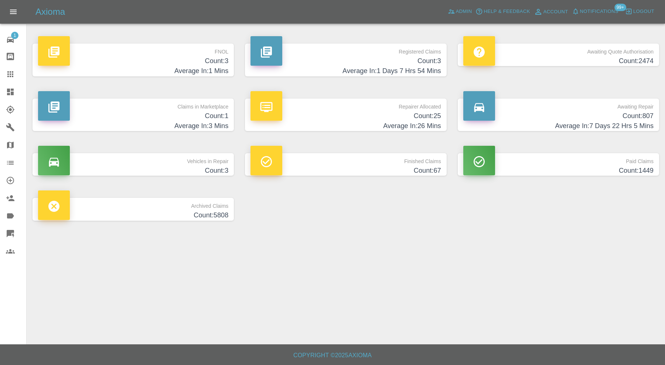
click at [205, 118] on h4 "Count: 1" at bounding box center [133, 116] width 190 height 10
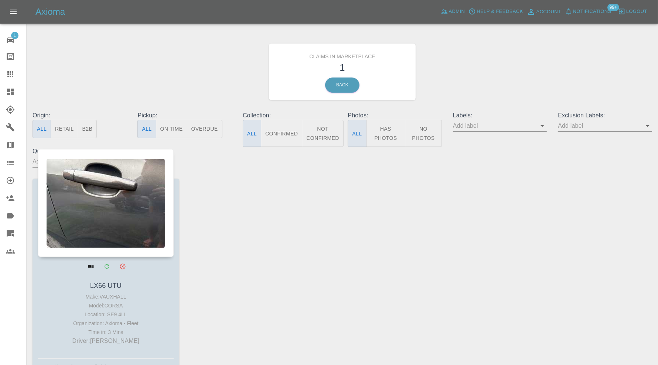
click at [138, 231] on div at bounding box center [106, 203] width 136 height 108
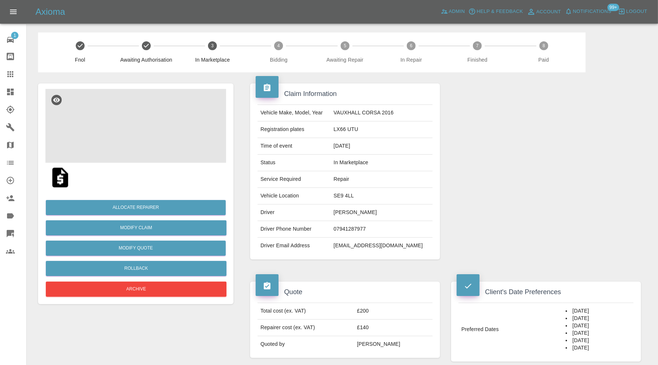
click at [156, 141] on img at bounding box center [135, 126] width 181 height 74
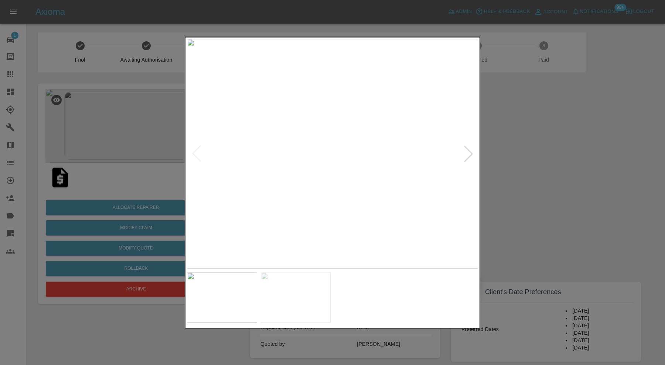
click at [467, 153] on div at bounding box center [468, 154] width 16 height 16
click at [467, 153] on img at bounding box center [332, 154] width 291 height 230
click at [511, 154] on div at bounding box center [332, 182] width 665 height 365
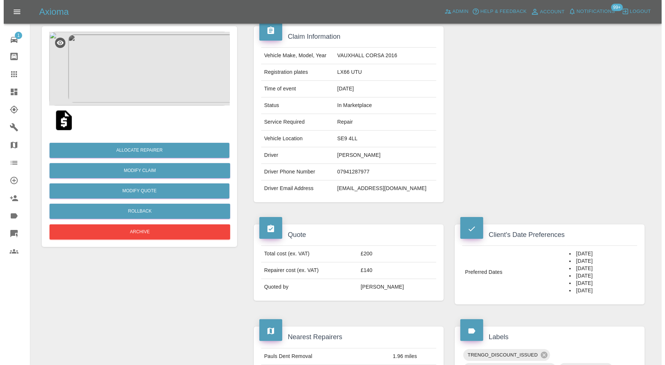
scroll to position [17, 0]
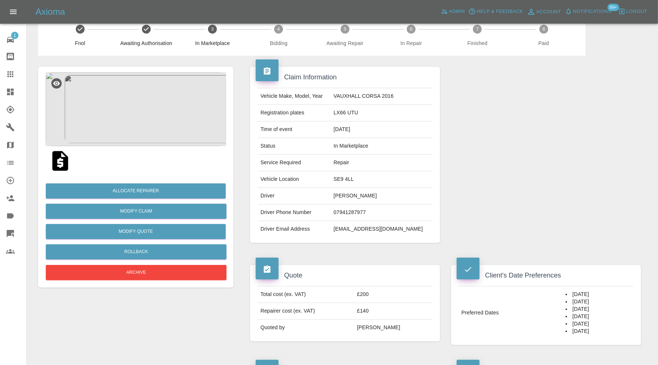
click at [152, 121] on img at bounding box center [135, 109] width 181 height 74
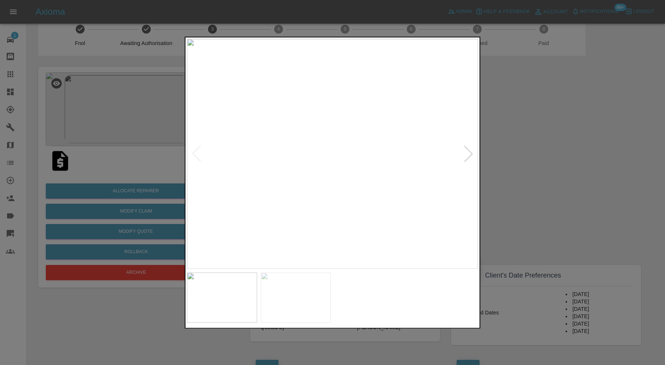
click at [468, 153] on div at bounding box center [468, 154] width 16 height 16
click at [537, 138] on div at bounding box center [332, 182] width 665 height 365
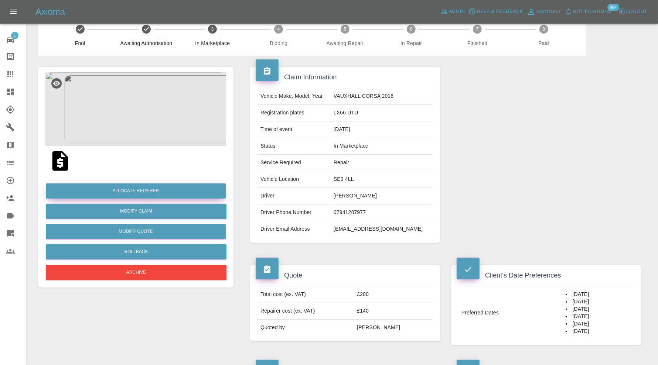
click at [180, 191] on button "Allocate Repairer" at bounding box center [136, 191] width 180 height 15
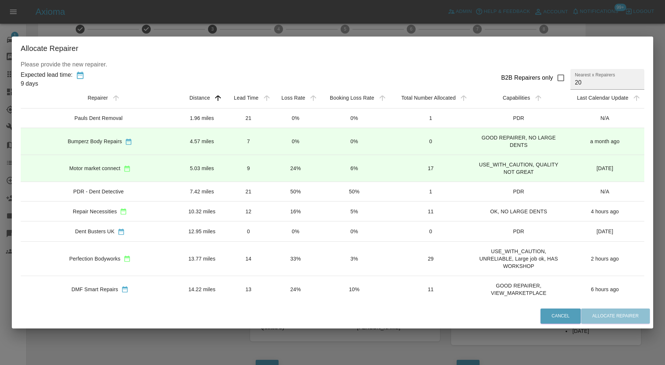
scroll to position [0, 0]
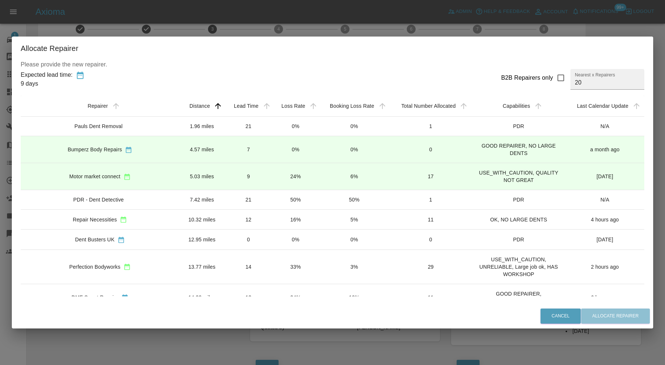
click at [179, 149] on td "4.57 miles" at bounding box center [201, 149] width 45 height 27
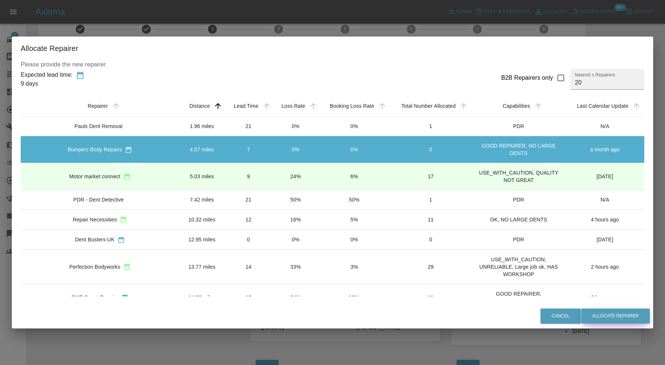
click at [596, 315] on button "Allocate Repairer" at bounding box center [615, 316] width 69 height 15
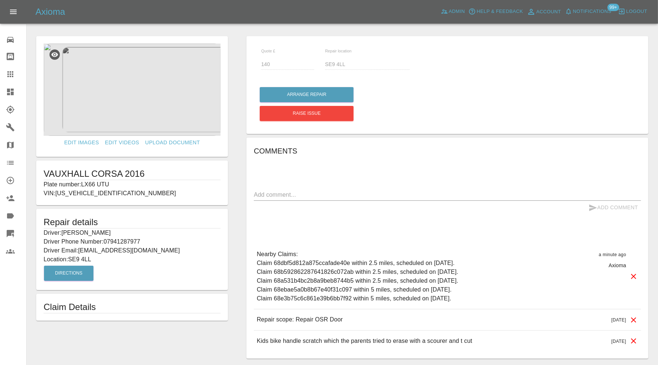
click at [18, 91] on div at bounding box center [16, 92] width 21 height 9
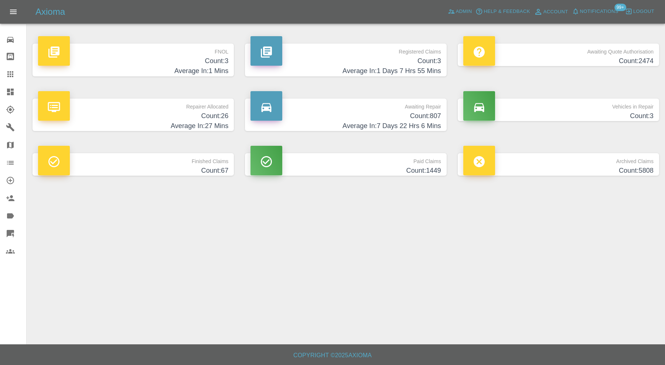
click at [537, 109] on p "Vehicles in Repair" at bounding box center [558, 105] width 190 height 13
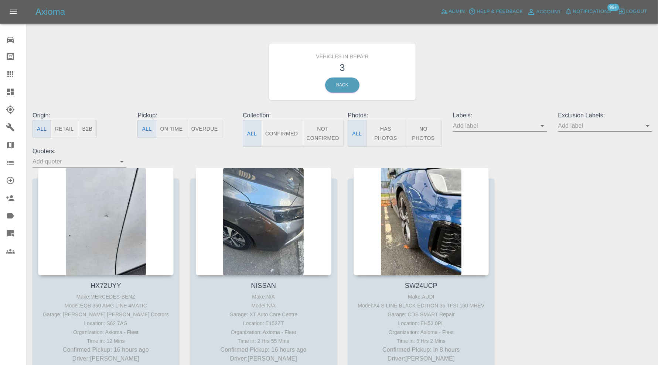
click at [10, 89] on icon at bounding box center [10, 92] width 9 height 9
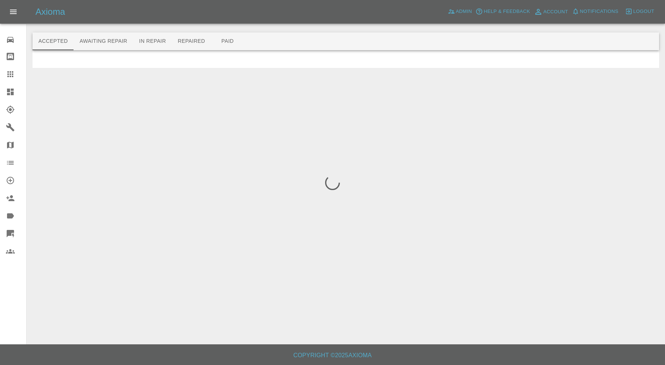
click at [107, 38] on button "Awaiting Repair" at bounding box center [103, 42] width 59 height 18
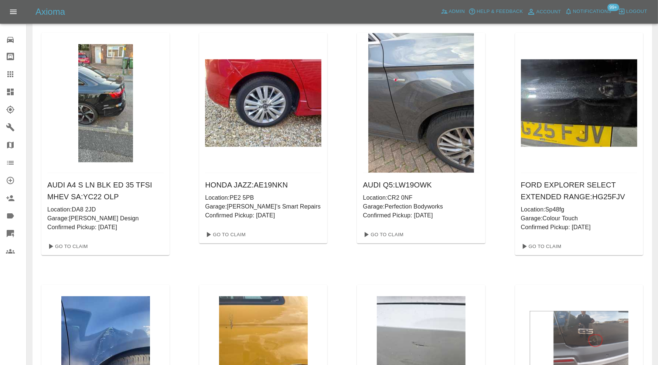
scroll to position [800, 0]
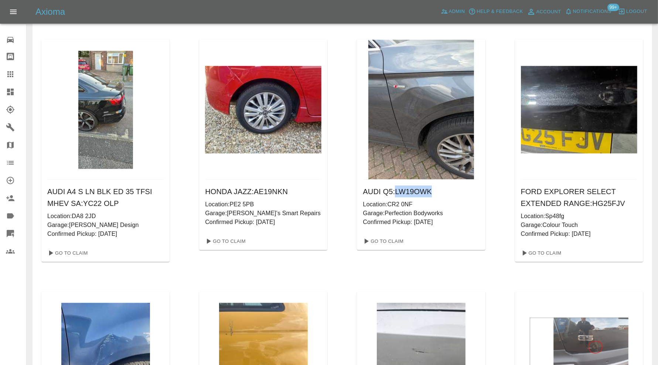
drag, startPoint x: 434, startPoint y: 190, endPoint x: 398, endPoint y: 195, distance: 36.2
click at [398, 195] on h6 "AUDI Q5 : LW19OWK" at bounding box center [421, 192] width 116 height 12
copy h6 "LW19OWK"
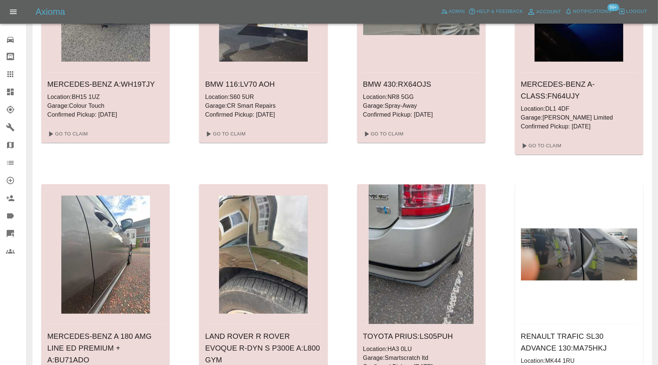
scroll to position [0, 0]
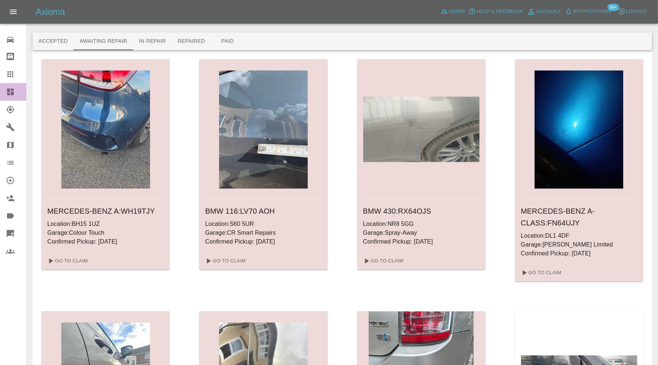
click at [6, 92] on icon at bounding box center [10, 92] width 9 height 9
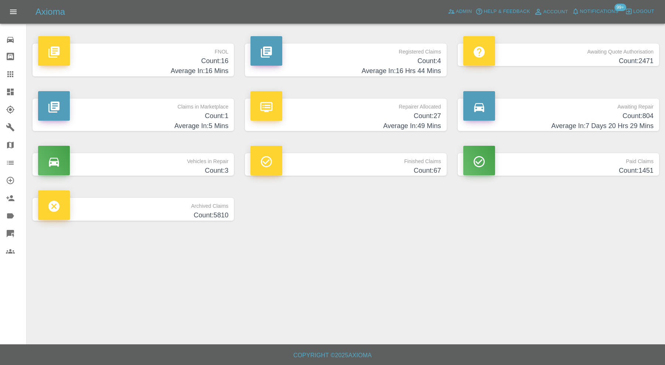
click at [196, 109] on p "Claims in Marketplace" at bounding box center [133, 105] width 190 height 13
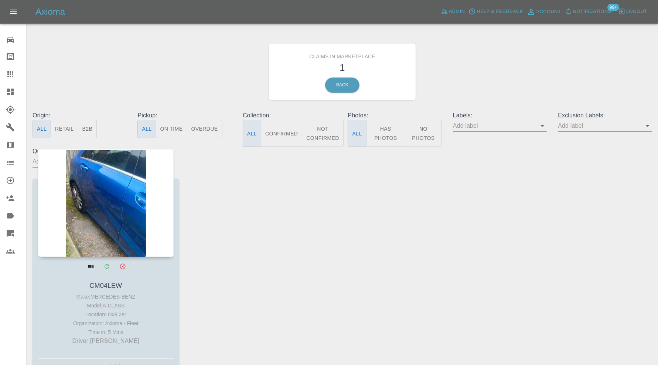
click at [107, 204] on div at bounding box center [106, 203] width 136 height 108
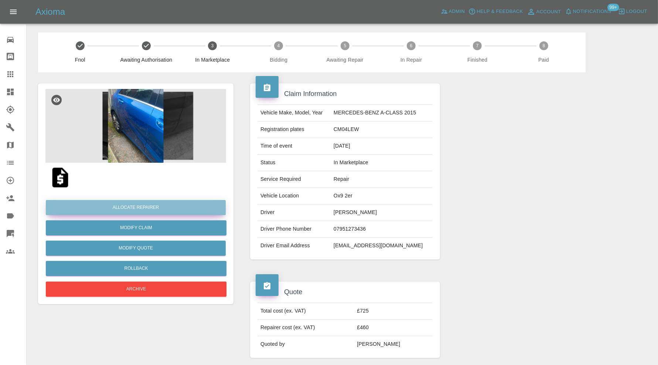
click at [132, 206] on button "Allocate Repairer" at bounding box center [136, 207] width 180 height 15
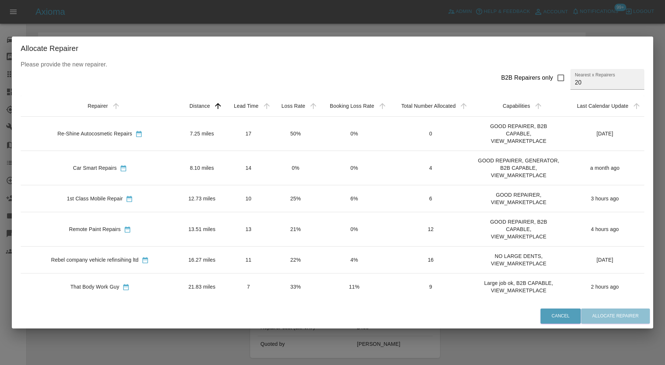
click at [141, 196] on div "1st Class Mobile Repair" at bounding box center [100, 199] width 147 height 8
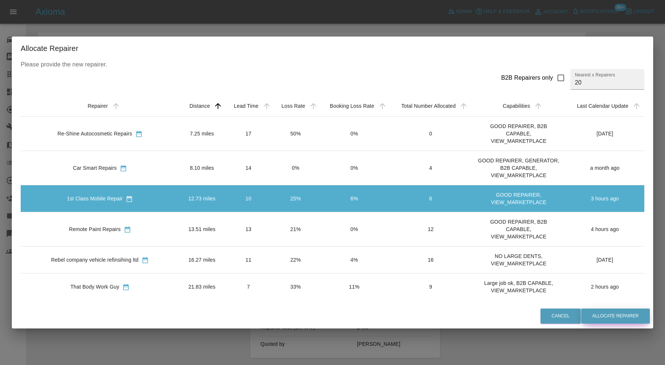
click at [613, 319] on button "Allocate Repairer" at bounding box center [615, 316] width 69 height 15
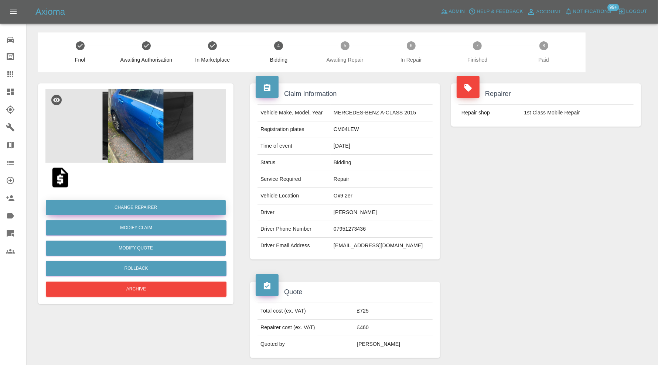
click at [129, 206] on button "Change Repairer" at bounding box center [136, 207] width 180 height 15
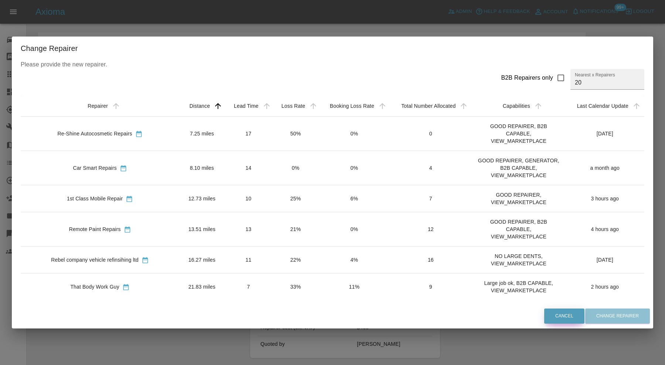
click at [565, 312] on button "Cancel" at bounding box center [564, 316] width 40 height 15
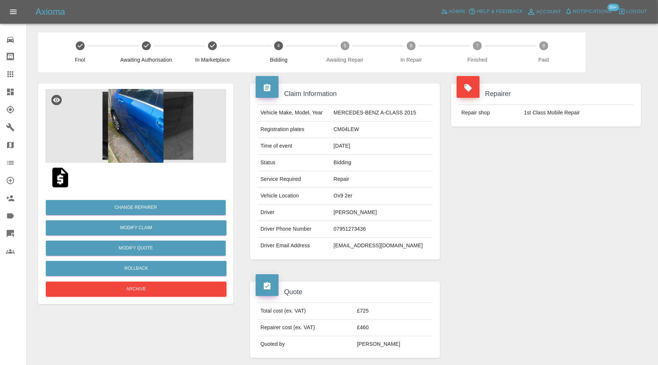
click at [154, 261] on div "Change Repairer Modify Claim Modify Quote Rollback Archive" at bounding box center [135, 246] width 181 height 106
click at [154, 263] on button "Rollback" at bounding box center [136, 268] width 181 height 15
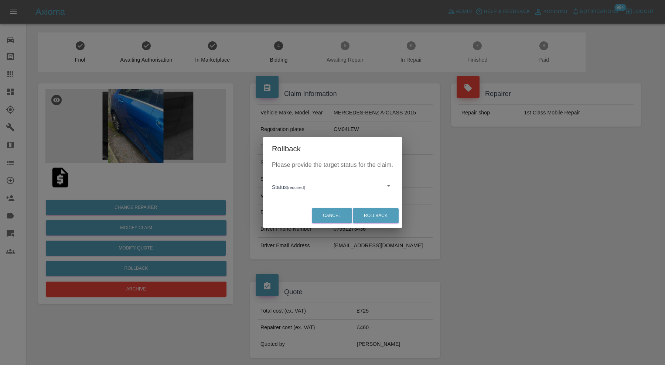
click at [289, 193] on div "Please provide the target status for the claim. Status (required) ​" at bounding box center [332, 182] width 139 height 43
click at [298, 187] on body "Axioma Admin Help & Feedback Account Notifications 99+ Logout 0 Repair home Bod…" at bounding box center [332, 350] width 665 height 701
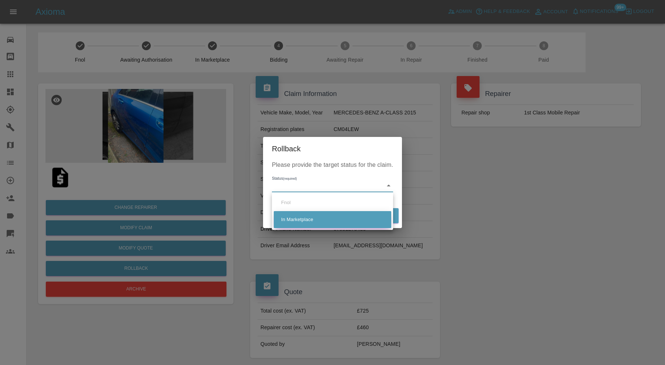
click at [293, 223] on li "In Marketplace" at bounding box center [333, 219] width 118 height 17
type input "in-marketplace"
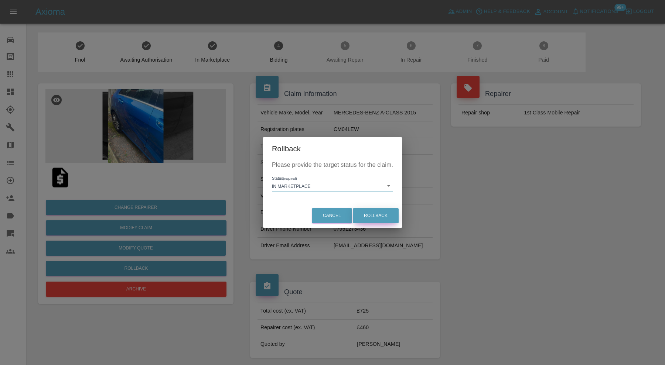
click at [372, 216] on button "Rollback" at bounding box center [376, 215] width 46 height 15
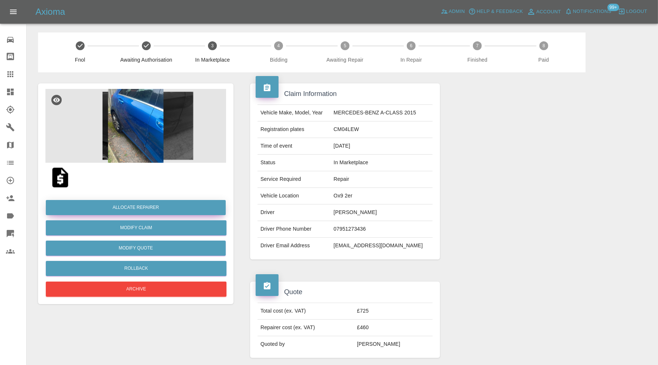
click at [172, 205] on button "Allocate Repairer" at bounding box center [136, 207] width 180 height 15
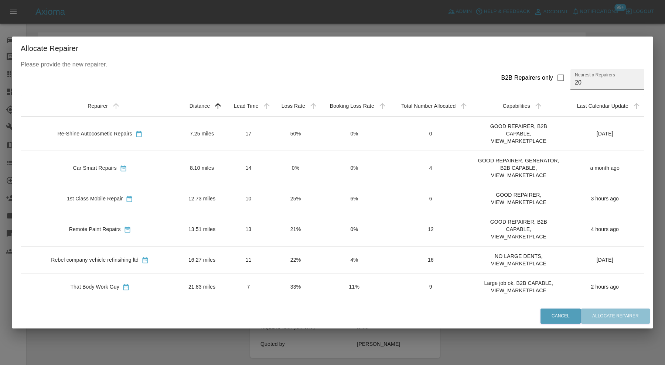
click at [179, 280] on td "21.83 miles" at bounding box center [201, 287] width 45 height 27
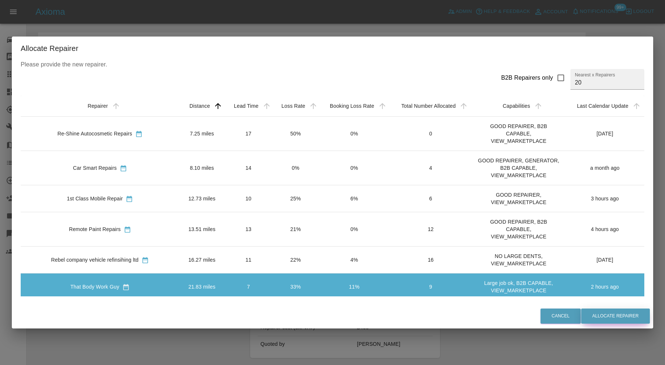
click at [626, 320] on button "Allocate Repairer" at bounding box center [615, 316] width 69 height 15
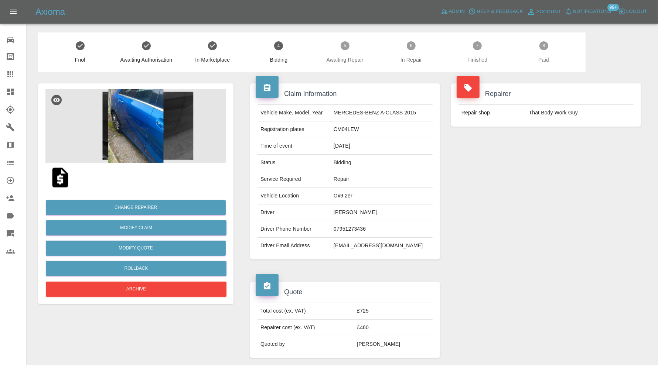
click at [131, 139] on img at bounding box center [135, 126] width 181 height 74
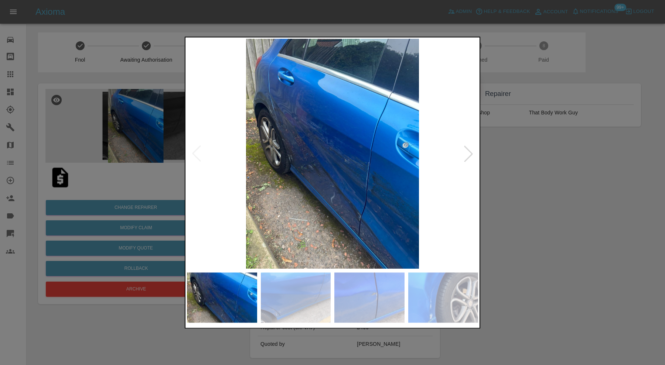
click at [285, 286] on img at bounding box center [296, 298] width 70 height 50
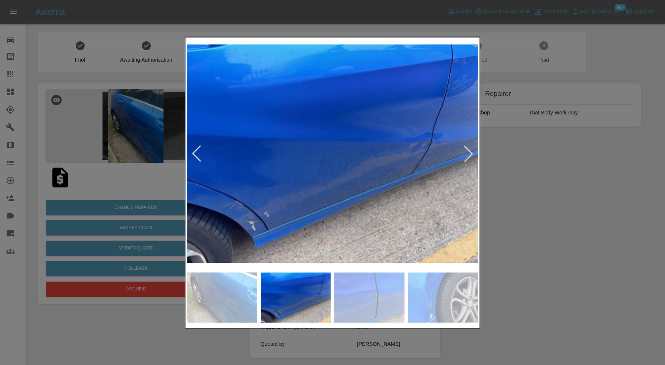
click at [384, 289] on img at bounding box center [369, 298] width 70 height 50
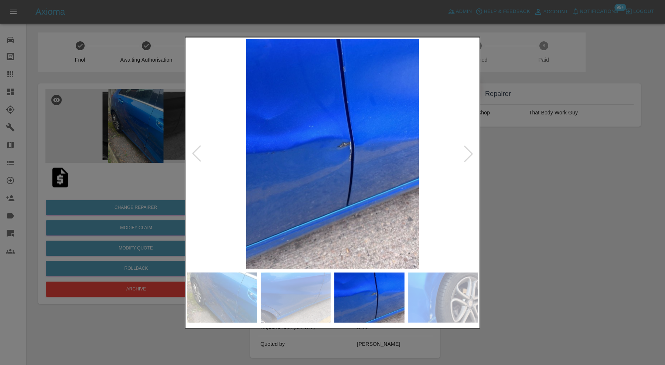
click at [431, 290] on img at bounding box center [443, 298] width 70 height 50
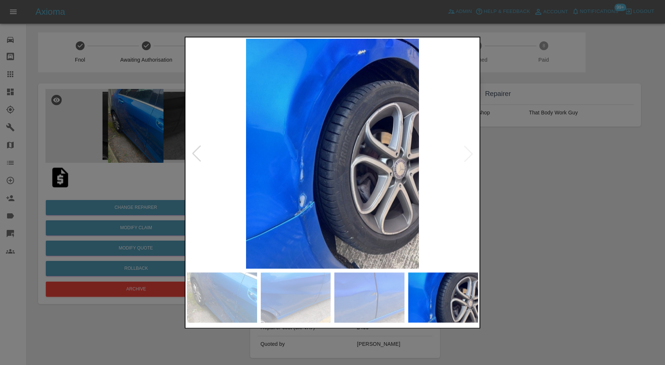
click at [369, 301] on img at bounding box center [369, 298] width 70 height 50
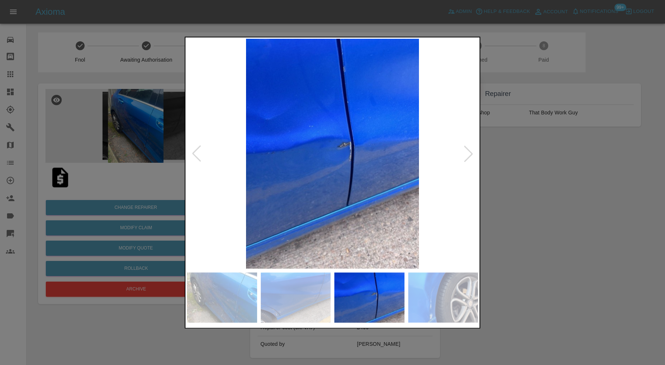
click at [273, 298] on img at bounding box center [296, 298] width 70 height 50
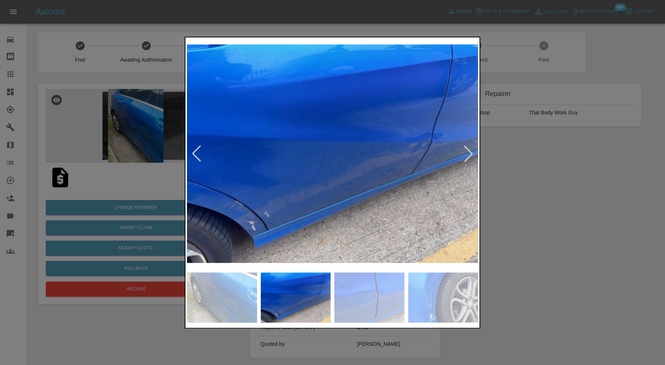
click at [600, 244] on div at bounding box center [332, 182] width 665 height 365
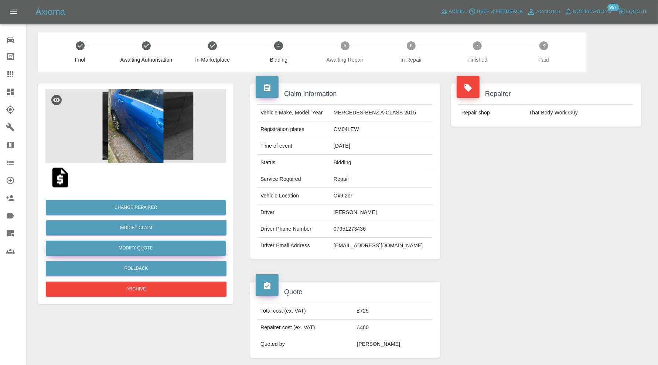
click at [170, 251] on button "Modify Quote" at bounding box center [136, 248] width 180 height 15
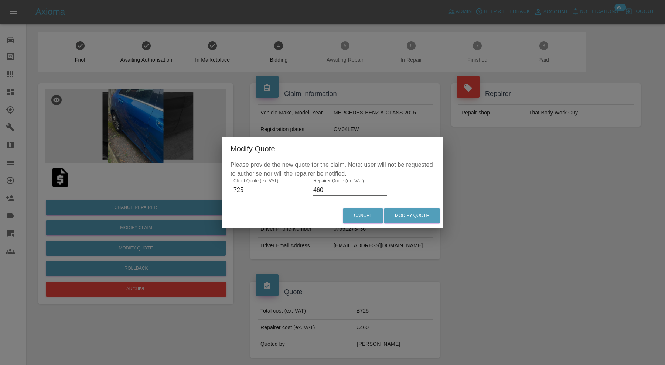
drag, startPoint x: 328, startPoint y: 190, endPoint x: 306, endPoint y: 195, distance: 22.5
click at [306, 195] on div "Please provide the new quote for the claim. Note: user will not be requested to…" at bounding box center [333, 182] width 222 height 43
type input "500"
click at [427, 214] on button "Modify Quote" at bounding box center [412, 215] width 56 height 15
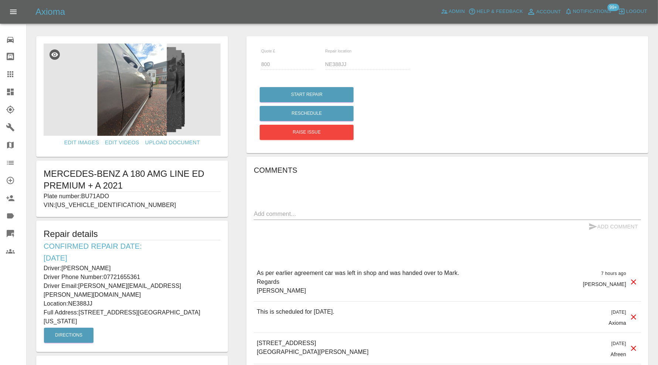
click at [336, 210] on textarea at bounding box center [447, 214] width 387 height 8
type textarea "will be completed 16th likely. 2 day repair"
click at [600, 227] on button "Add Comment" at bounding box center [613, 227] width 55 height 14
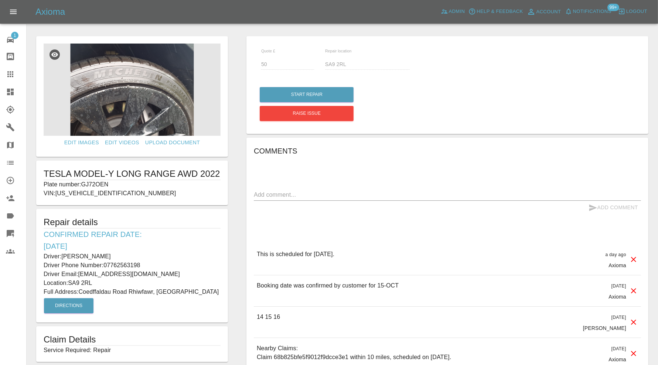
click at [106, 184] on p "Plate number: GJ72OEN" at bounding box center [132, 184] width 177 height 9
copy p "GJ72OEN"
click at [15, 71] on div at bounding box center [16, 74] width 21 height 9
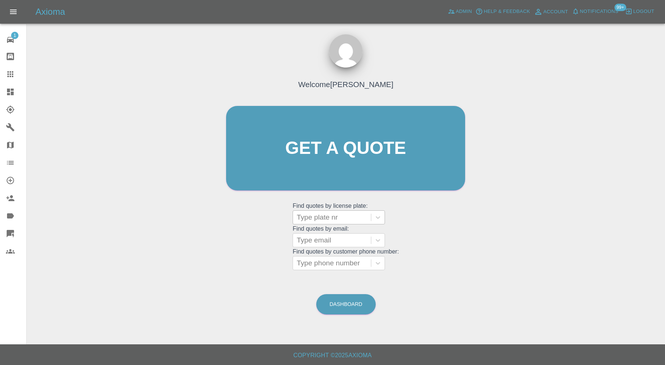
click at [338, 220] on div at bounding box center [332, 217] width 71 height 10
paste input "GJ72OEN"
type input "GJ72OEN"
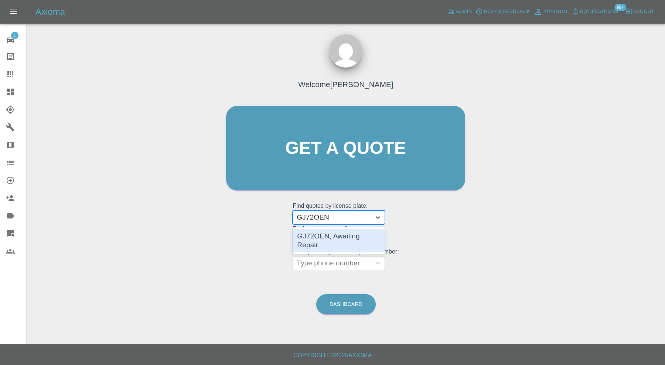
click at [346, 233] on div "GJ72OEN, Awaiting Repair" at bounding box center [339, 241] width 92 height 24
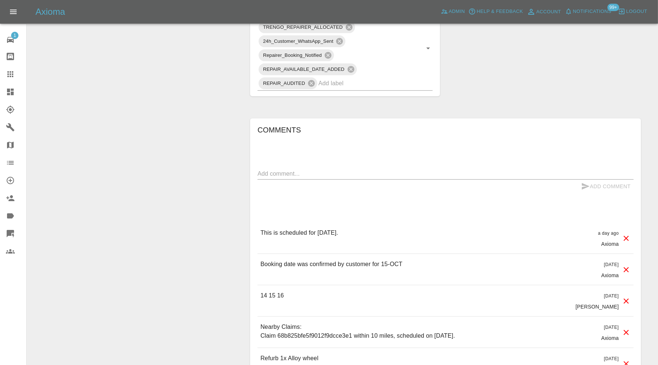
scroll to position [357, 0]
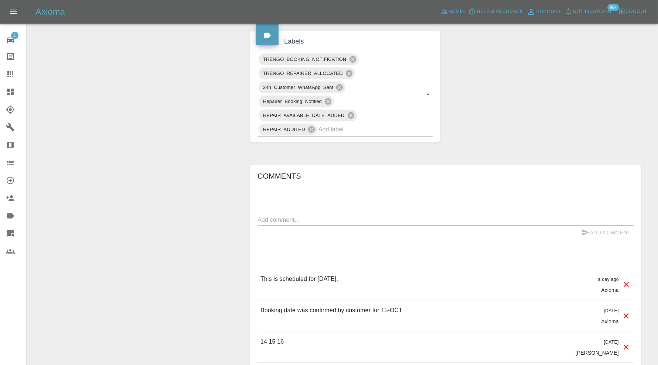
click at [372, 218] on textarea at bounding box center [446, 220] width 376 height 8
paste textarea "rang me yesterday to say he hasn’t had his car back from the dealership yet"
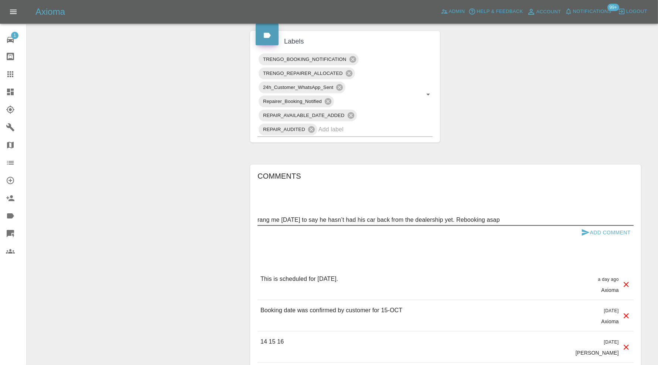
type textarea "rang me yesterday to say he hasn’t had his car back from the dealership yet. Re…"
click at [597, 229] on button "Add Comment" at bounding box center [605, 233] width 55 height 14
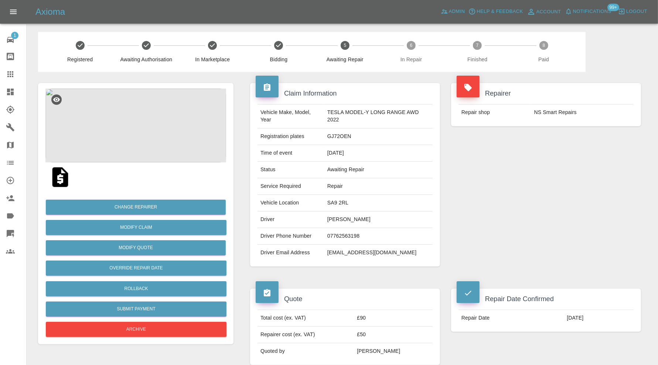
scroll to position [0, 0]
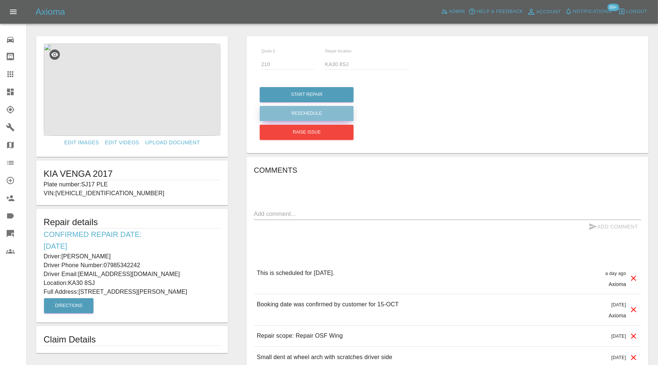
click at [343, 115] on button "Reschedule" at bounding box center [307, 113] width 94 height 15
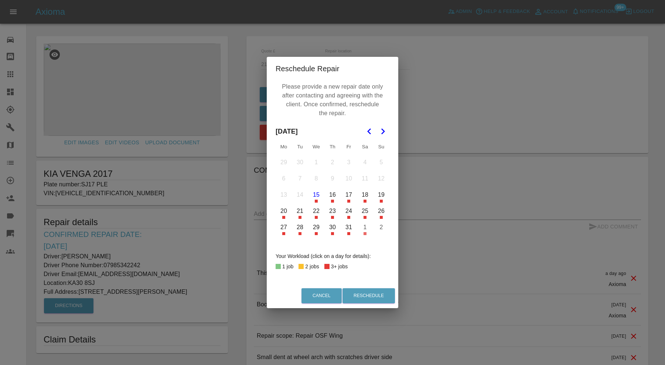
click at [350, 196] on button "17" at bounding box center [349, 195] width 16 height 16
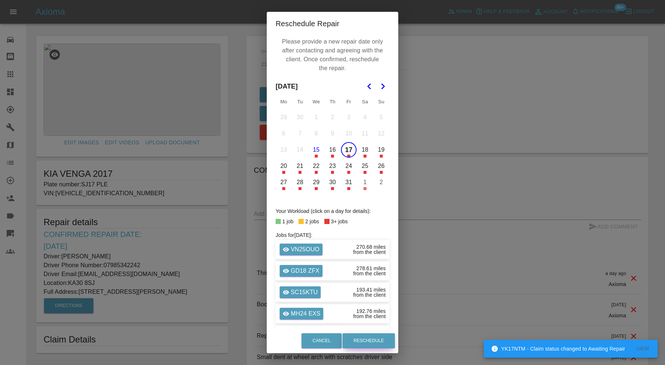
click at [367, 332] on div "Cancel Reschedule" at bounding box center [333, 341] width 132 height 25
click at [367, 334] on button "Reschedule" at bounding box center [369, 341] width 52 height 15
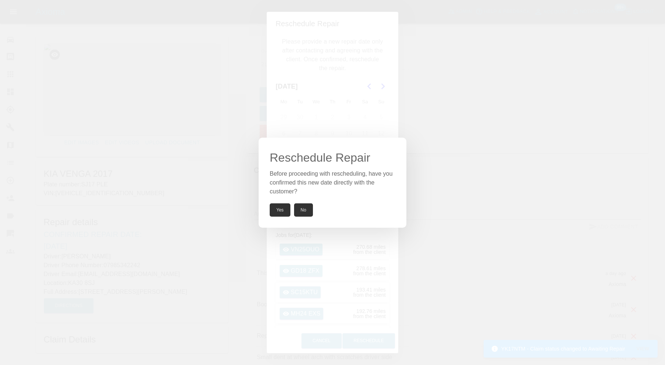
click at [274, 207] on button "Yes" at bounding box center [280, 210] width 21 height 13
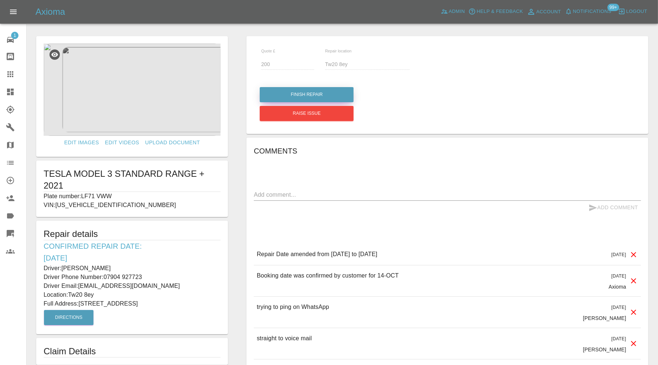
click at [321, 93] on button "Finish Repair" at bounding box center [307, 94] width 94 height 15
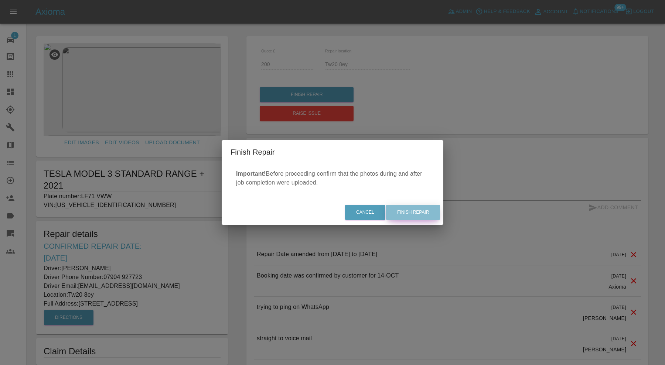
click at [423, 208] on button "Finish Repair" at bounding box center [413, 212] width 54 height 15
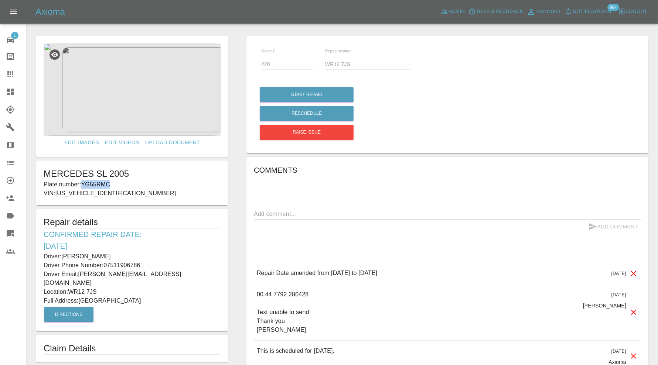
drag, startPoint x: 122, startPoint y: 181, endPoint x: 84, endPoint y: 184, distance: 38.2
click at [84, 184] on p "Plate number: YG55RMC" at bounding box center [132, 184] width 177 height 9
copy p "YG55RMC"
drag, startPoint x: 106, startPoint y: 282, endPoint x: 72, endPoint y: 282, distance: 34.0
click at [72, 288] on p "Location: WR12 7JS" at bounding box center [132, 292] width 177 height 9
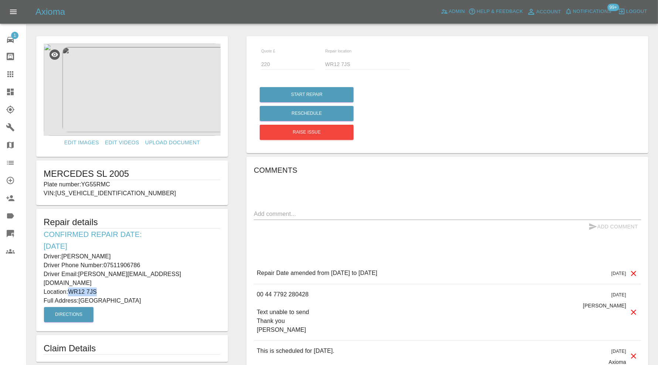
copy p "WR12 7JS"
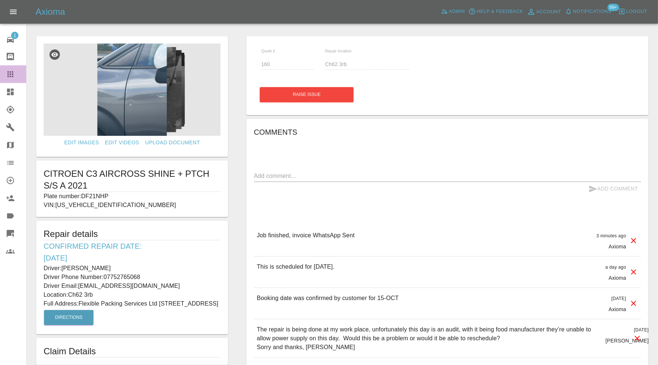
click at [10, 75] on icon at bounding box center [10, 74] width 9 height 9
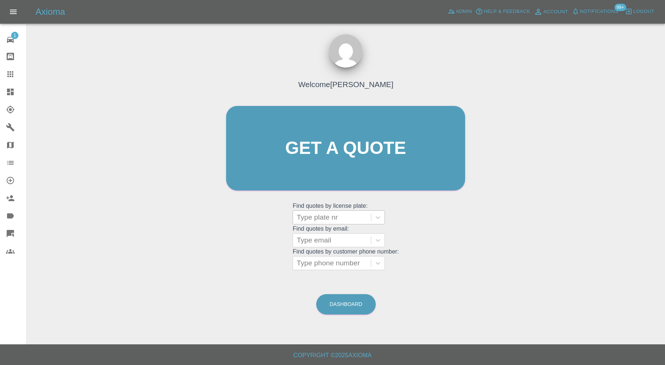
click at [329, 218] on div at bounding box center [332, 217] width 71 height 10
paste input "LW19OWK"
type input "LW19OWK"
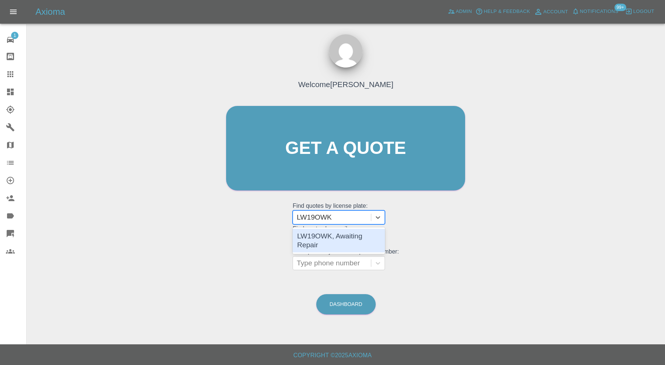
click at [361, 230] on div "LW19OWK, Awaiting Repair" at bounding box center [339, 241] width 92 height 24
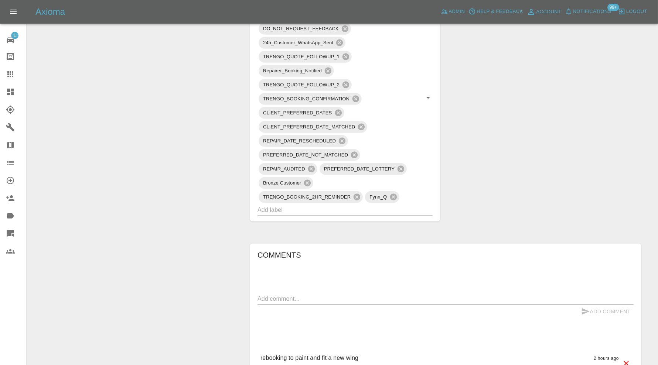
scroll to position [554, 0]
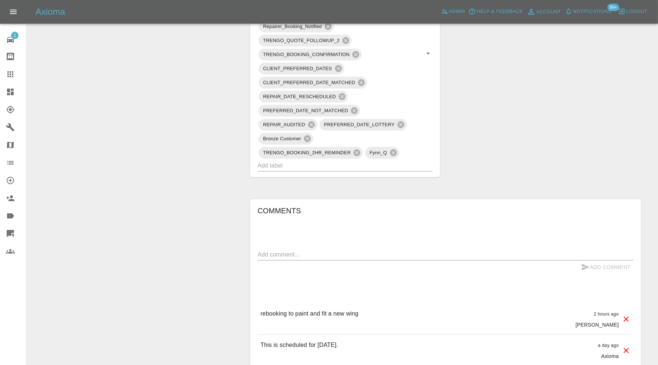
click at [375, 251] on textarea at bounding box center [446, 255] width 376 height 8
type textarea "Price agreed and amended"
click at [591, 261] on button "Add Comment" at bounding box center [605, 268] width 55 height 14
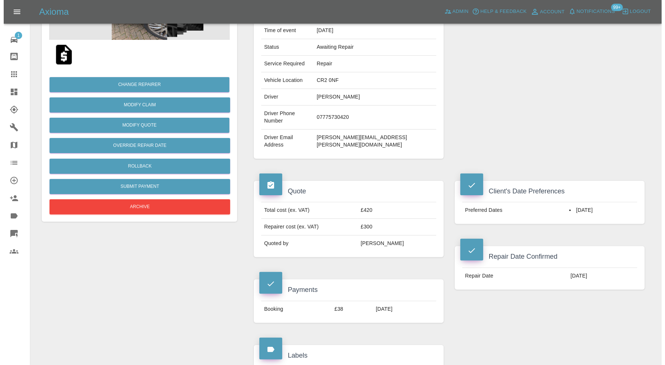
scroll to position [123, 0]
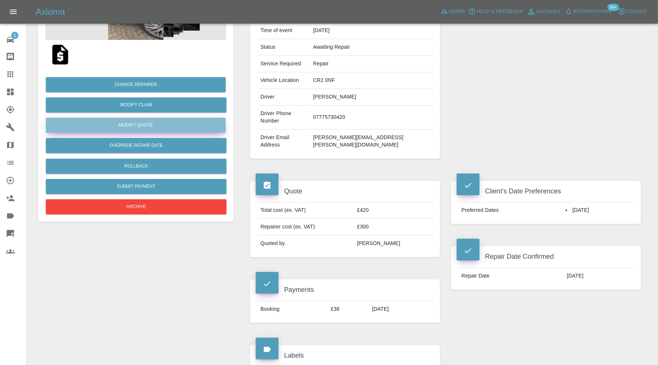
click at [173, 124] on button "Modify Quote" at bounding box center [136, 125] width 180 height 15
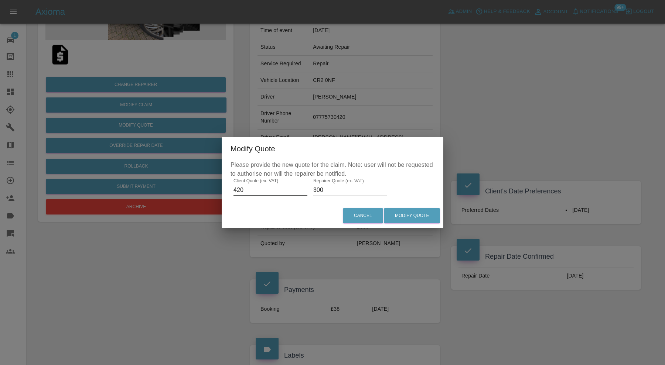
drag, startPoint x: 255, startPoint y: 190, endPoint x: 224, endPoint y: 191, distance: 31.4
click at [224, 191] on div "Please provide the new quote for the claim. Note: user will not be requested to…" at bounding box center [333, 182] width 222 height 43
type input "545"
drag, startPoint x: 330, startPoint y: 190, endPoint x: 310, endPoint y: 190, distance: 20.3
click at [310, 190] on div "Please provide the new quote for the claim. Note: user will not be requested to…" at bounding box center [333, 182] width 222 height 43
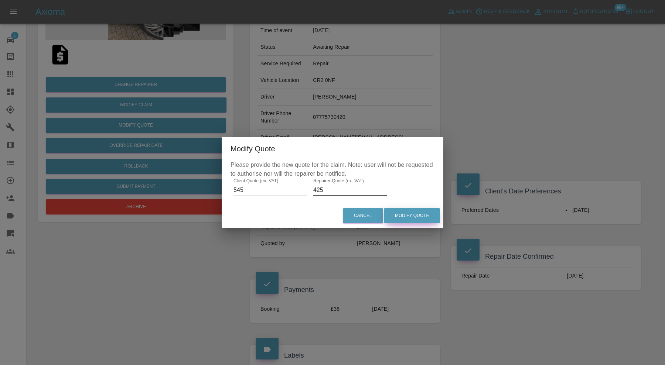
type input "425"
click at [406, 219] on button "Modify Quote" at bounding box center [412, 215] width 56 height 15
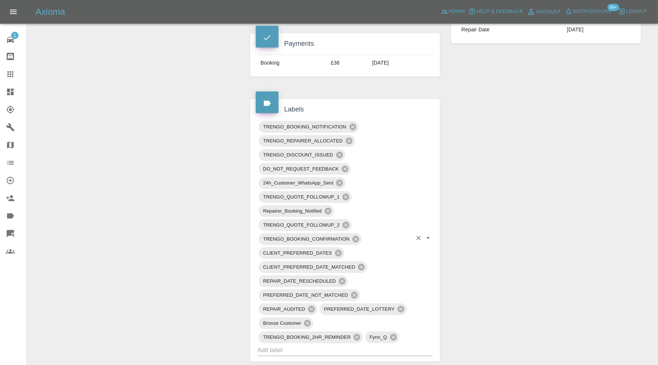
scroll to position [431, 0]
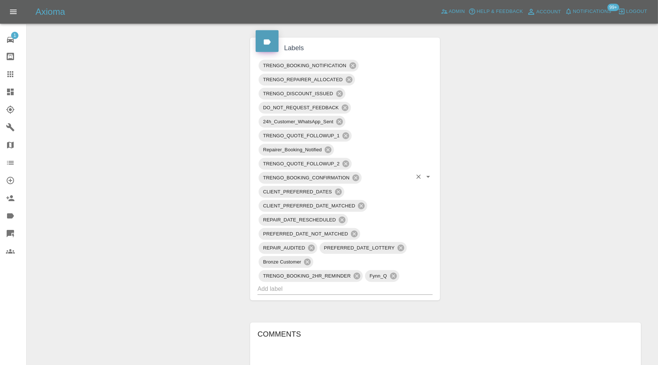
click at [363, 283] on input "text" at bounding box center [335, 288] width 154 height 11
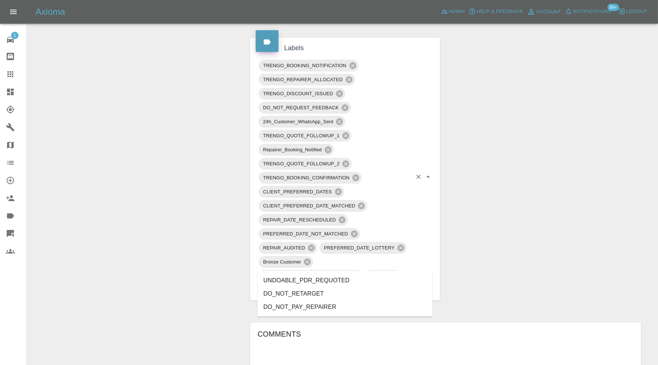
drag, startPoint x: 333, startPoint y: 278, endPoint x: 135, endPoint y: 276, distance: 197.7
click at [135, 276] on body "Axioma Admin Help & Feedback Account Notifications 99+ Logout 1 Repair home Bod…" at bounding box center [329, 214] width 658 height 1291
type input "do"
click at [135, 276] on div "Change Repairer Modify Claim Modify Quote Override Repair Date Rollback Submit …" at bounding box center [136, 227] width 207 height 1170
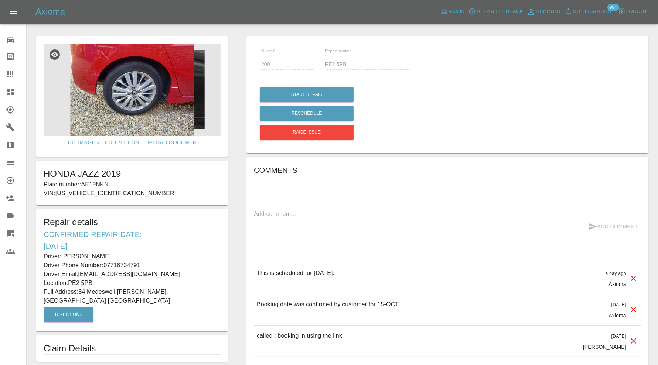
click at [141, 99] on img at bounding box center [132, 90] width 177 height 92
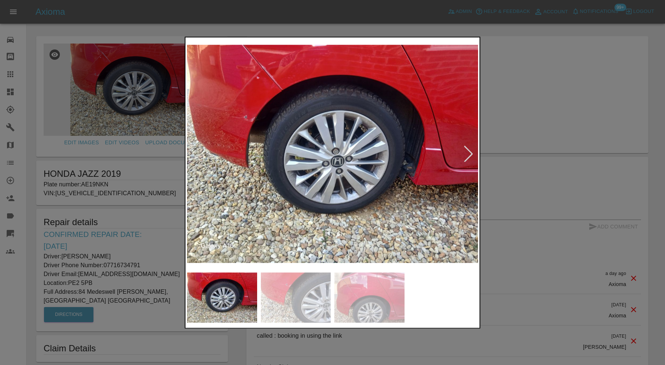
click at [555, 135] on div at bounding box center [332, 182] width 665 height 365
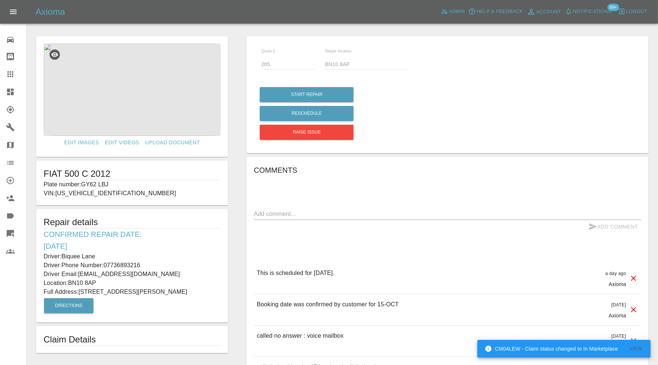
click at [140, 109] on img at bounding box center [132, 90] width 177 height 92
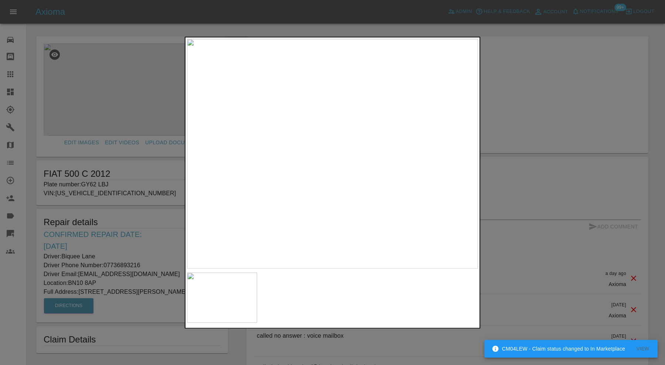
click at [542, 117] on div at bounding box center [332, 182] width 665 height 365
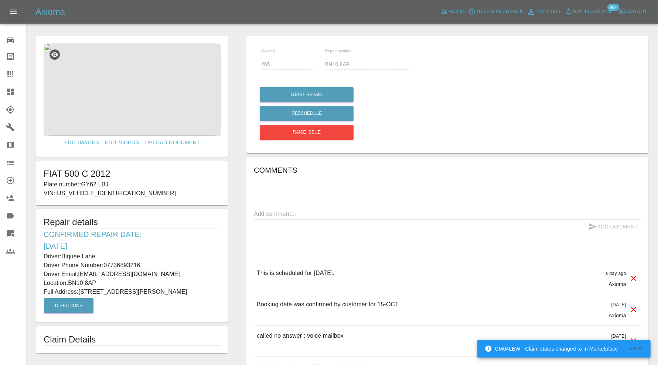
click at [287, 212] on textarea at bounding box center [447, 214] width 387 height 8
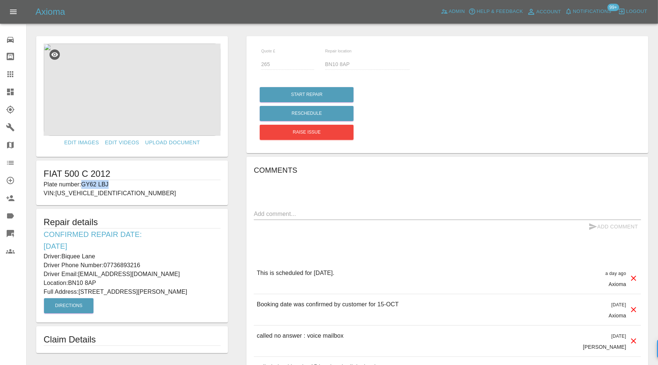
drag, startPoint x: 118, startPoint y: 187, endPoint x: 83, endPoint y: 186, distance: 35.1
click at [83, 186] on p "Plate number: GY62 LBJ" at bounding box center [132, 184] width 177 height 9
copy p "GY62 LBJ"
click at [11, 74] on icon at bounding box center [10, 74] width 9 height 9
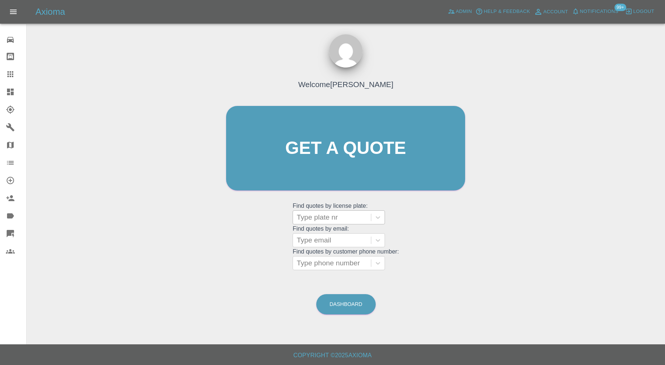
click at [320, 215] on div at bounding box center [332, 217] width 71 height 10
paste input "GY62 LBJ"
type input "GY62 LBJ"
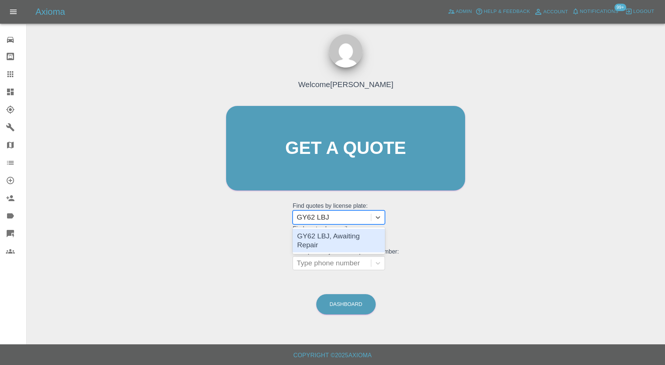
click at [345, 236] on div "GY62 LBJ, Awaiting Repair" at bounding box center [339, 241] width 92 height 24
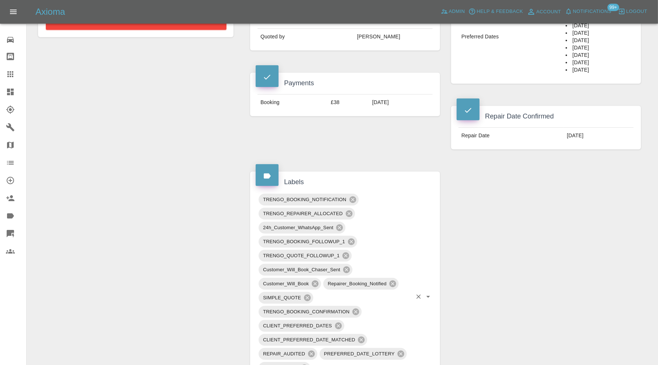
scroll to position [431, 0]
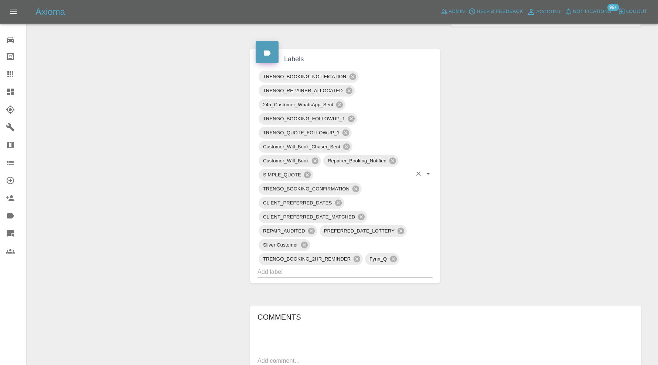
click at [375, 269] on input "text" at bounding box center [335, 271] width 154 height 11
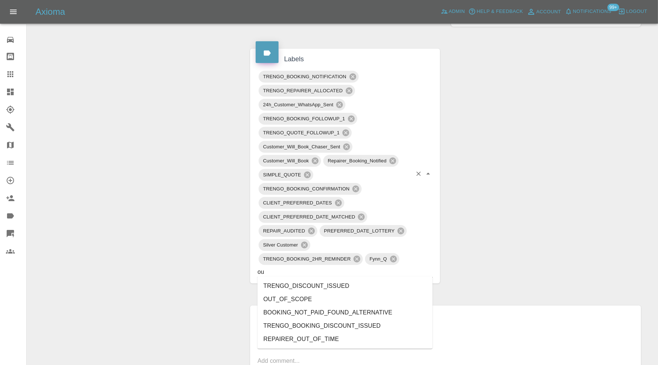
type input "out"
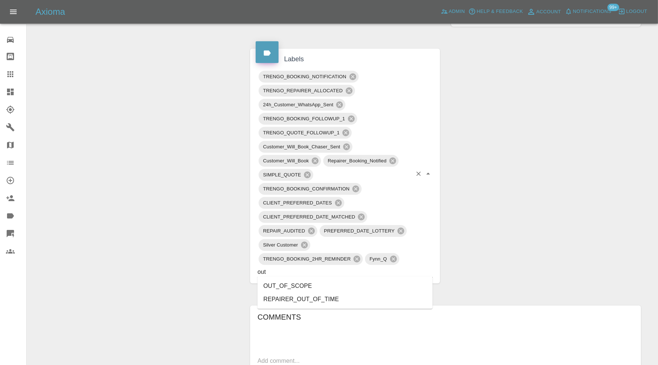
click at [318, 280] on li "OUT_OF_SCOPE" at bounding box center [345, 286] width 175 height 13
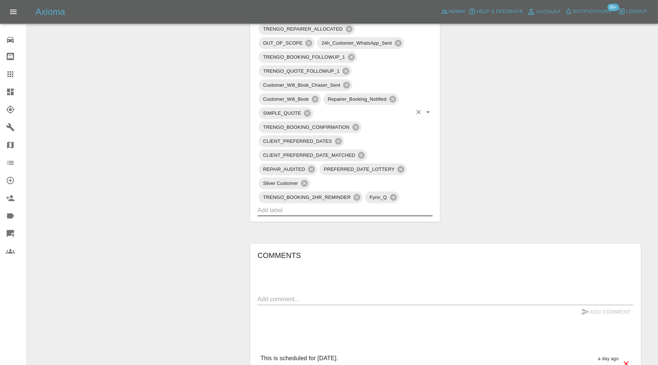
scroll to position [554, 0]
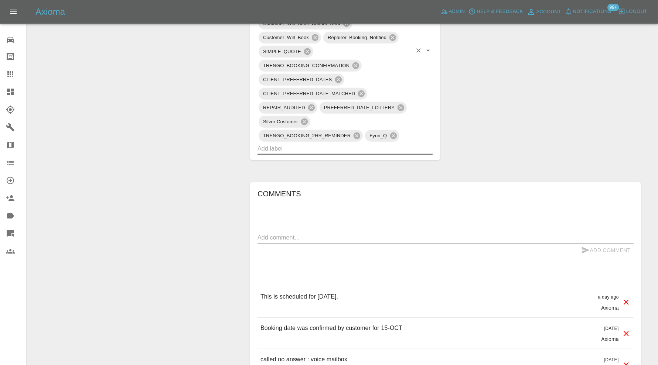
click at [365, 232] on div "x" at bounding box center [446, 238] width 376 height 12
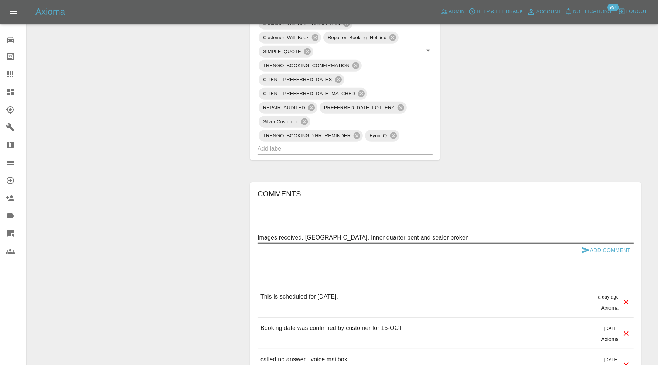
type textarea "Images received. [GEOGRAPHIC_DATA]. Inner quarter bent and sealer broken"
click at [583, 246] on icon "submit" at bounding box center [585, 250] width 9 height 9
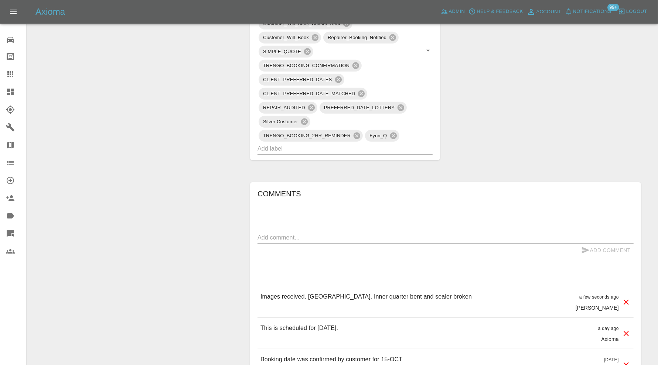
scroll to position [185, 0]
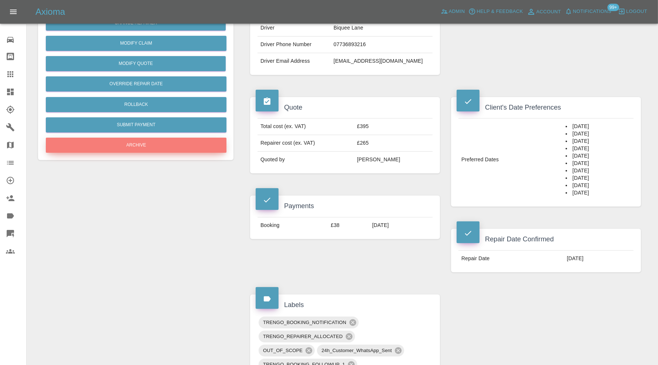
click at [161, 146] on button "Archive" at bounding box center [136, 145] width 181 height 15
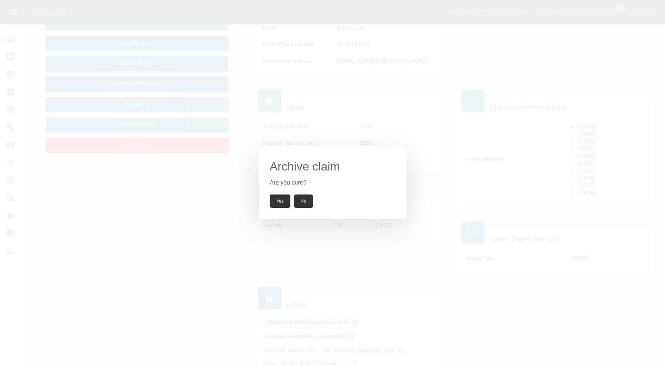
click at [274, 195] on button "Yes" at bounding box center [280, 201] width 21 height 13
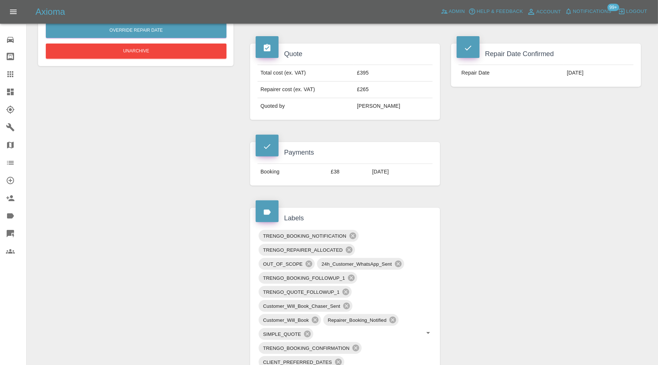
scroll to position [246, 0]
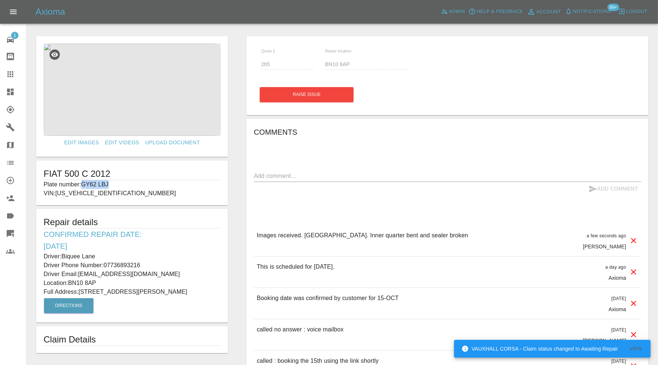
drag, startPoint x: 114, startPoint y: 185, endPoint x: 84, endPoint y: 183, distance: 29.6
click at [84, 183] on p "Plate number: GY62 LBJ" at bounding box center [132, 184] width 177 height 9
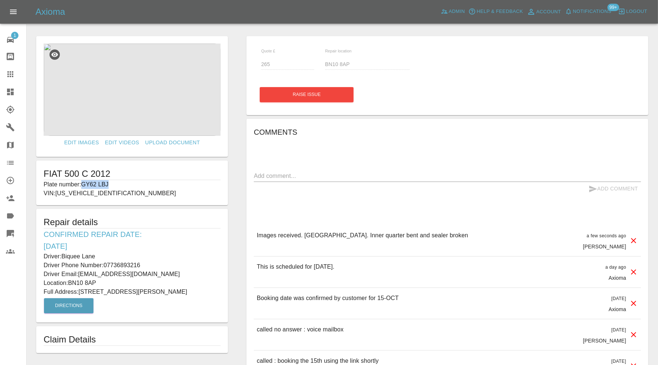
copy p "GY62 LBJ"
click at [11, 72] on icon at bounding box center [10, 74] width 9 height 9
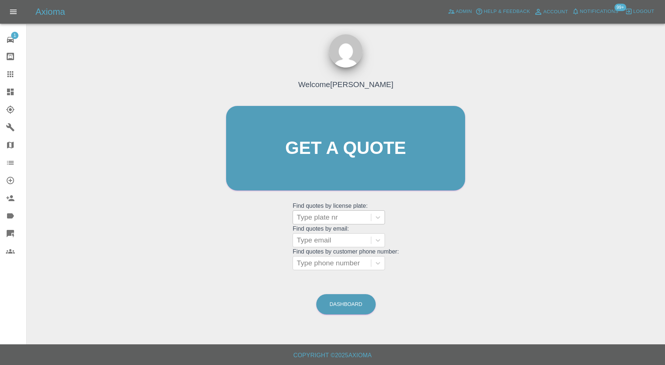
click at [339, 218] on div at bounding box center [332, 217] width 71 height 10
paste input "GY62 LBJ"
type input "GY62 LBJ"
click at [340, 234] on div "GY62 LBJ, Archived" at bounding box center [339, 236] width 92 height 15
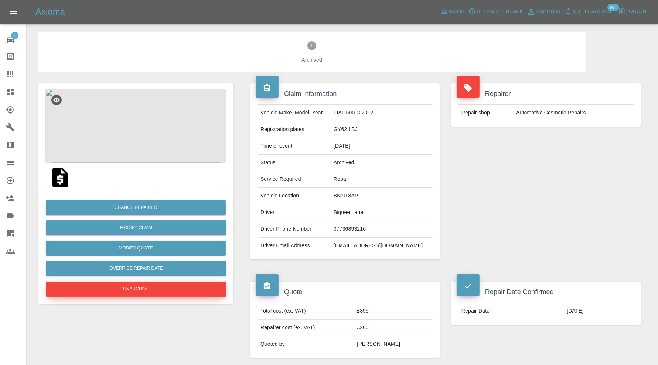
click at [176, 285] on button "Unarchive" at bounding box center [136, 289] width 181 height 15
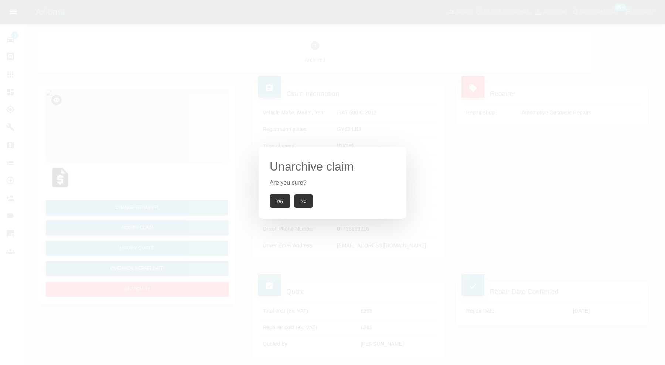
click at [279, 203] on button "Yes" at bounding box center [280, 201] width 21 height 13
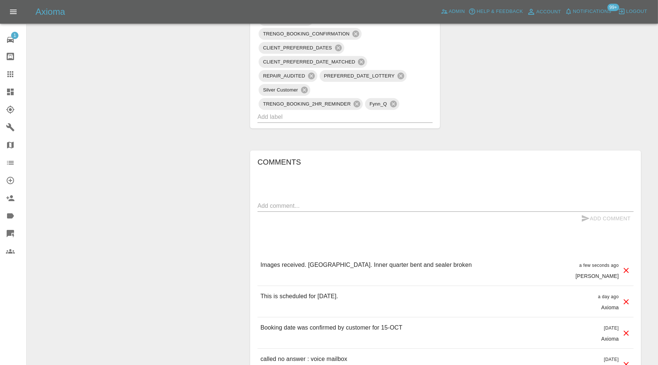
scroll to position [677, 0]
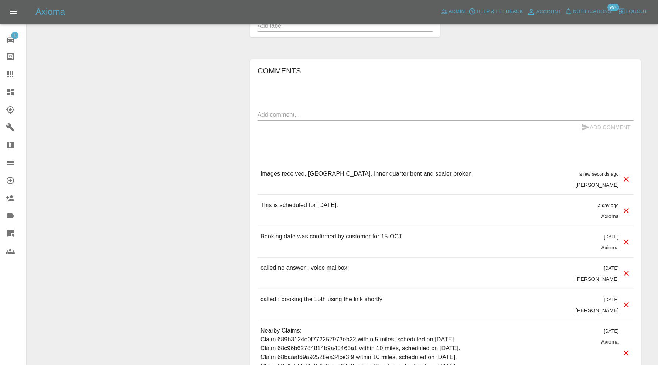
click at [625, 177] on icon at bounding box center [626, 179] width 5 height 5
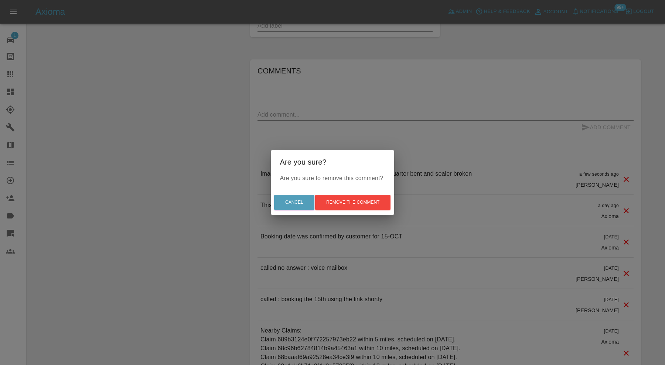
click at [467, 159] on div "Are you sure? Are you sure to remove this comment? Cancel Remove the comment" at bounding box center [332, 182] width 665 height 365
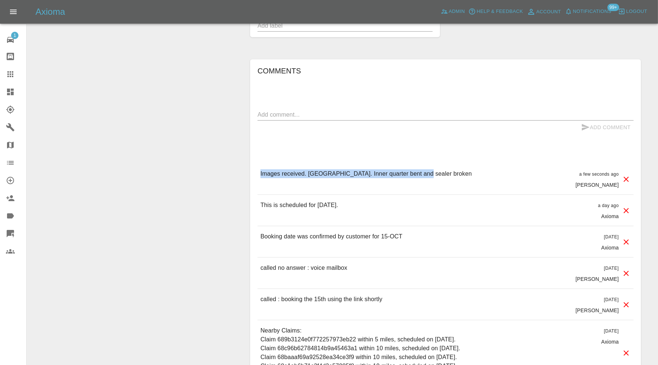
drag, startPoint x: 440, startPoint y: 171, endPoint x: 260, endPoint y: 181, distance: 180.2
click at [260, 181] on div "Images received. [GEOGRAPHIC_DATA]. Inner quarter bent and sealer broken a few …" at bounding box center [446, 179] width 376 height 31
copy p "Images received. [GEOGRAPHIC_DATA]. Inner quarter bent and sealer broken"
click at [625, 175] on icon at bounding box center [626, 179] width 9 height 9
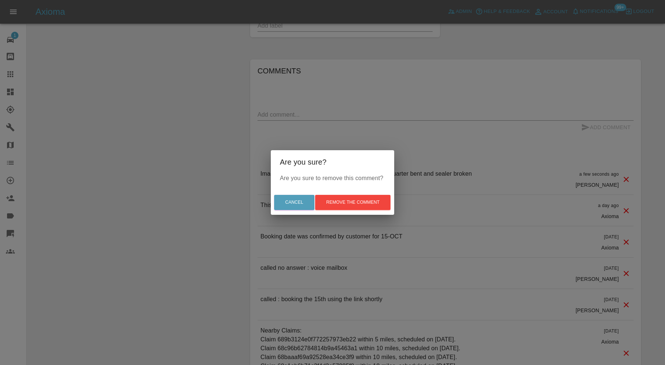
click at [380, 194] on div "Cancel Remove the comment" at bounding box center [332, 202] width 123 height 25
click at [377, 203] on button "Remove the comment" at bounding box center [352, 202] width 75 height 15
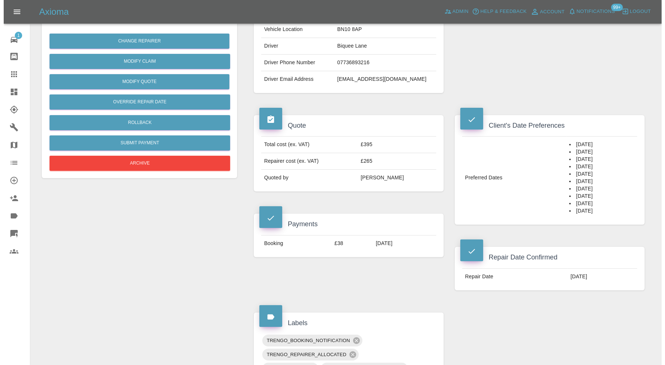
scroll to position [123, 0]
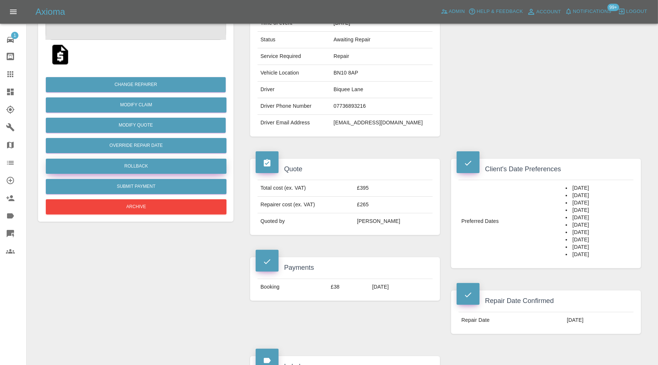
click at [165, 164] on button "Rollback" at bounding box center [136, 166] width 181 height 15
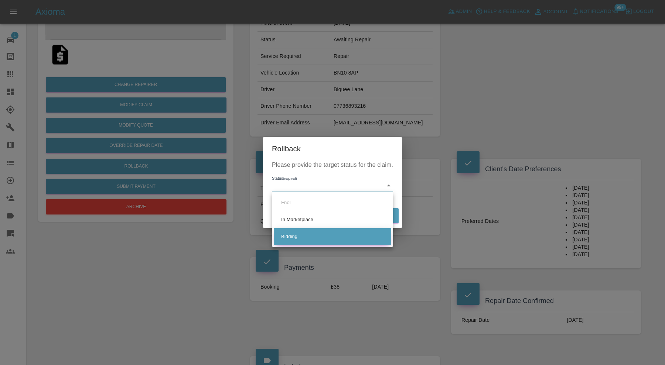
click at [307, 235] on li "Bidding" at bounding box center [333, 236] width 118 height 17
type input "bidding"
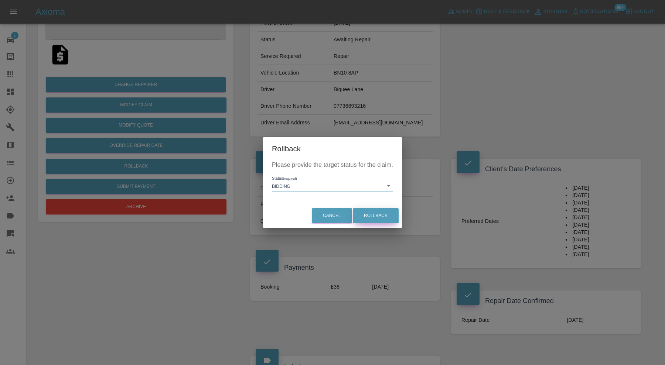
click at [367, 212] on button "Rollback" at bounding box center [376, 215] width 46 height 15
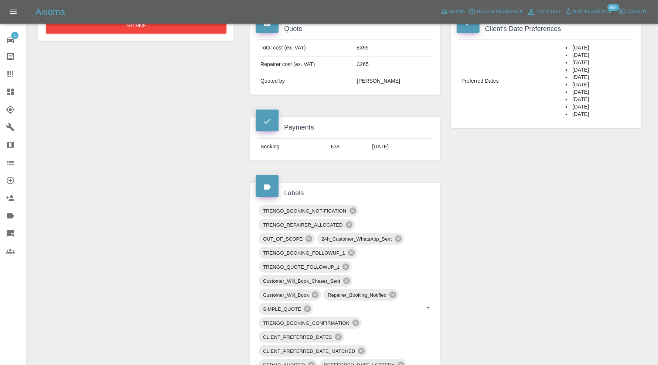
scroll to position [308, 0]
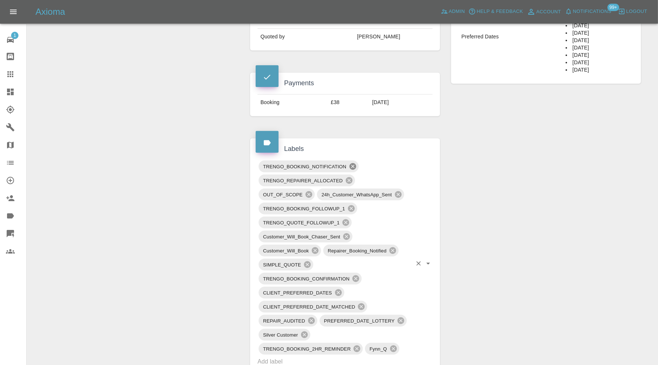
click at [353, 164] on icon at bounding box center [352, 166] width 7 height 7
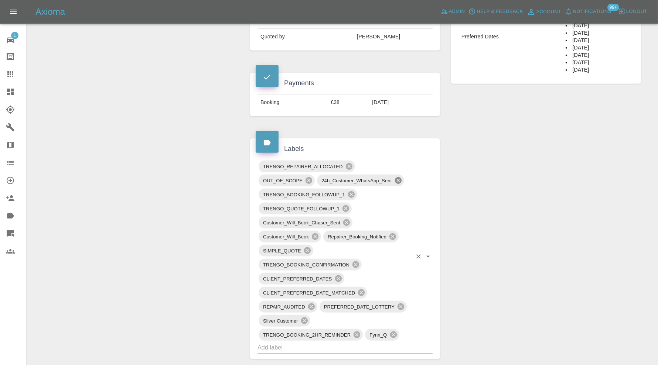
click at [399, 180] on icon at bounding box center [398, 181] width 8 height 8
click at [310, 177] on icon at bounding box center [309, 180] width 7 height 7
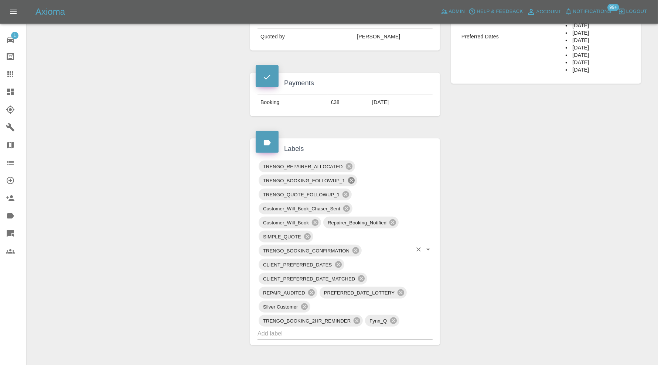
click at [351, 181] on icon at bounding box center [351, 180] width 7 height 7
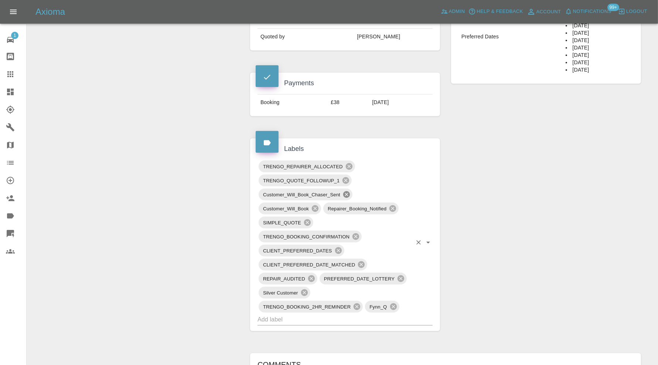
click at [347, 191] on icon at bounding box center [346, 194] width 7 height 7
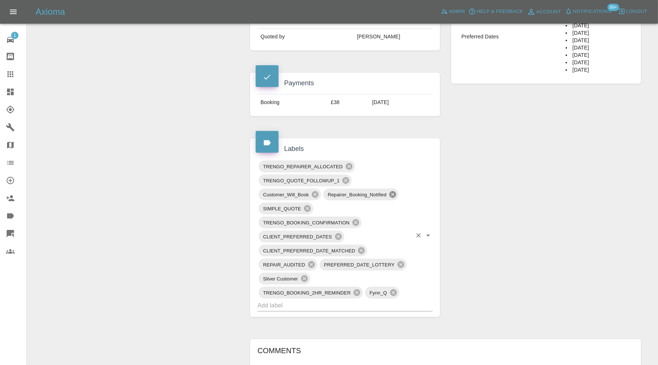
click at [392, 193] on icon at bounding box center [392, 194] width 7 height 7
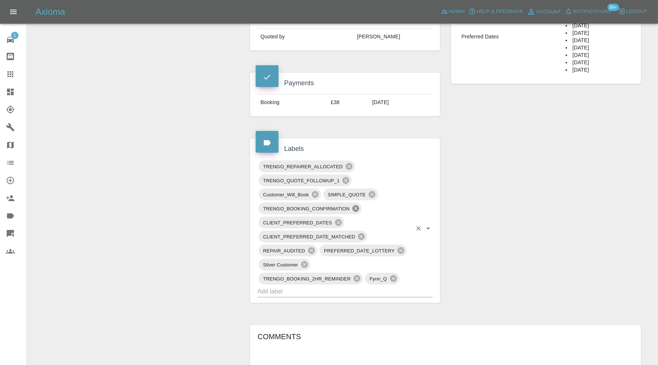
click at [358, 208] on icon at bounding box center [356, 208] width 7 height 7
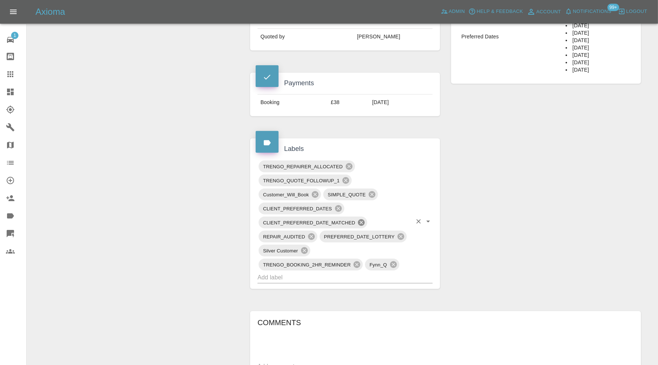
click at [362, 220] on icon at bounding box center [361, 223] width 7 height 7
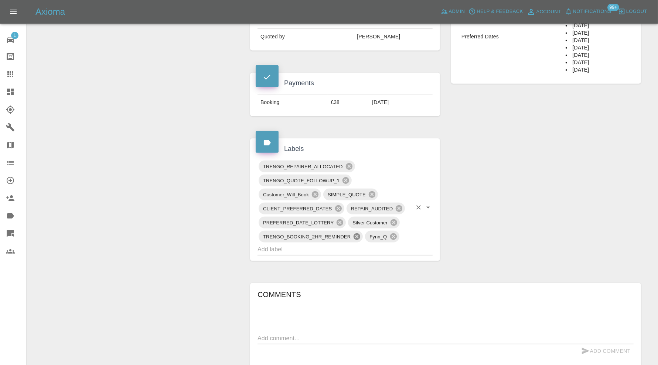
click at [354, 235] on icon at bounding box center [357, 237] width 7 height 7
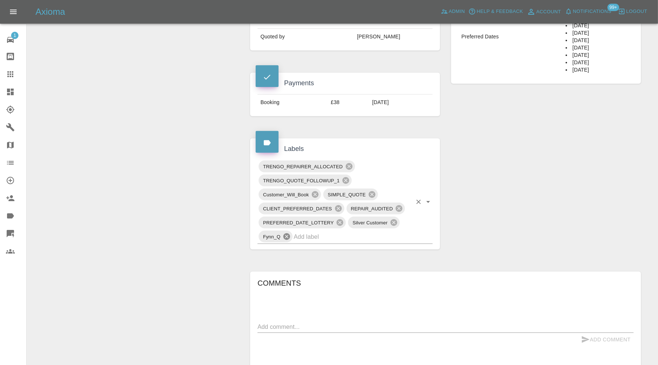
click at [354, 235] on input "text" at bounding box center [353, 236] width 118 height 11
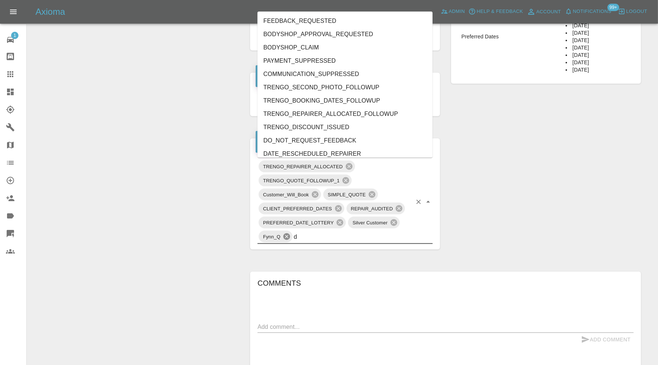
type input "do"
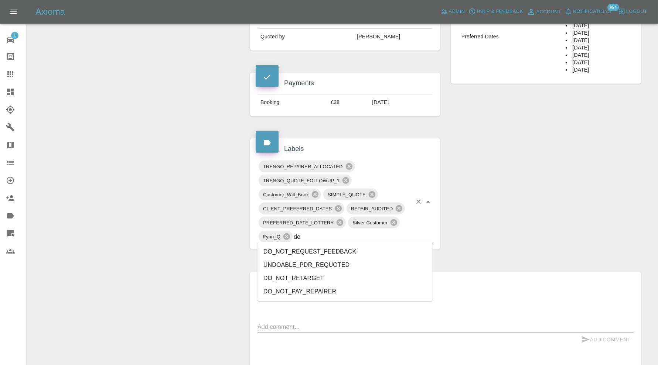
click at [336, 248] on li "DO_NOT_REQUEST_FEEDBACK" at bounding box center [345, 251] width 175 height 13
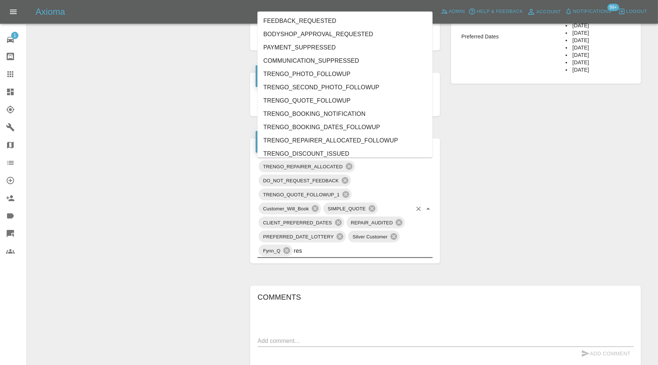
type input "resc"
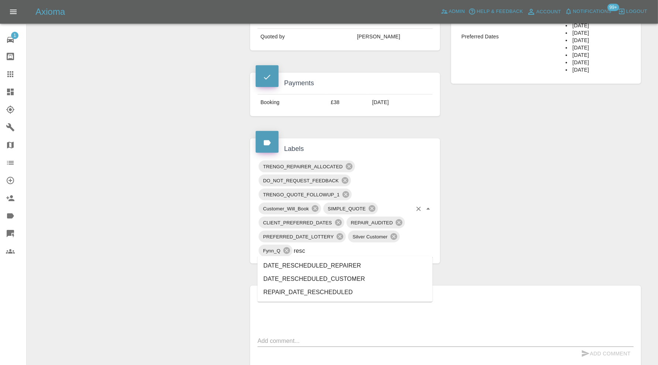
click at [331, 263] on li "DATE_RESCHEDULED_REPAIRER" at bounding box center [345, 265] width 175 height 13
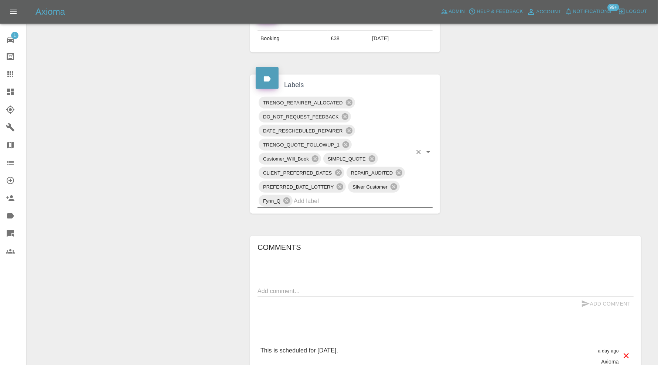
scroll to position [431, 0]
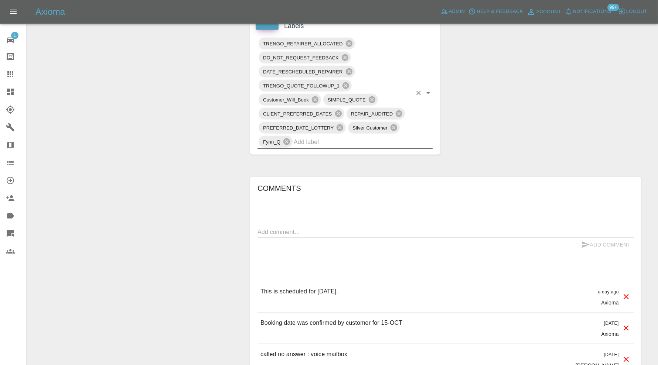
click at [355, 230] on textarea at bounding box center [446, 232] width 376 height 8
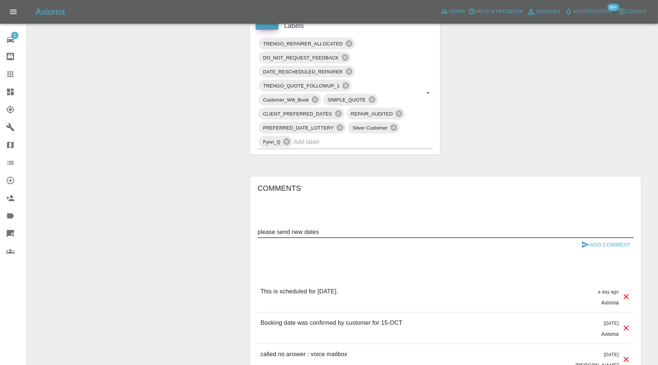
type textarea "please send new dates"
click at [597, 241] on button "Add Comment" at bounding box center [605, 245] width 55 height 14
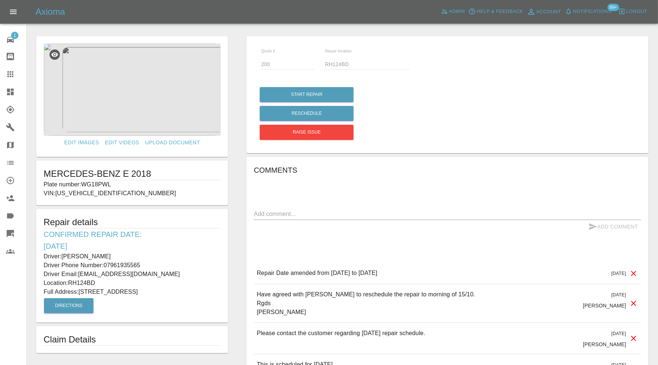
click at [106, 182] on p "Plate number: WG18PWL" at bounding box center [132, 184] width 177 height 9
copy p "WG18PWL"
click at [8, 72] on icon at bounding box center [10, 74] width 6 height 6
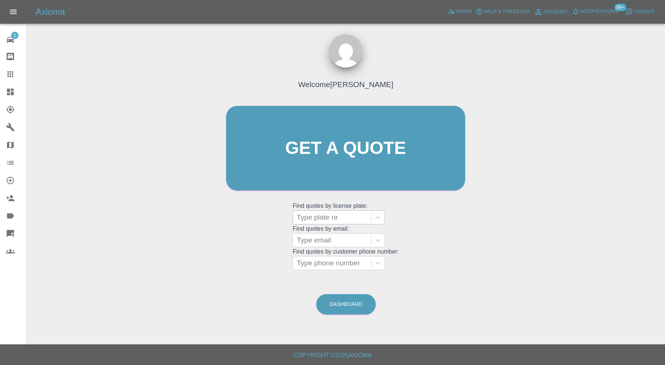
click at [346, 218] on div at bounding box center [332, 217] width 71 height 10
paste input "WG18PWL"
type input "WG18PWL"
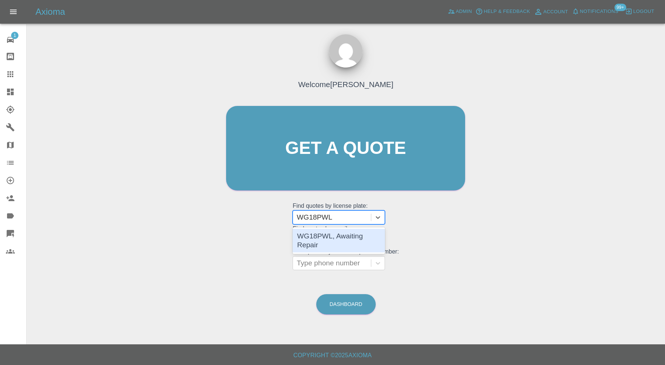
click at [345, 231] on div "WG18PWL, Awaiting Repair" at bounding box center [339, 241] width 92 height 24
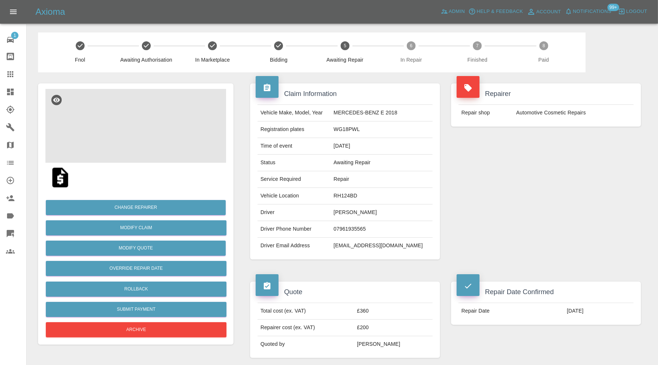
click at [150, 145] on img at bounding box center [135, 126] width 181 height 74
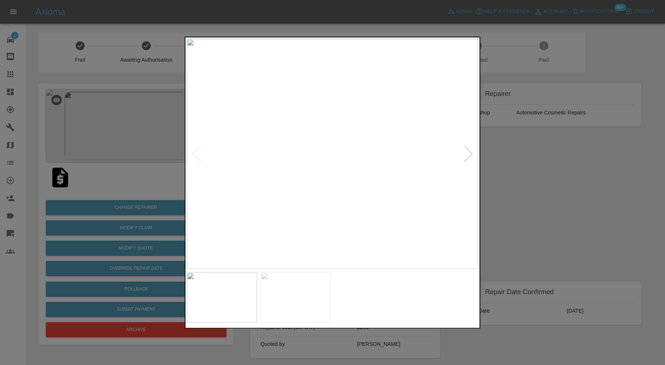
click at [526, 198] on div at bounding box center [332, 182] width 665 height 365
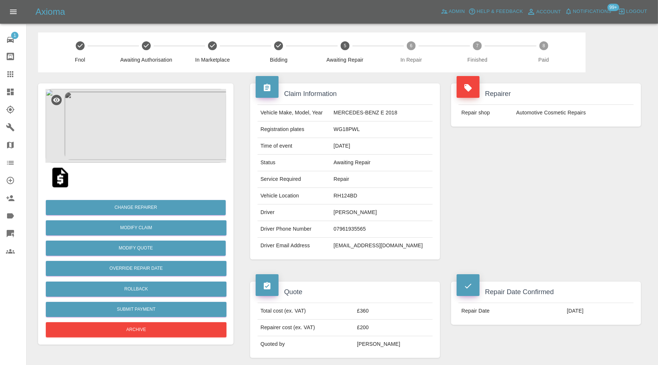
click at [533, 192] on div "Repairer Repair shop Automotive Cosmetic Repairs" at bounding box center [546, 171] width 201 height 198
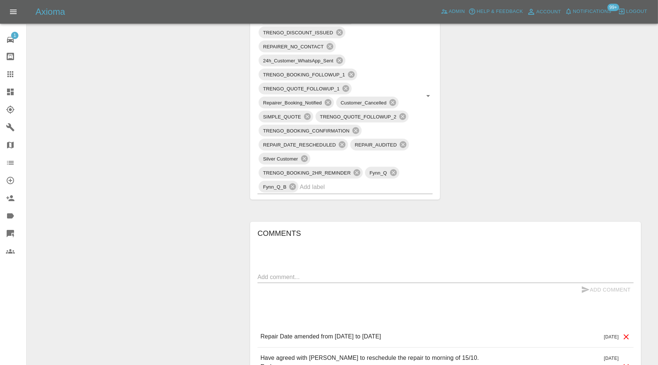
scroll to position [616, 0]
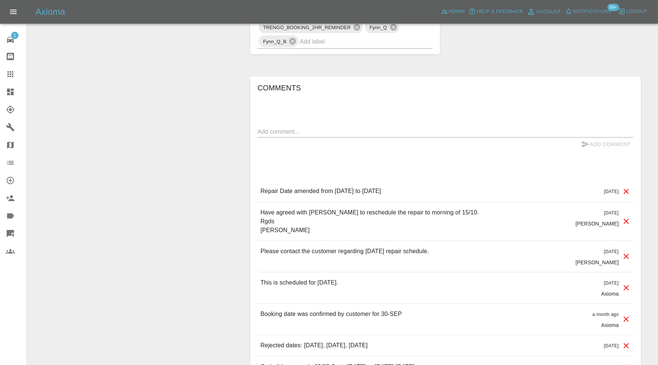
click at [345, 128] on textarea at bounding box center [446, 131] width 376 height 8
type textarea "OOS. Images recieved. Inner qtr is bent and broken the sealer. Bodyshop"
click at [605, 145] on button "Add Comment" at bounding box center [605, 145] width 55 height 14
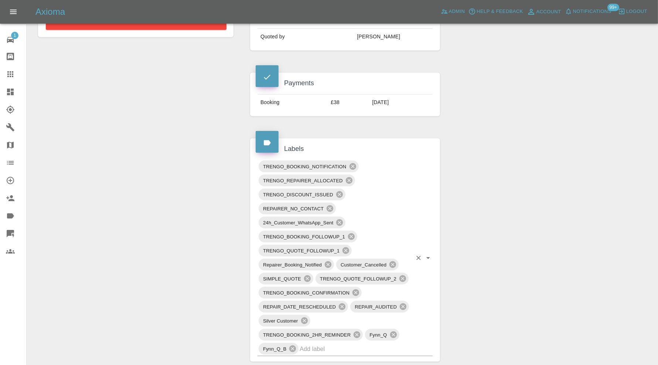
scroll to position [431, 0]
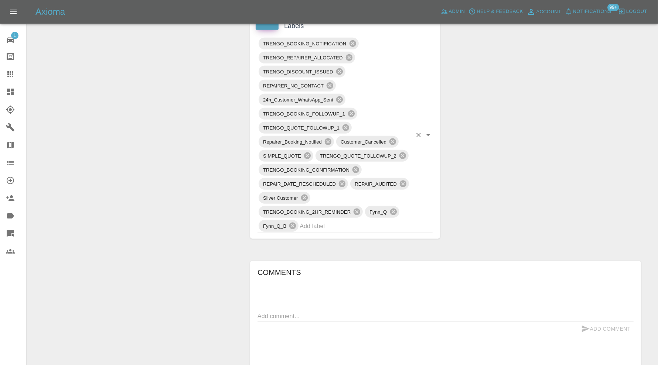
click at [375, 228] on input "text" at bounding box center [356, 226] width 112 height 11
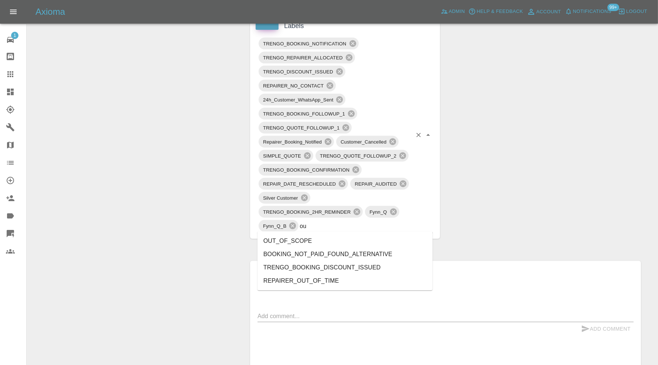
type input "out"
click at [334, 240] on li "OUT_OF_SCOPE" at bounding box center [345, 241] width 175 height 13
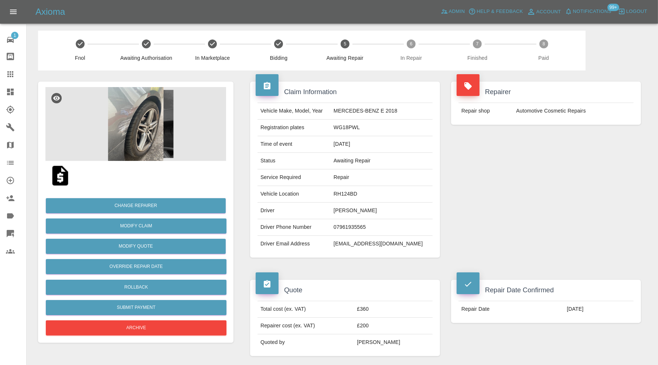
scroll to position [0, 0]
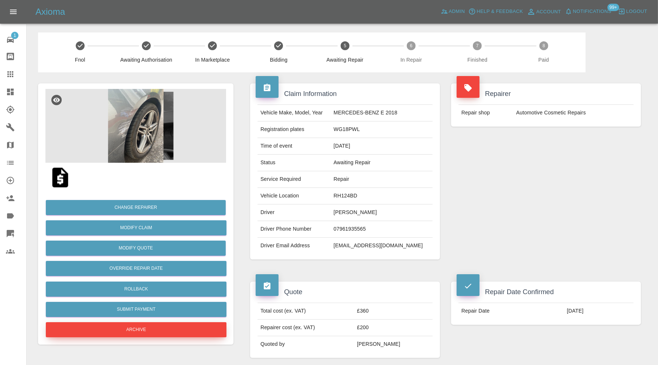
click at [148, 327] on button "Archive" at bounding box center [136, 330] width 181 height 15
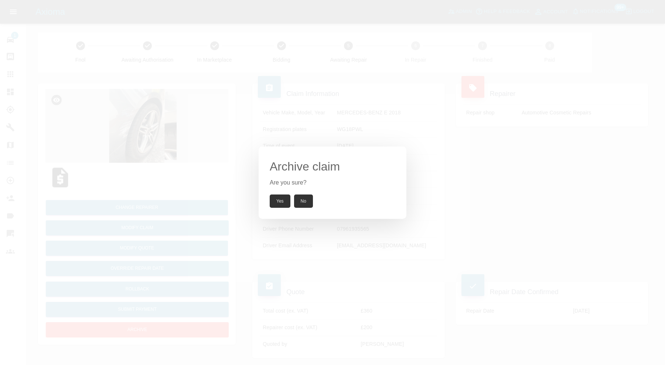
click at [282, 201] on button "Yes" at bounding box center [280, 201] width 21 height 13
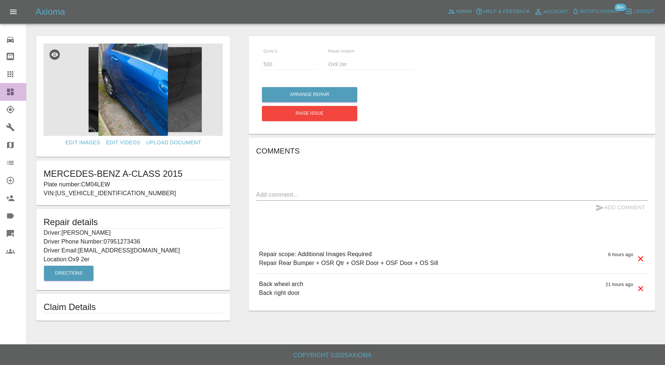
click at [9, 89] on icon at bounding box center [10, 92] width 7 height 7
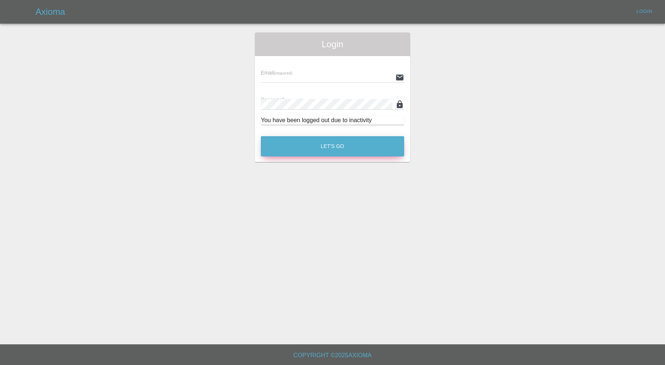
type input "[PERSON_NAME][EMAIL_ADDRESS][PERSON_NAME][DOMAIN_NAME]"
click at [270, 146] on button "Let's Go" at bounding box center [332, 146] width 143 height 20
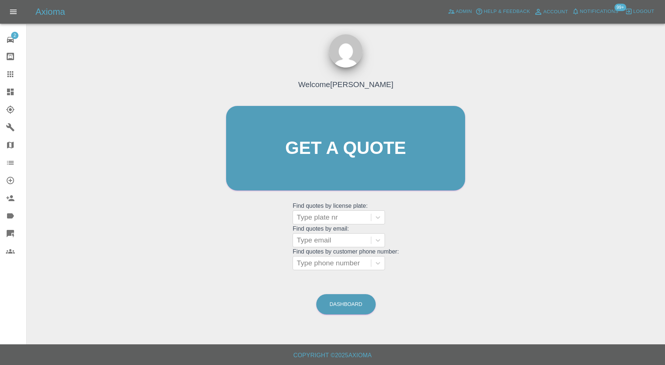
click at [4, 88] on link "Dashboard" at bounding box center [13, 92] width 26 height 18
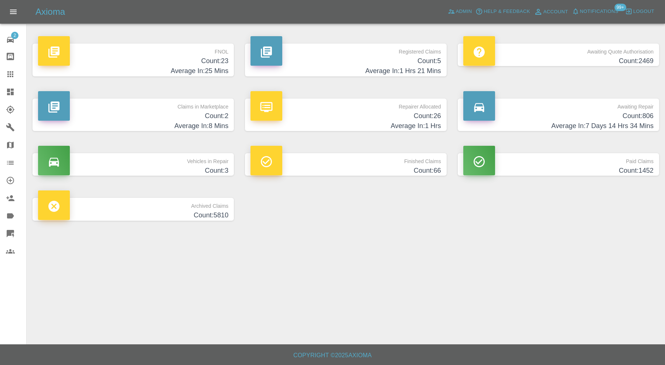
click at [190, 103] on p "Claims in Marketplace" at bounding box center [133, 105] width 190 height 13
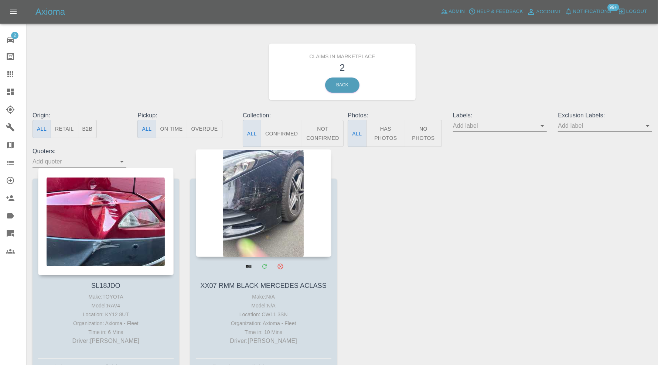
click at [240, 214] on div at bounding box center [264, 203] width 136 height 108
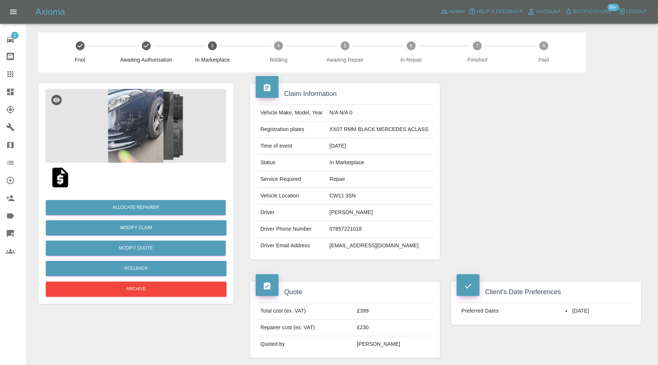
click at [142, 135] on img at bounding box center [135, 126] width 181 height 74
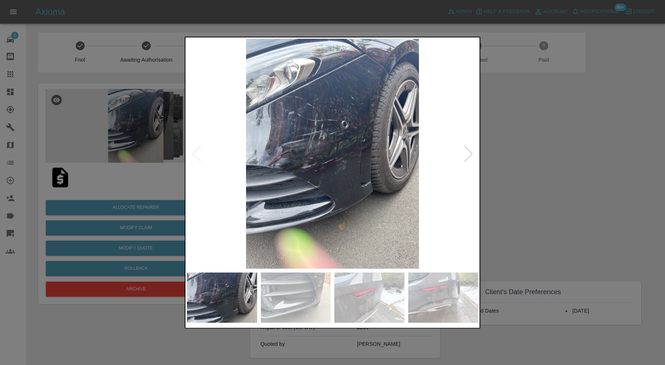
click at [460, 146] on div at bounding box center [468, 154] width 16 height 16
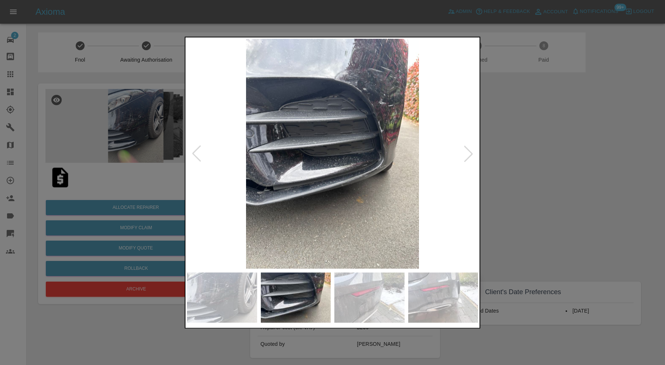
click at [460, 146] on div at bounding box center [468, 154] width 16 height 16
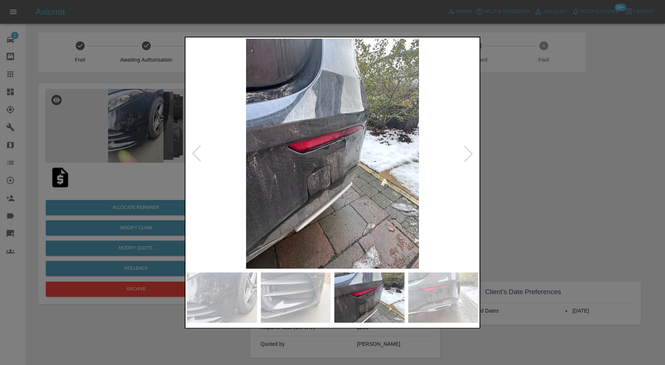
click at [460, 146] on div at bounding box center [468, 154] width 16 height 16
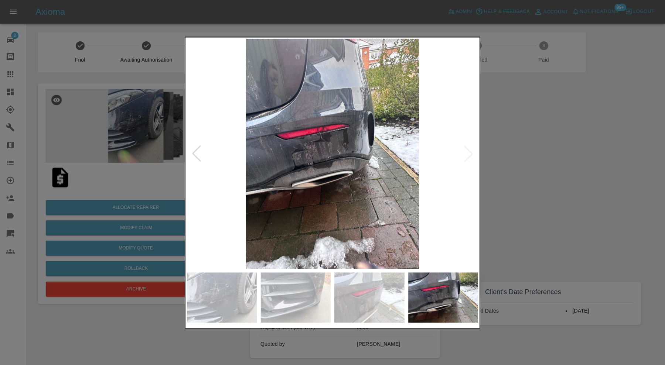
click at [460, 146] on img at bounding box center [332, 154] width 291 height 230
click at [522, 147] on div at bounding box center [332, 182] width 665 height 365
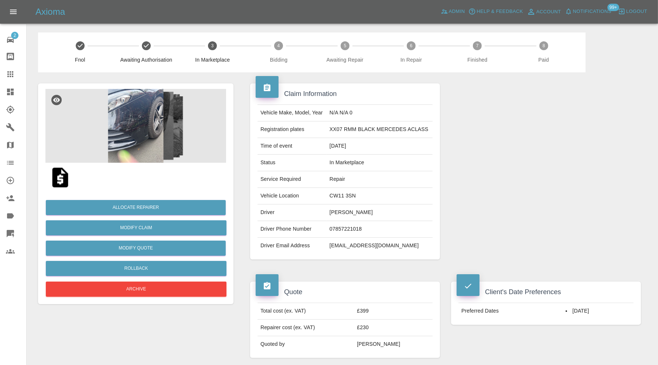
click at [137, 135] on img at bounding box center [135, 126] width 181 height 74
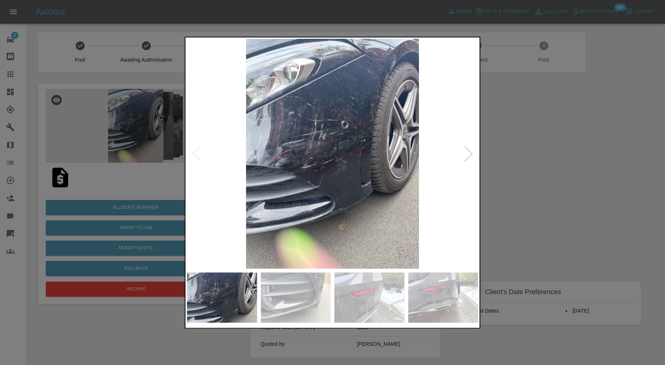
click at [464, 147] on div at bounding box center [468, 154] width 16 height 16
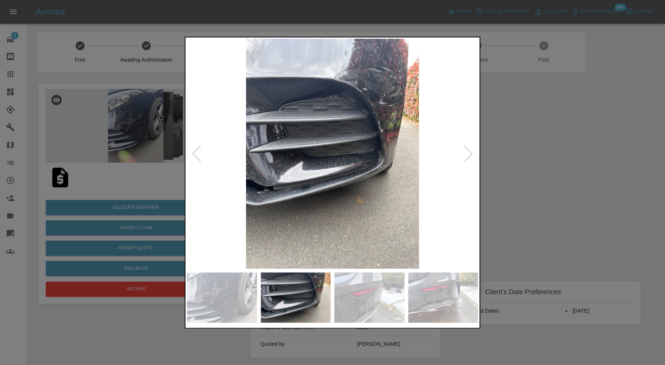
click at [467, 149] on div at bounding box center [468, 154] width 16 height 16
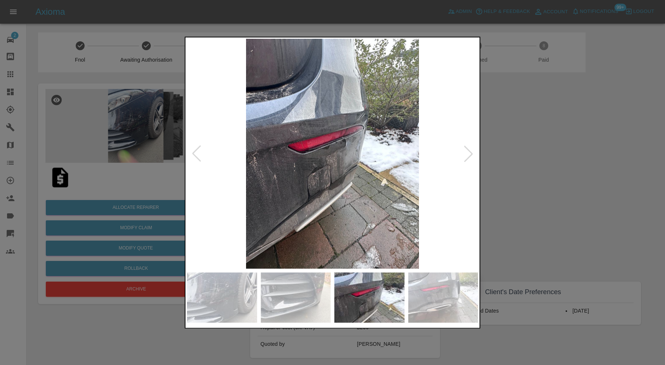
click at [348, 144] on img at bounding box center [332, 154] width 291 height 230
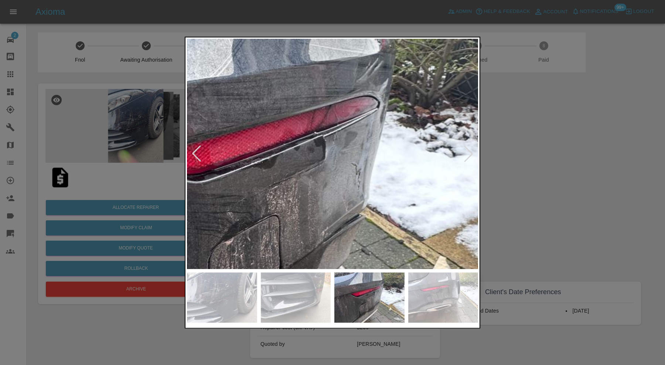
click at [544, 155] on div at bounding box center [332, 182] width 665 height 365
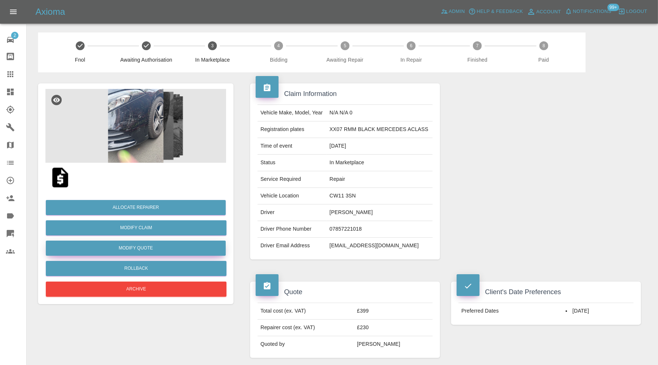
click at [178, 251] on button "Modify Quote" at bounding box center [136, 248] width 180 height 15
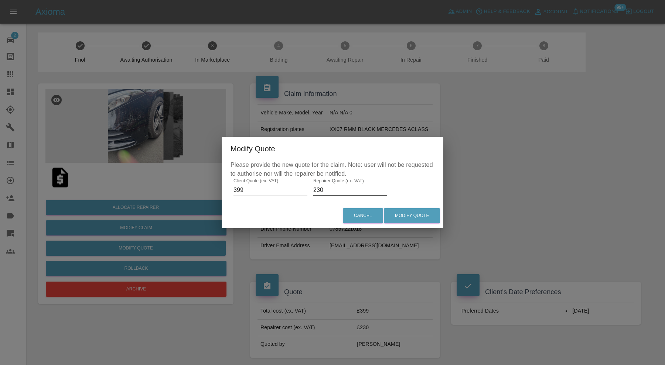
drag, startPoint x: 326, startPoint y: 190, endPoint x: 310, endPoint y: 192, distance: 15.6
click at [310, 192] on div "Please provide the new quote for the claim. Note: user will not be requested to…" at bounding box center [333, 182] width 222 height 43
type input "300"
click at [429, 214] on button "Modify Quote" at bounding box center [412, 215] width 56 height 15
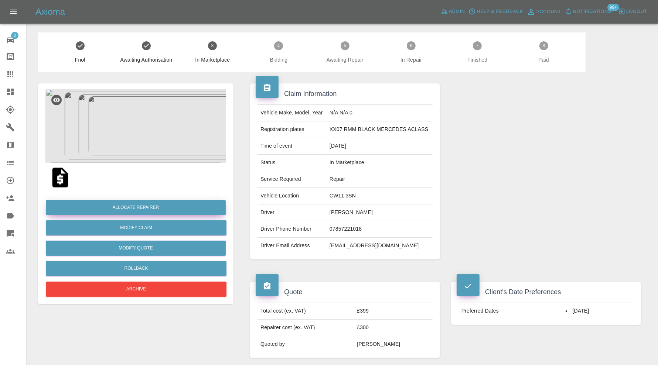
click at [156, 214] on button "Allocate Repairer" at bounding box center [136, 207] width 180 height 15
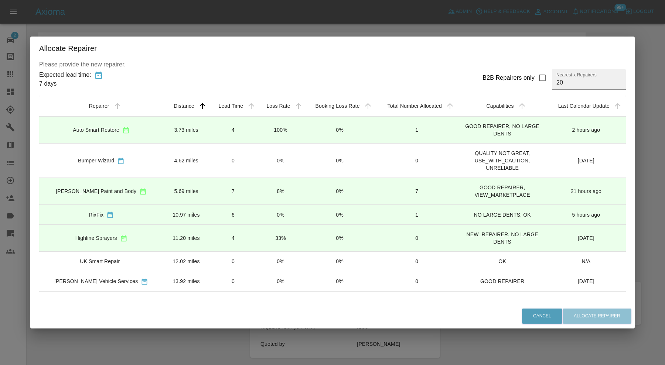
click at [185, 190] on td "5.69 miles" at bounding box center [186, 191] width 46 height 27
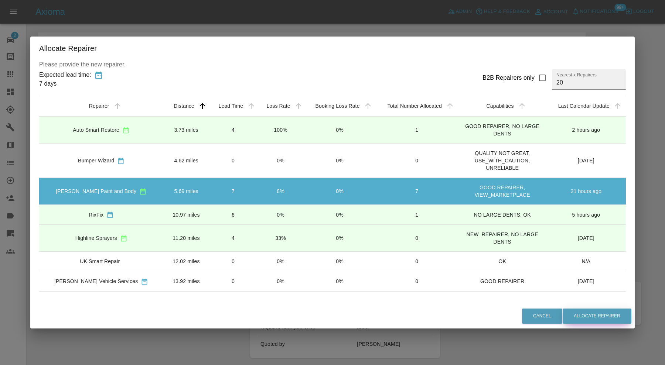
click at [599, 312] on button "Allocate Repairer" at bounding box center [597, 316] width 69 height 15
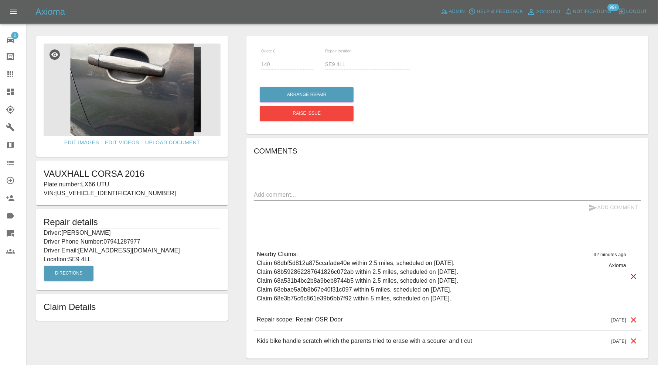
click at [106, 182] on p "Plate number: LX66 UTU" at bounding box center [132, 184] width 177 height 9
click at [133, 183] on p "Plate number: LX66 UTU" at bounding box center [132, 184] width 177 height 9
drag, startPoint x: 127, startPoint y: 183, endPoint x: 84, endPoint y: 184, distance: 42.5
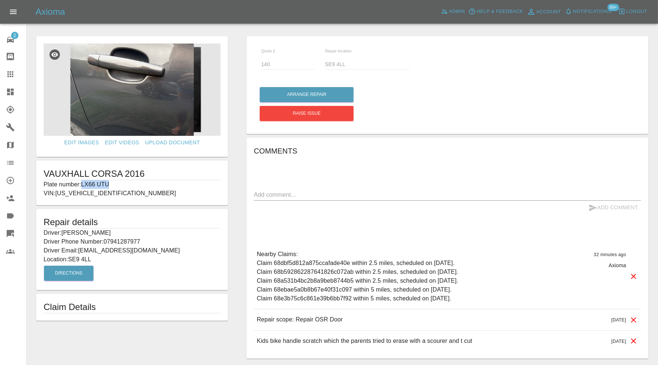
click at [84, 184] on p "Plate number: LX66 UTU" at bounding box center [132, 184] width 177 height 9
copy p "LX66 UTU"
click at [13, 74] on icon at bounding box center [10, 74] width 6 height 6
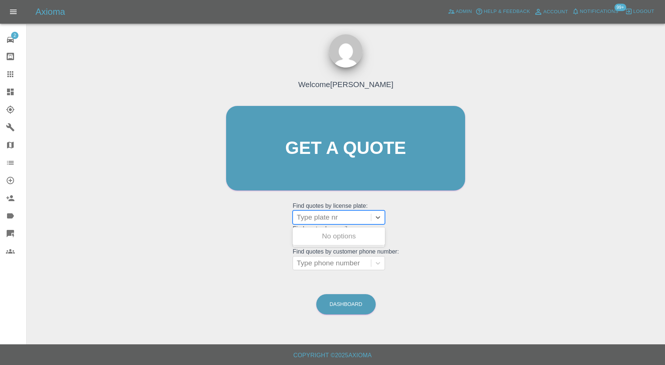
click at [327, 211] on div "Type plate nr" at bounding box center [332, 217] width 78 height 13
paste input "LX66 UTU"
type input "LX66 UTU"
click at [345, 238] on div "LX66 UTU, Bidding" at bounding box center [339, 236] width 92 height 15
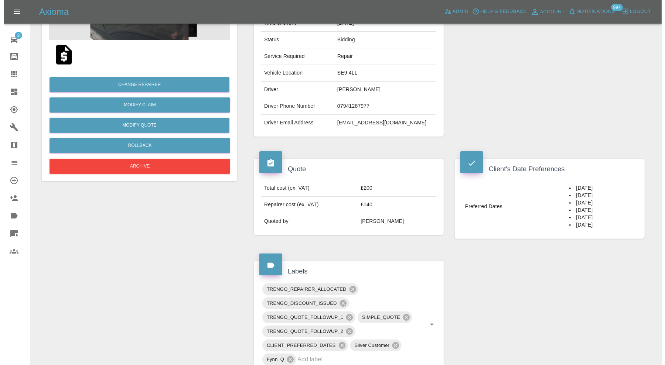
scroll to position [61, 0]
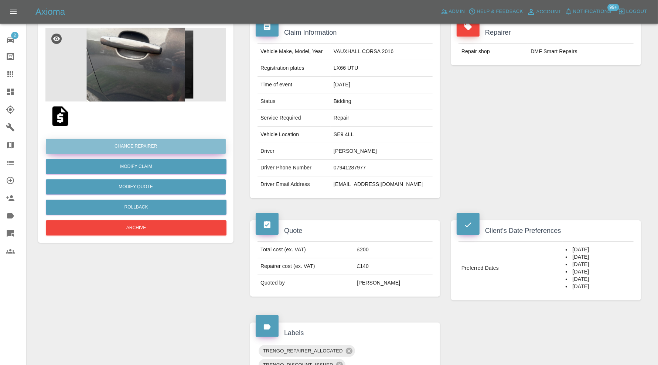
click at [158, 144] on button "Change Repairer" at bounding box center [136, 146] width 180 height 15
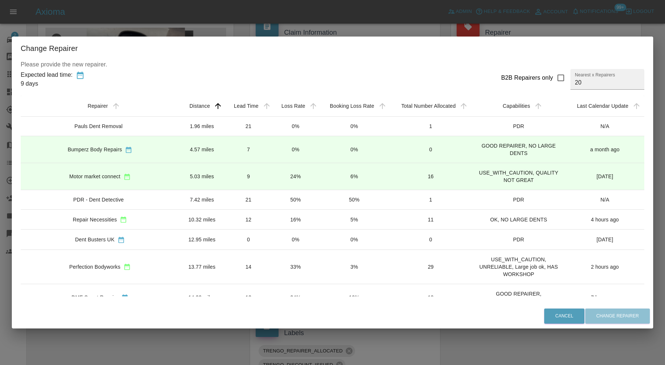
click at [179, 147] on td "4.57 miles" at bounding box center [201, 149] width 45 height 27
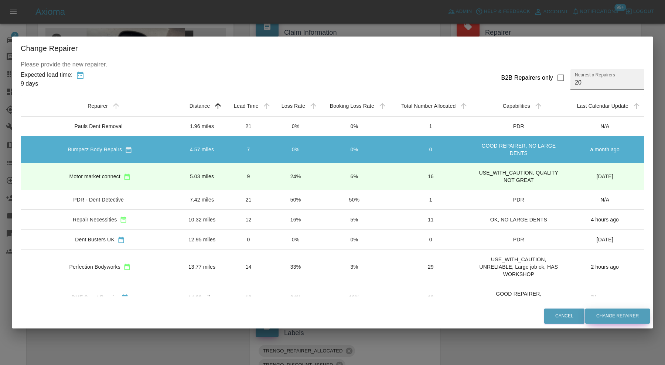
click at [585, 315] on button "Change Repairer" at bounding box center [617, 316] width 65 height 15
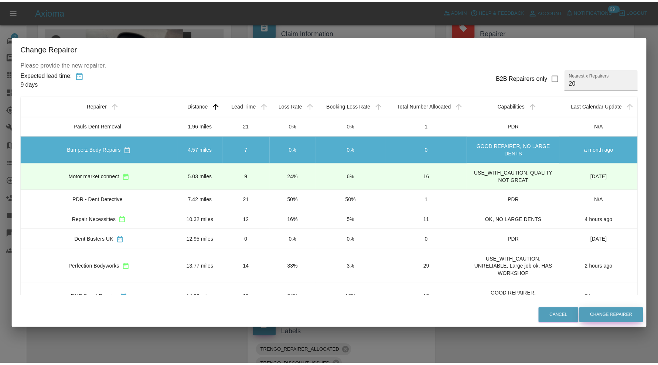
scroll to position [0, 0]
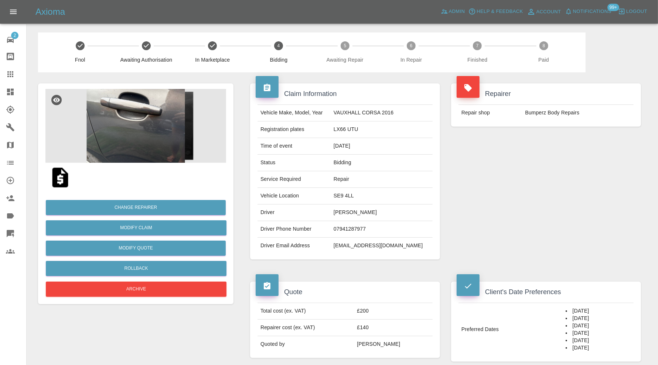
drag, startPoint x: 593, startPoint y: 347, endPoint x: 552, endPoint y: 305, distance: 58.6
click at [552, 305] on tr "Preferred Dates 25/10/2025 28/10/2025 29/10/2025 30/10/2025 31/10/2025 01/11/20…" at bounding box center [546, 329] width 175 height 53
copy tr "25/10/2025 28/10/2025 29/10/2025 30/10/2025 31/10/2025 01/11/2025"
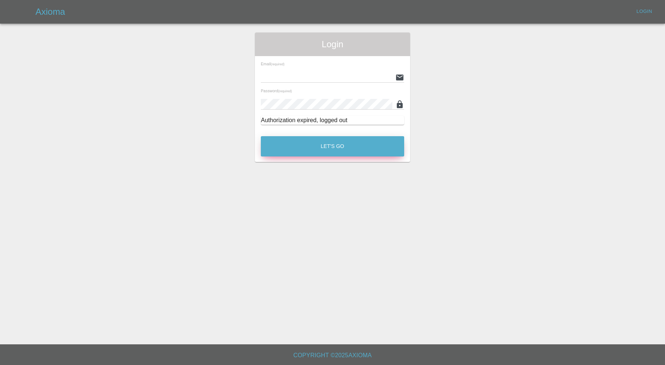
type input "[PERSON_NAME][EMAIL_ADDRESS][PERSON_NAME][DOMAIN_NAME]"
click at [361, 152] on button "Let's Go" at bounding box center [332, 146] width 143 height 20
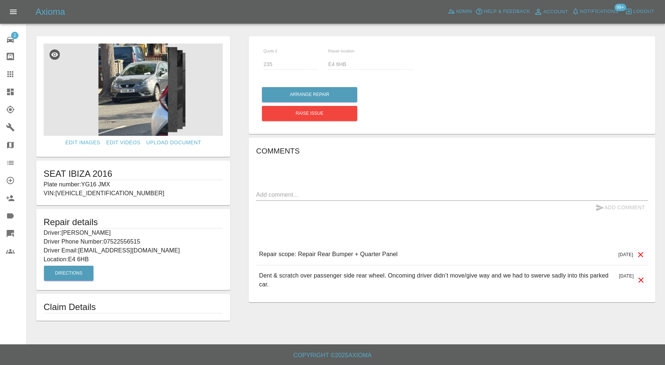
click at [141, 91] on img at bounding box center [133, 90] width 179 height 92
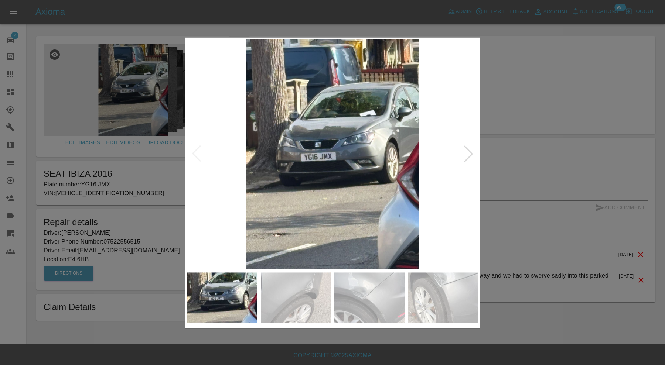
click at [571, 149] on div at bounding box center [332, 182] width 665 height 365
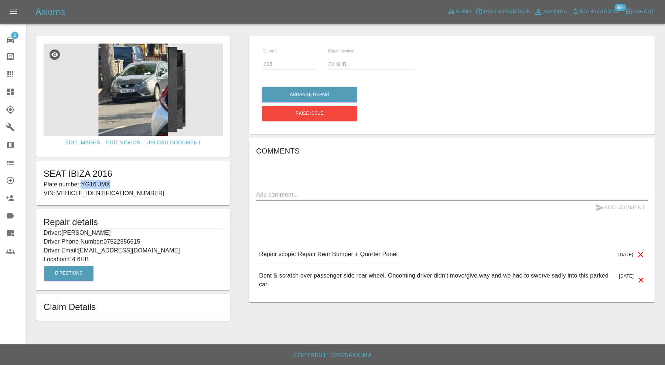
drag, startPoint x: 115, startPoint y: 185, endPoint x: 84, endPoint y: 185, distance: 31.4
click at [84, 185] on p "Plate number: YG16 JMX" at bounding box center [133, 184] width 179 height 9
copy p "YG16 JMX"
click at [11, 73] on icon at bounding box center [10, 74] width 9 height 9
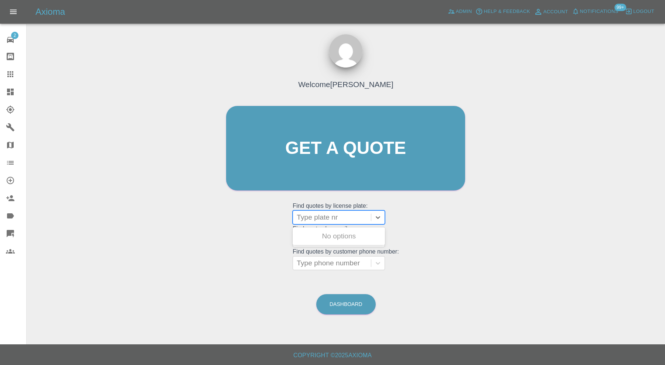
click at [309, 212] on div "Type plate nr" at bounding box center [332, 217] width 78 height 13
paste input "YG16 JMX"
type input "YG16 JMX"
click at [350, 237] on div "YG16 JMX, Bidding" at bounding box center [339, 236] width 92 height 15
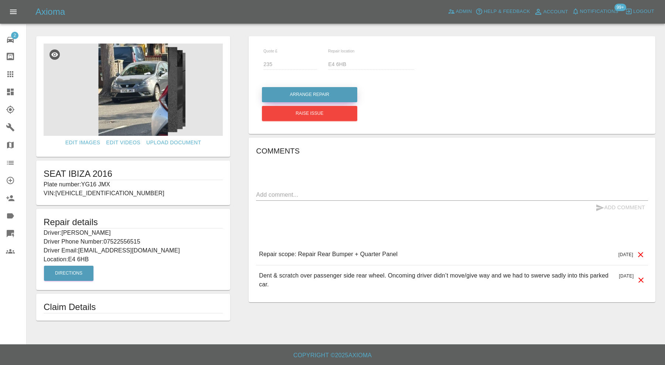
click at [326, 94] on button "Arrange Repair" at bounding box center [309, 94] width 95 height 15
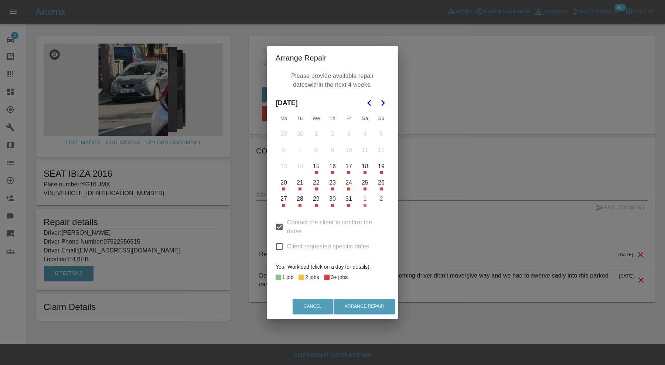
click at [333, 185] on button "23" at bounding box center [333, 183] width 16 height 16
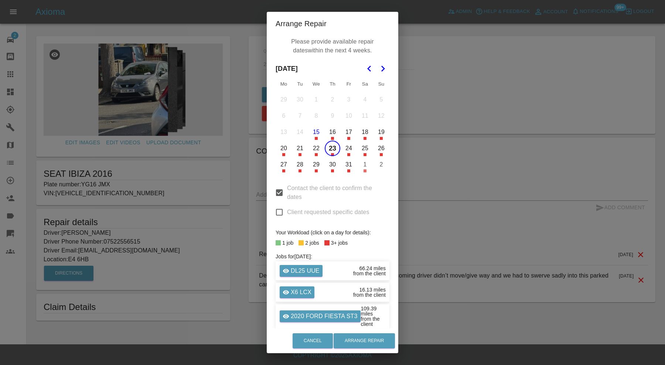
click at [363, 152] on button "25" at bounding box center [365, 149] width 16 height 16
click at [295, 168] on button "28" at bounding box center [300, 165] width 16 height 16
click at [363, 340] on button "Arrange Repair" at bounding box center [364, 341] width 61 height 15
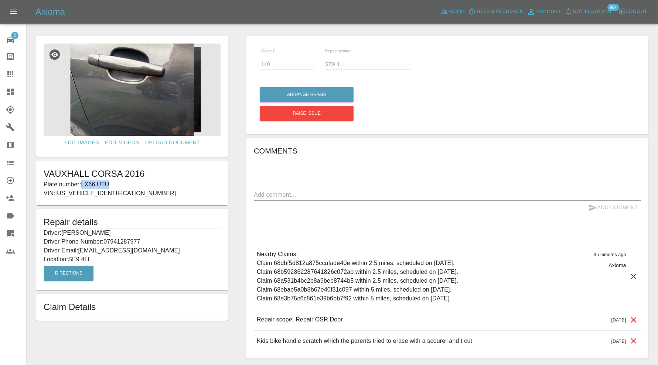
drag, startPoint x: 116, startPoint y: 186, endPoint x: 82, endPoint y: 186, distance: 33.3
click at [82, 186] on p "Plate number: LX66 UTU" at bounding box center [132, 184] width 177 height 9
copy p "LX66 UTU"
click at [7, 74] on icon at bounding box center [10, 74] width 9 height 9
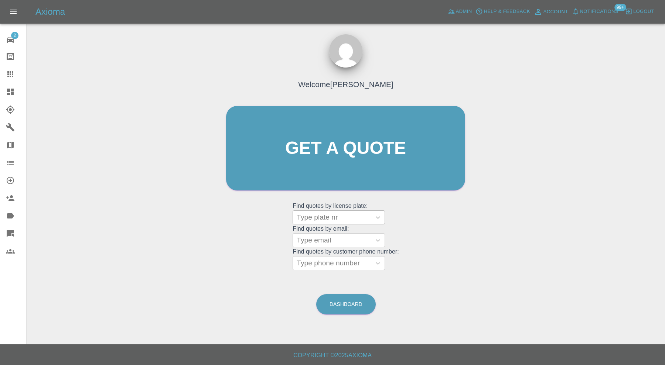
click at [316, 220] on div at bounding box center [332, 217] width 71 height 10
paste input "LX66 UTU"
type input "LX66 UTU"
click at [323, 232] on div "LX66 UTU, Bidding" at bounding box center [339, 236] width 92 height 15
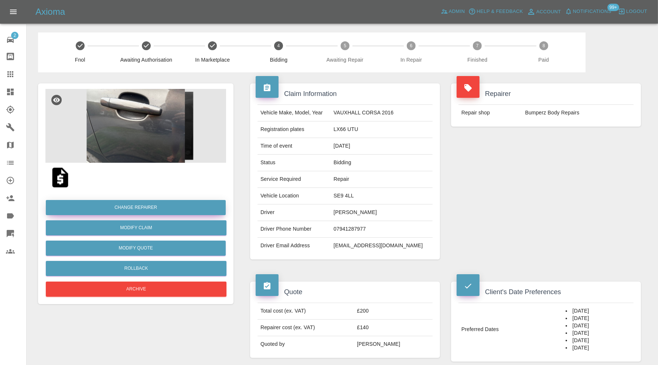
click at [199, 207] on button "Change Repairer" at bounding box center [136, 207] width 180 height 15
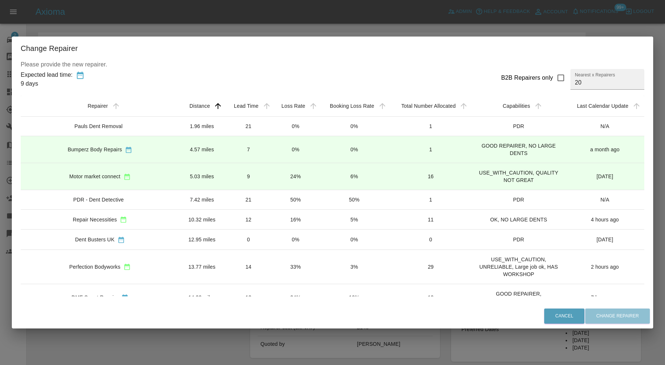
scroll to position [61, 0]
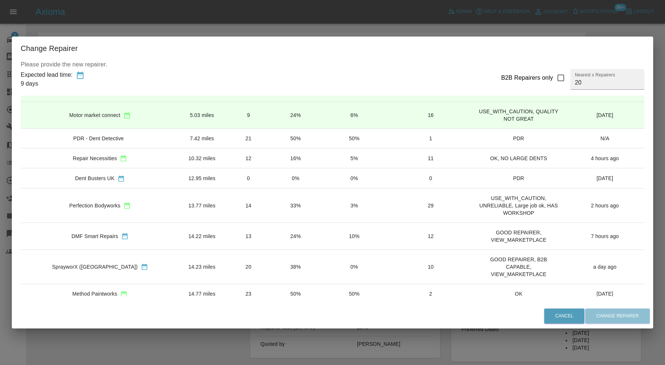
click at [183, 340] on div "Change Repairer Please provide the new repairer. Expected lead time: 9 days B2B…" at bounding box center [332, 182] width 665 height 365
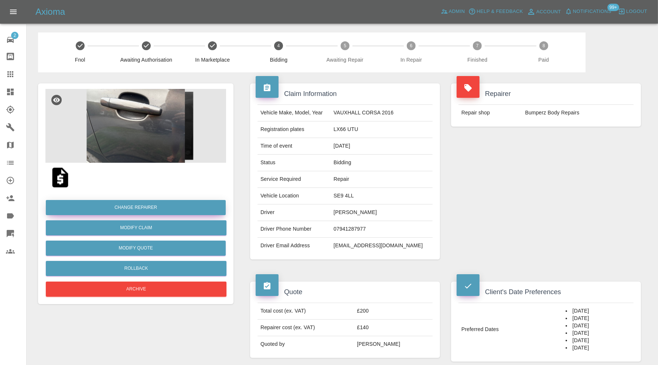
click at [146, 207] on button "Change Repairer" at bounding box center [136, 207] width 180 height 15
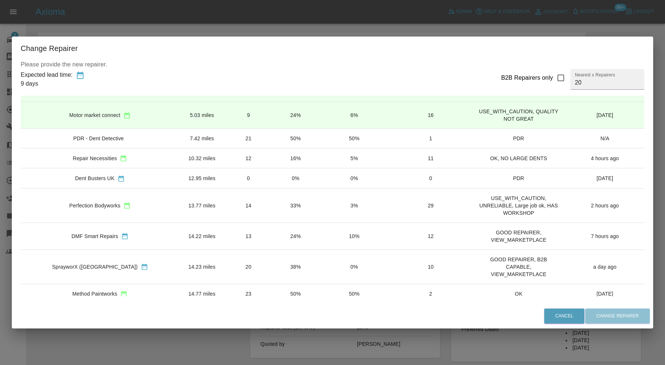
click at [179, 233] on td "14.22 miles" at bounding box center [201, 236] width 45 height 27
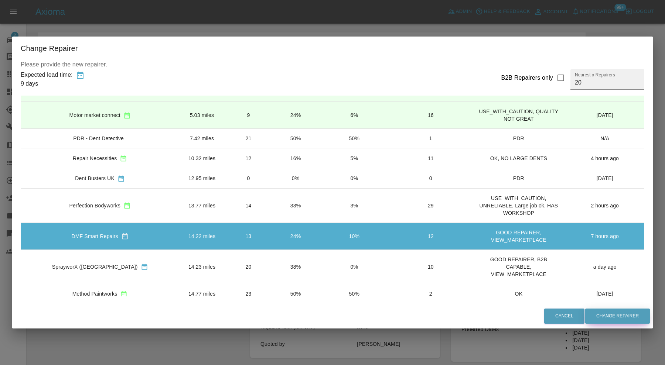
click at [588, 318] on button "Change Repairer" at bounding box center [617, 316] width 65 height 15
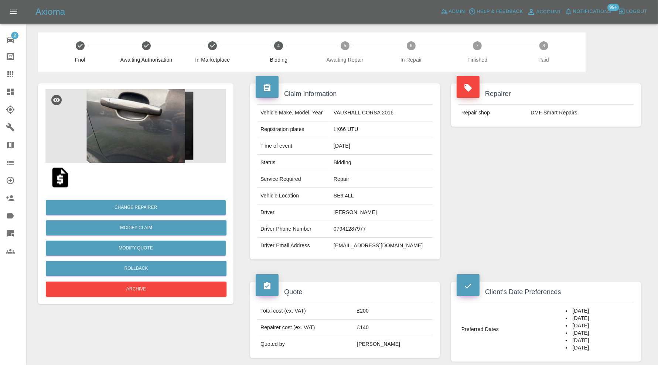
drag, startPoint x: 595, startPoint y: 348, endPoint x: 558, endPoint y: 313, distance: 51.2
click at [563, 313] on td "[DATE] [DATE] [DATE] [DATE] [DATE] [DATE]" at bounding box center [598, 329] width 71 height 53
copy td "[DATE] [DATE] [DATE] [DATE] [DATE] [DATE]"
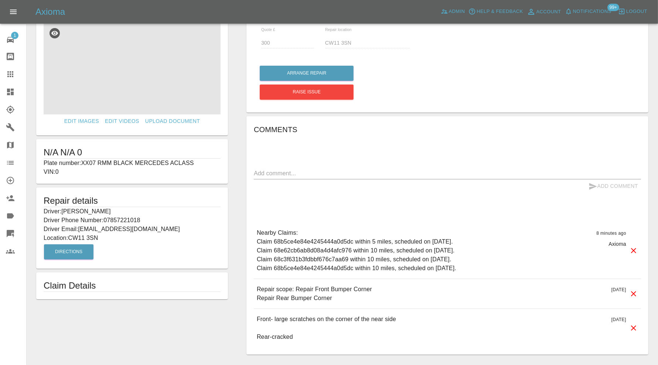
scroll to position [44, 0]
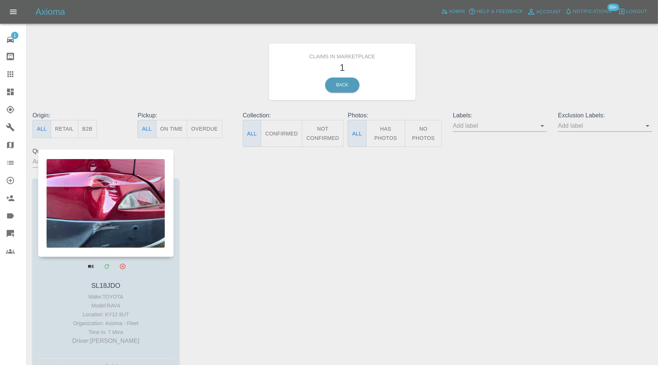
click at [95, 211] on div at bounding box center [106, 203] width 136 height 108
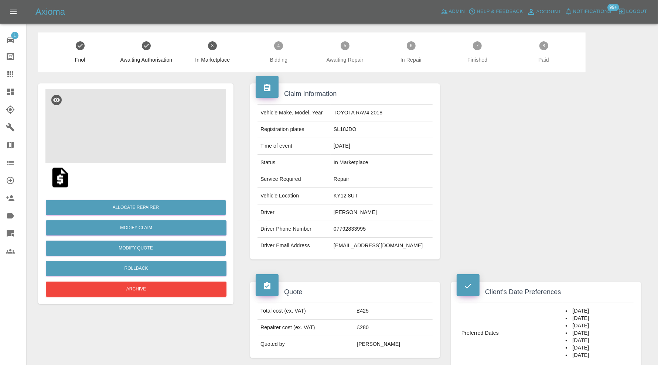
click at [161, 129] on img at bounding box center [135, 126] width 181 height 74
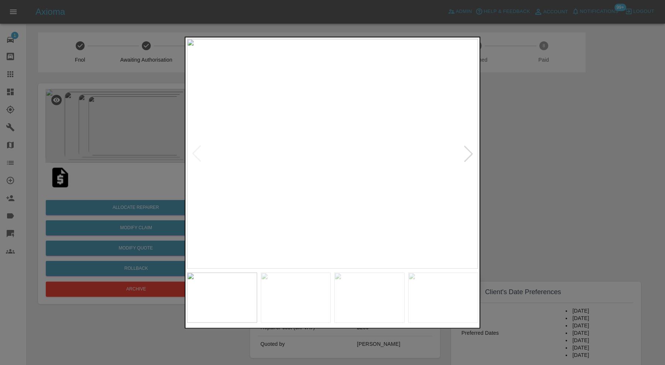
click at [584, 152] on div at bounding box center [332, 182] width 665 height 365
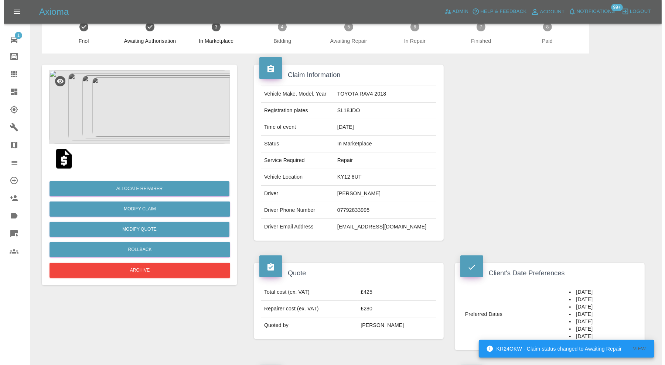
scroll to position [14, 0]
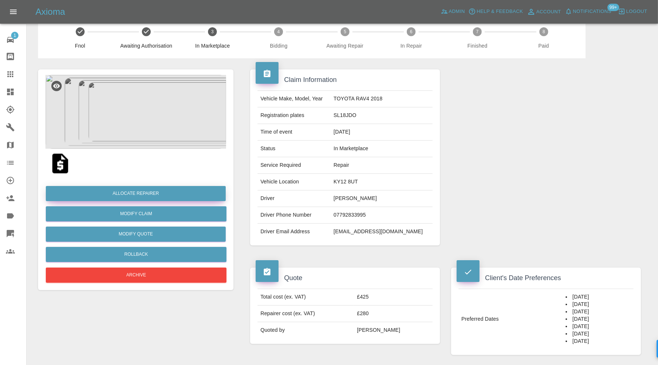
click at [137, 194] on button "Allocate Repairer" at bounding box center [136, 193] width 180 height 15
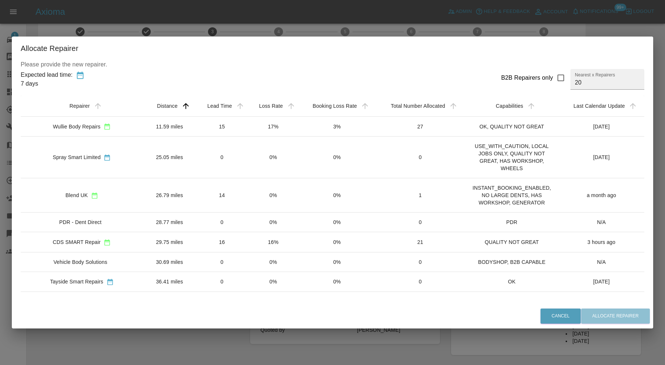
click at [150, 238] on td "29.75 miles" at bounding box center [169, 242] width 53 height 20
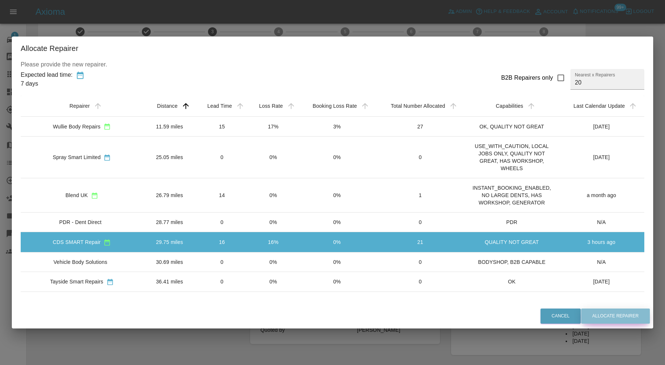
click at [600, 317] on button "Allocate Repairer" at bounding box center [615, 316] width 69 height 15
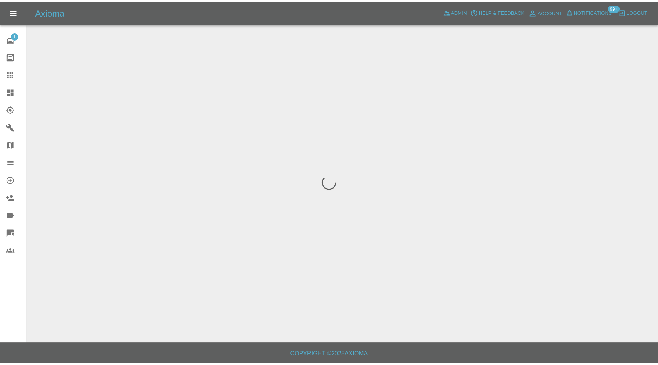
scroll to position [0, 0]
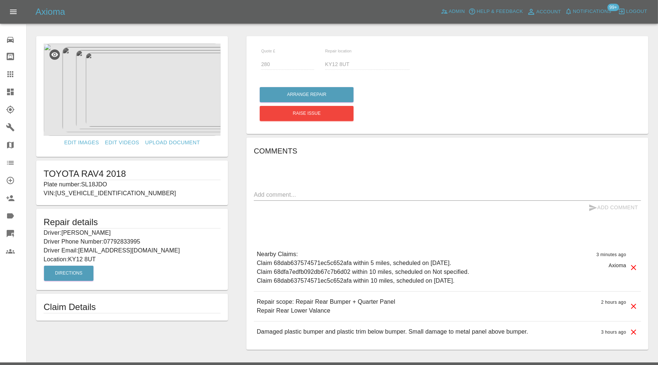
click at [6, 89] on icon at bounding box center [10, 92] width 9 height 9
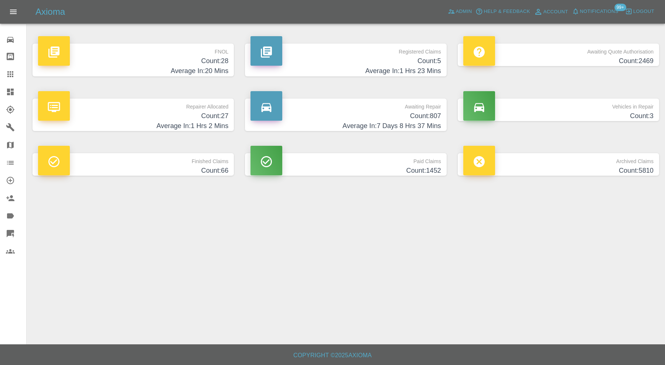
click at [181, 120] on h4 "Count: 27" at bounding box center [133, 116] width 190 height 10
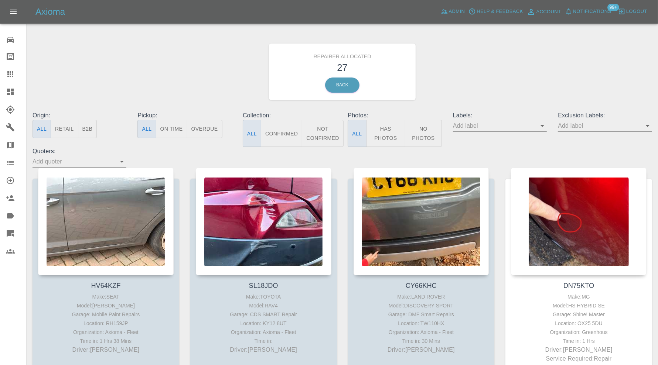
click at [57, 131] on button "Retail" at bounding box center [64, 129] width 27 height 18
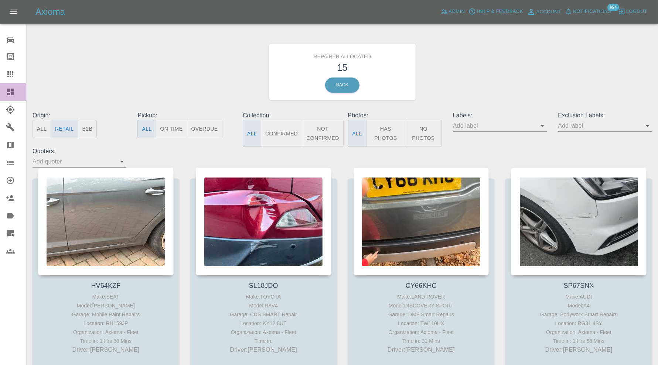
click at [11, 94] on icon at bounding box center [10, 92] width 7 height 7
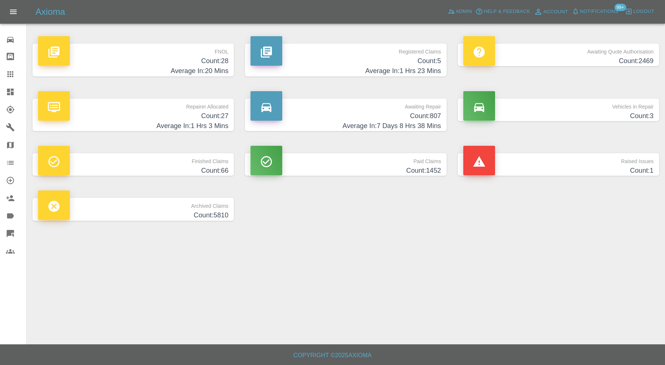
click at [544, 162] on p "Raised Issues" at bounding box center [558, 159] width 190 height 13
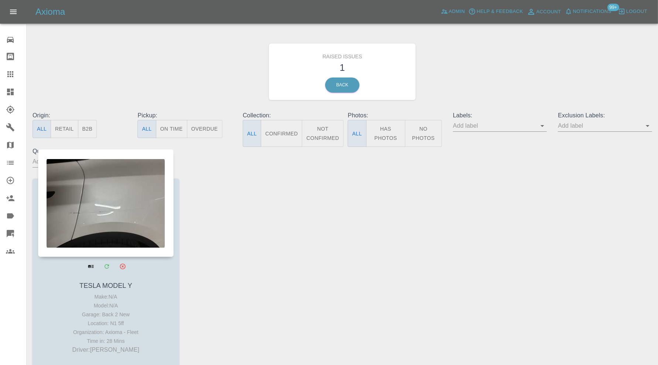
click at [96, 216] on div at bounding box center [106, 203] width 136 height 108
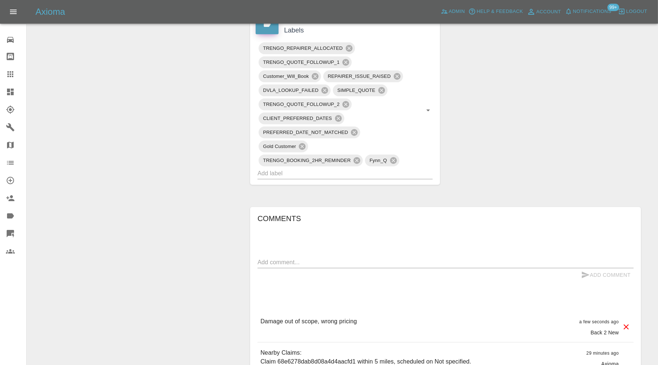
scroll to position [370, 0]
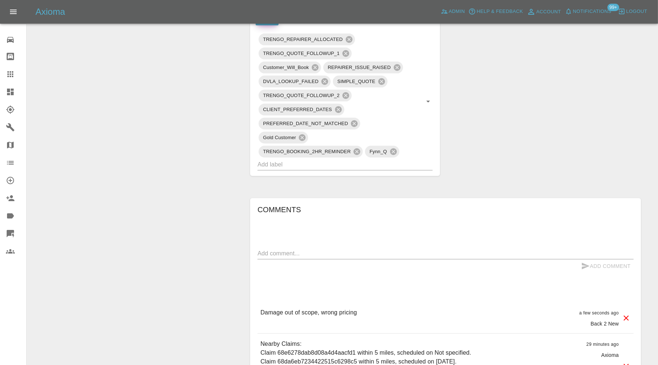
click at [623, 316] on icon at bounding box center [626, 318] width 9 height 9
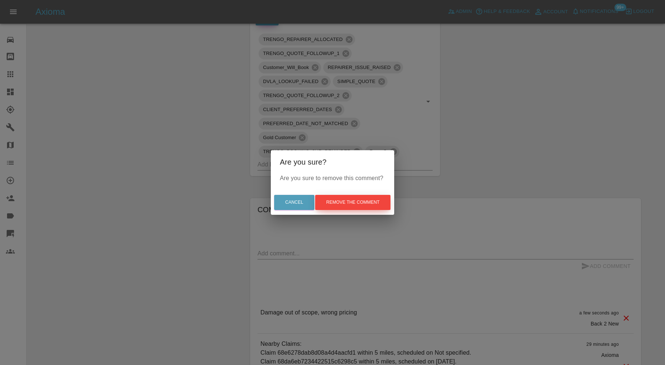
click at [367, 200] on button "Remove the comment" at bounding box center [352, 202] width 75 height 15
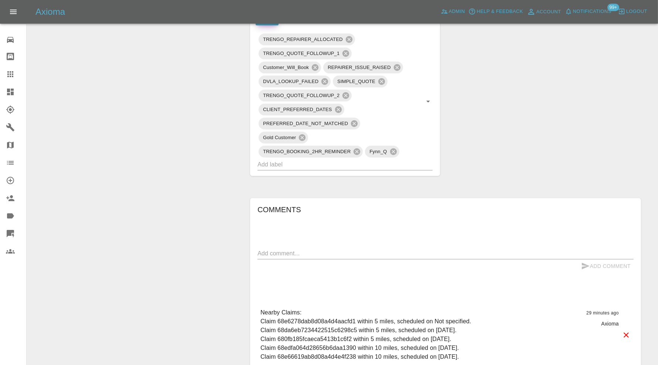
scroll to position [61, 0]
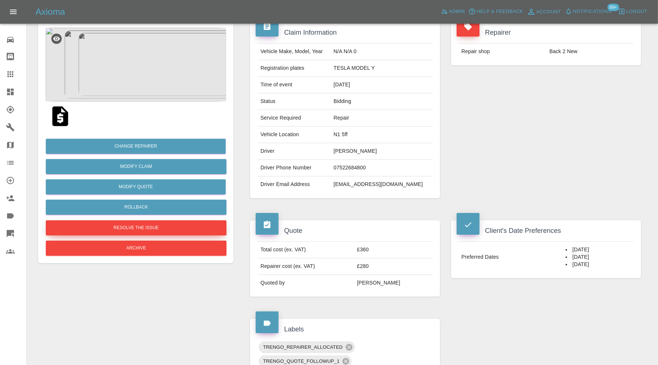
click at [169, 222] on button "Resolve the issue" at bounding box center [136, 228] width 181 height 15
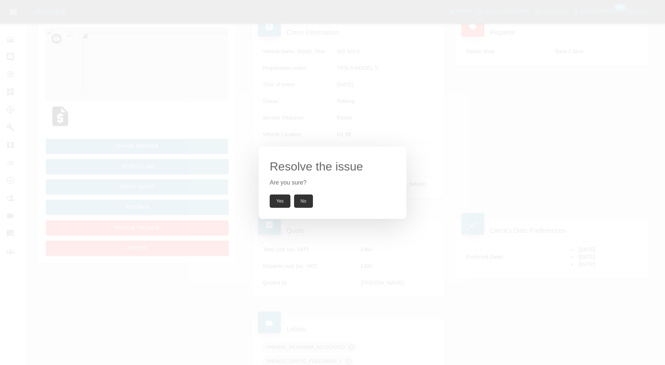
click at [281, 200] on button "Yes" at bounding box center [280, 201] width 21 height 13
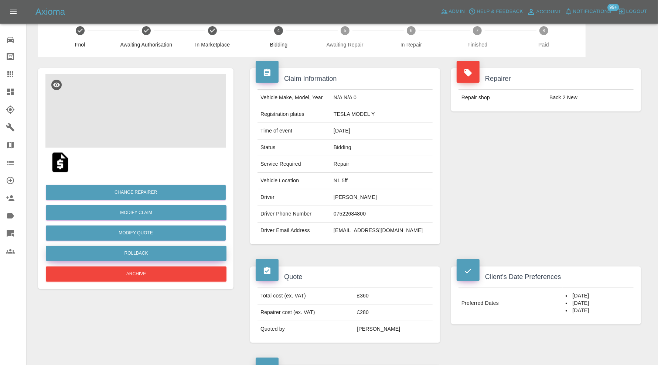
scroll to position [0, 0]
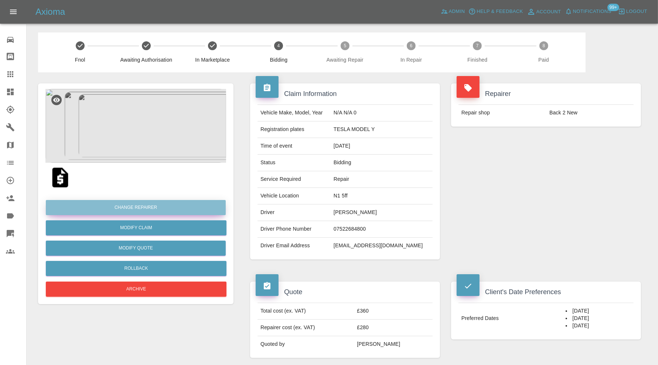
click at [176, 206] on button "Change Repairer" at bounding box center [136, 207] width 180 height 15
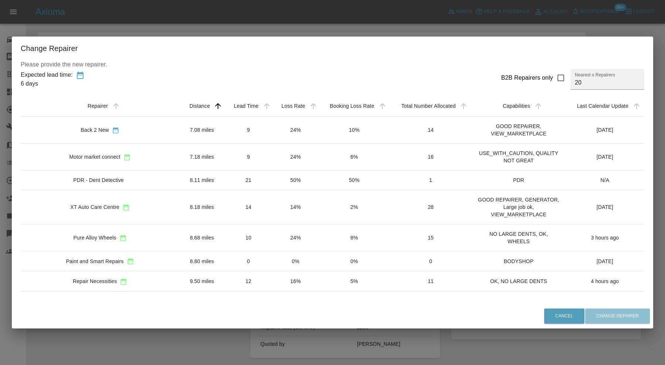
click at [179, 236] on td "8.68 miles" at bounding box center [201, 238] width 45 height 27
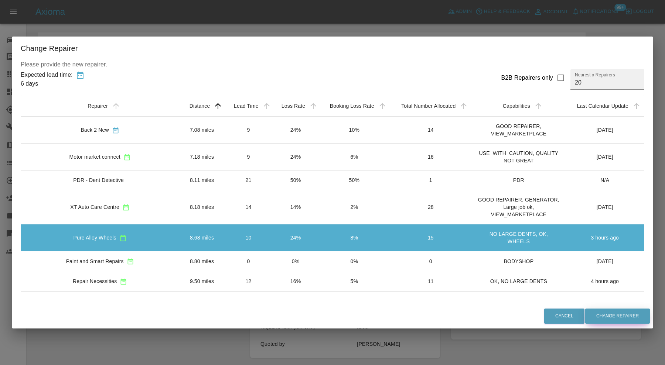
click at [609, 317] on button "Change Repairer" at bounding box center [617, 316] width 65 height 15
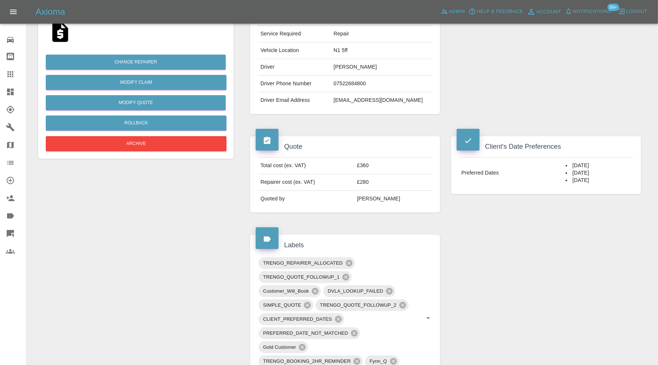
scroll to position [249, 0]
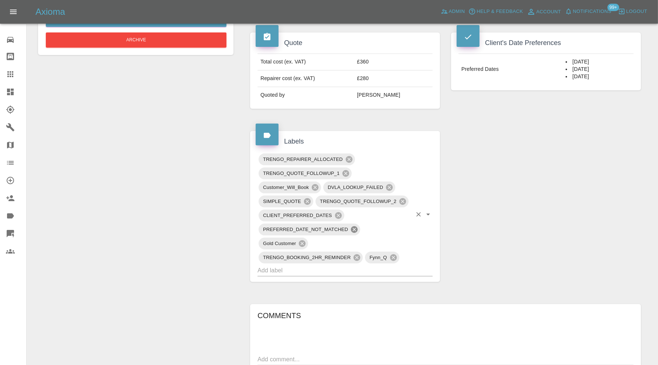
click at [357, 227] on icon at bounding box center [354, 230] width 7 height 7
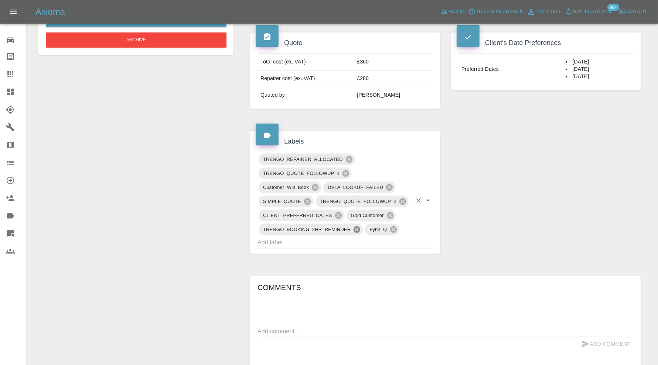
click at [357, 228] on icon at bounding box center [357, 230] width 8 height 8
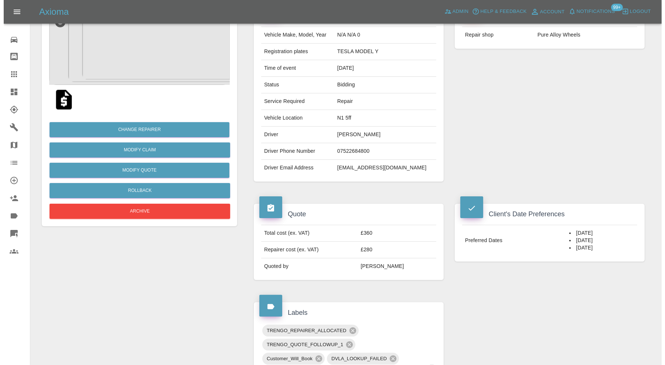
scroll to position [0, 0]
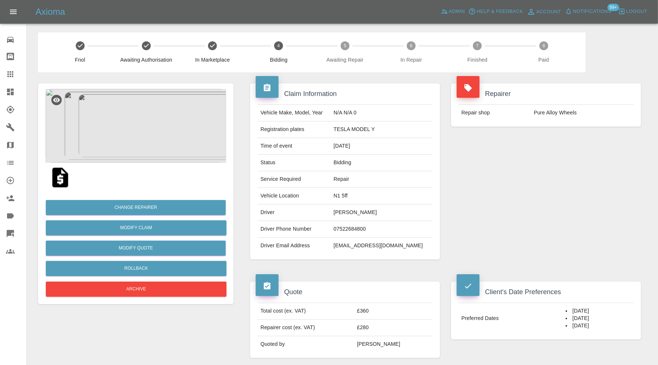
click at [14, 92] on icon at bounding box center [10, 92] width 9 height 9
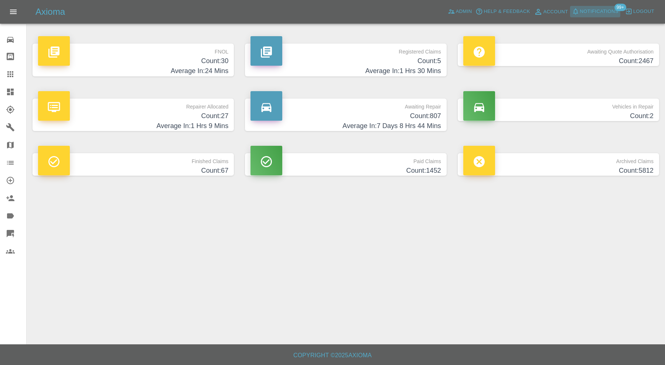
click at [594, 7] on span "Notifications" at bounding box center [599, 11] width 38 height 8
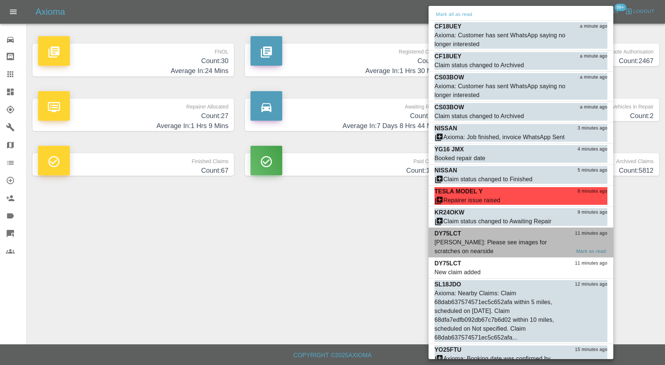
click at [521, 245] on div "Samantha Stewart: Please see images for scratches on nearside" at bounding box center [503, 247] width 136 height 18
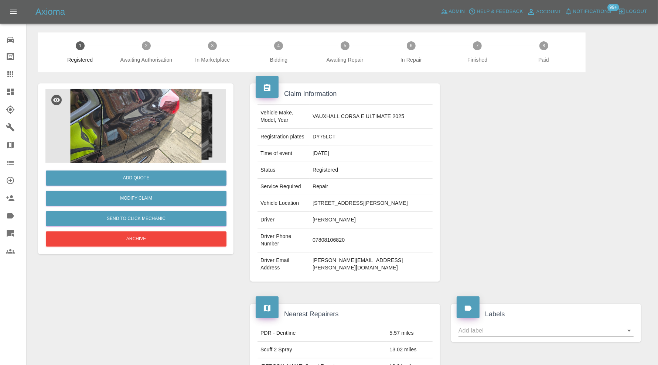
click at [176, 130] on img at bounding box center [135, 126] width 181 height 74
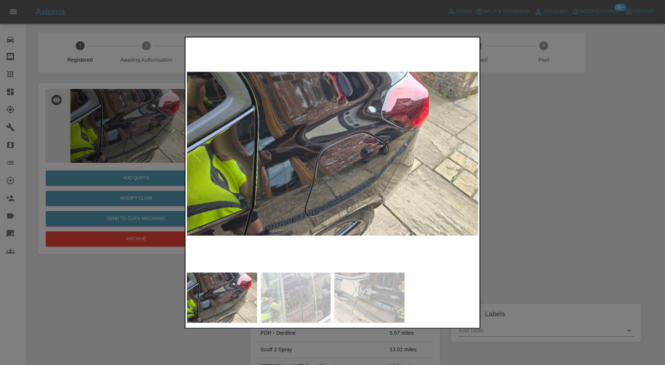
click at [305, 285] on img at bounding box center [296, 298] width 70 height 50
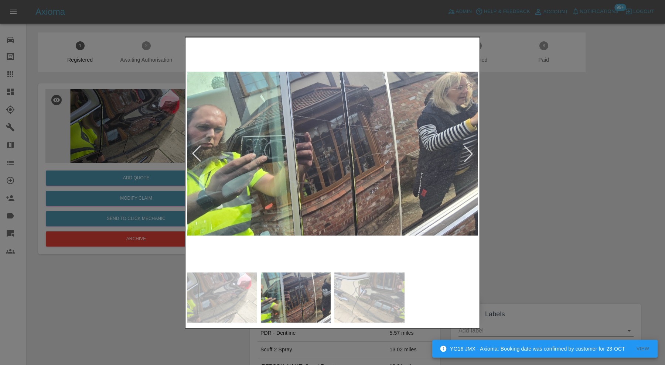
click at [364, 288] on img at bounding box center [369, 298] width 70 height 50
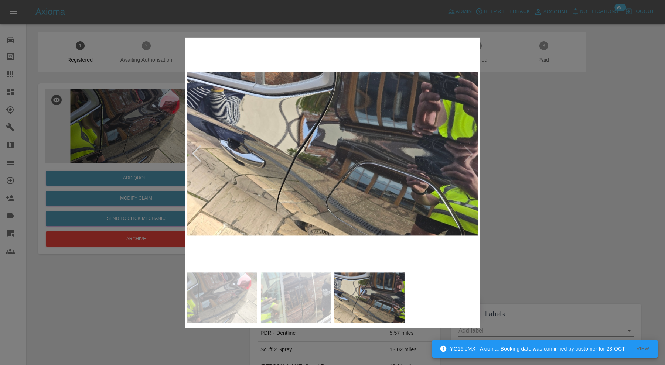
click at [538, 146] on div at bounding box center [332, 182] width 665 height 365
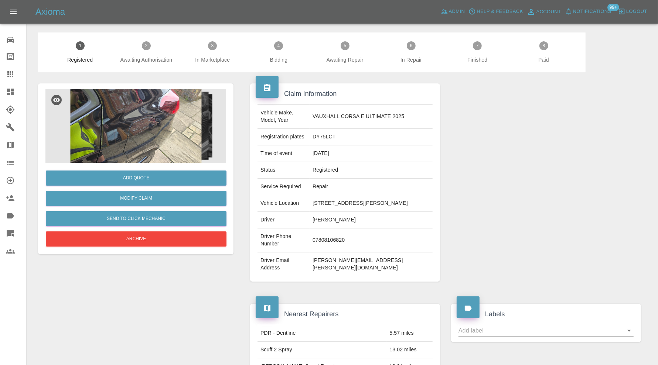
click at [12, 91] on icon at bounding box center [10, 92] width 9 height 9
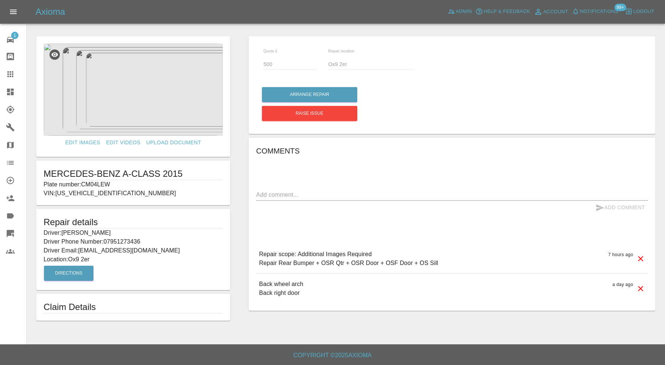
click at [108, 185] on p "Plate number: CM04LEW" at bounding box center [133, 184] width 179 height 9
click at [117, 185] on p "Plate number: CM04LEW" at bounding box center [133, 184] width 179 height 9
click at [107, 183] on p "Plate number: CM04LEW" at bounding box center [133, 184] width 179 height 9
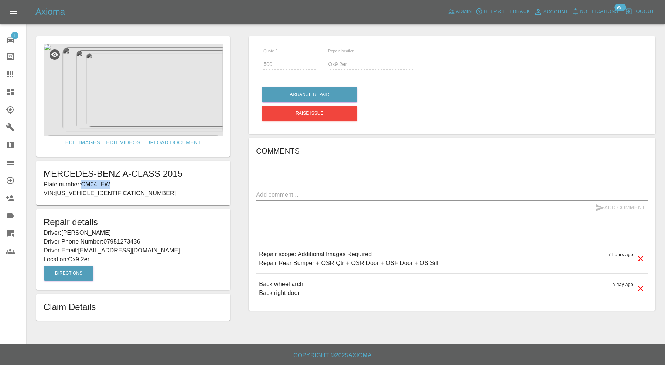
click at [107, 183] on p "Plate number: CM04LEW" at bounding box center [133, 184] width 179 height 9
copy p "CM04LEW"
click at [8, 72] on icon at bounding box center [10, 74] width 6 height 6
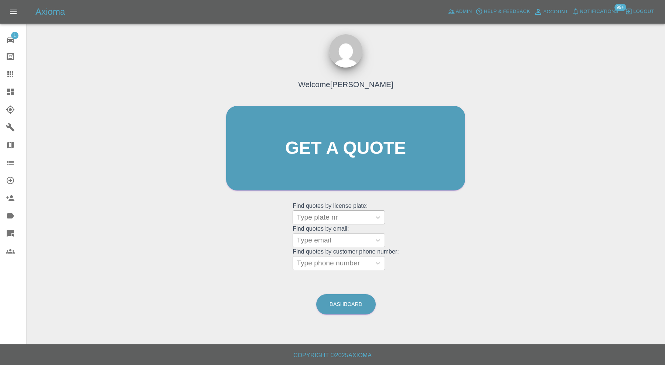
click at [335, 221] on div at bounding box center [332, 217] width 71 height 10
paste input "CM04LEW"
type input "CM04LEW"
click at [366, 236] on div "CM04LEW, Bidding" at bounding box center [339, 236] width 92 height 15
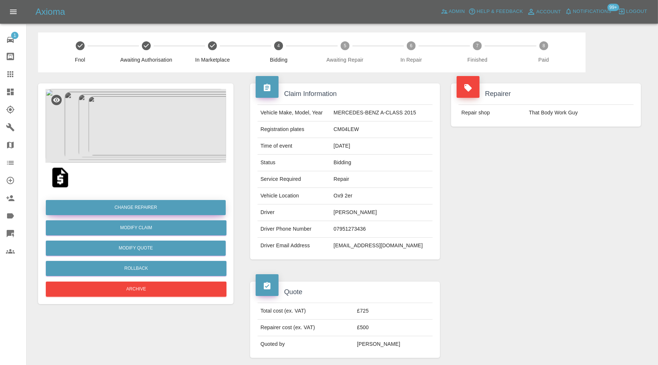
click at [139, 208] on button "Change Repairer" at bounding box center [136, 207] width 180 height 15
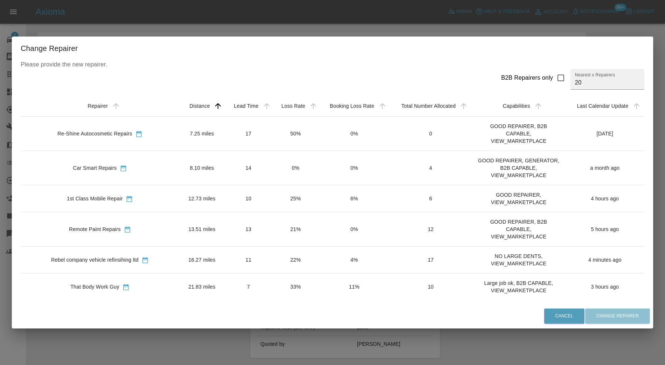
click at [179, 137] on td "7.25 miles" at bounding box center [201, 133] width 45 height 34
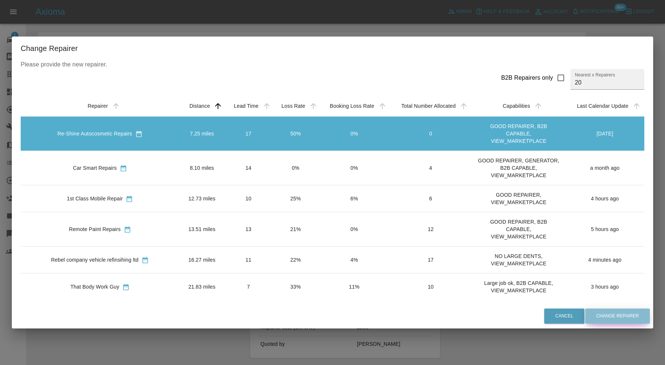
click at [606, 320] on button "Change Repairer" at bounding box center [617, 316] width 65 height 15
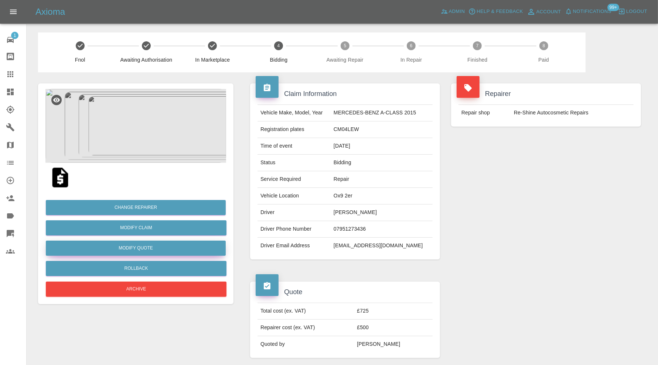
click at [154, 249] on button "Modify Quote" at bounding box center [136, 248] width 180 height 15
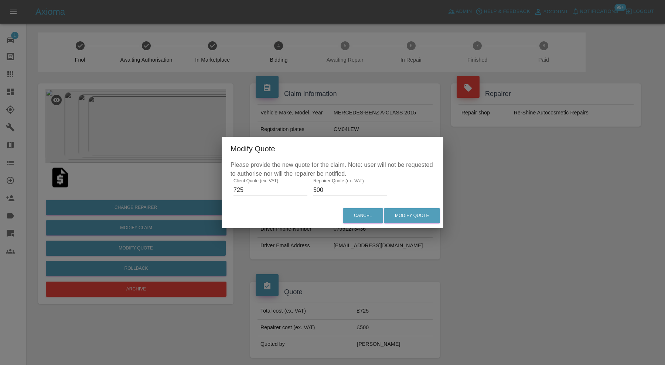
click at [538, 241] on div "Modify Quote Please provide the new quote for the claim. Note: user will not be…" at bounding box center [332, 182] width 665 height 365
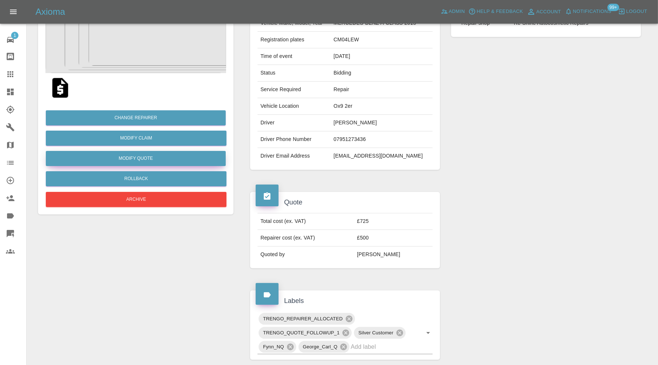
scroll to position [246, 0]
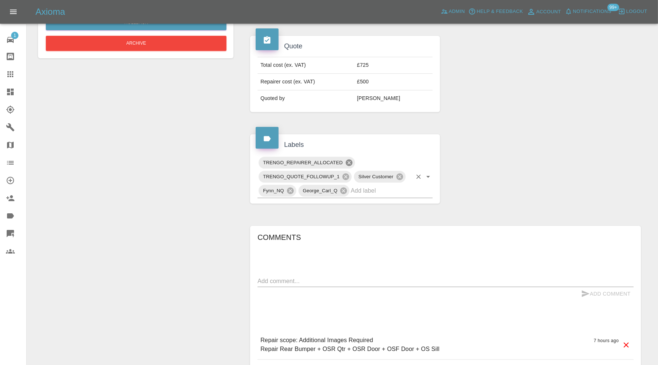
click at [349, 160] on icon at bounding box center [349, 163] width 7 height 7
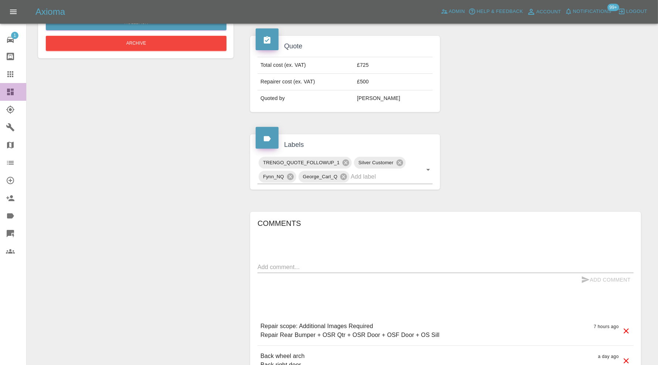
click at [8, 91] on icon at bounding box center [10, 92] width 7 height 7
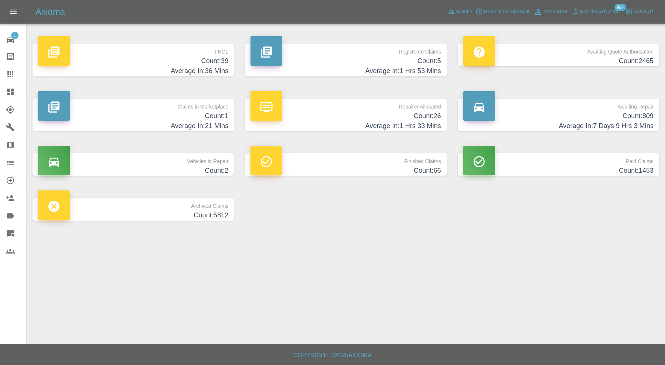
click at [158, 121] on h4 "Average In: 21 Mins" at bounding box center [133, 126] width 190 height 10
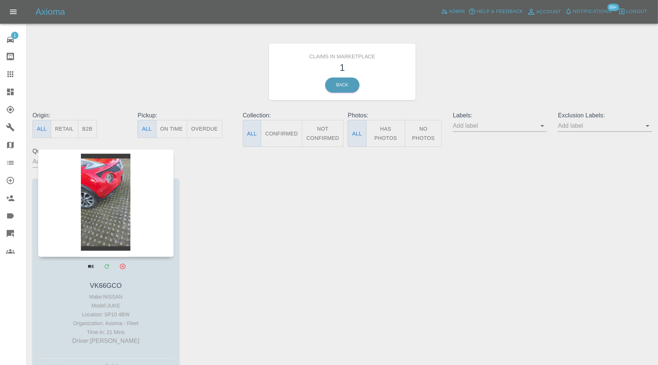
click at [116, 210] on div at bounding box center [106, 203] width 136 height 108
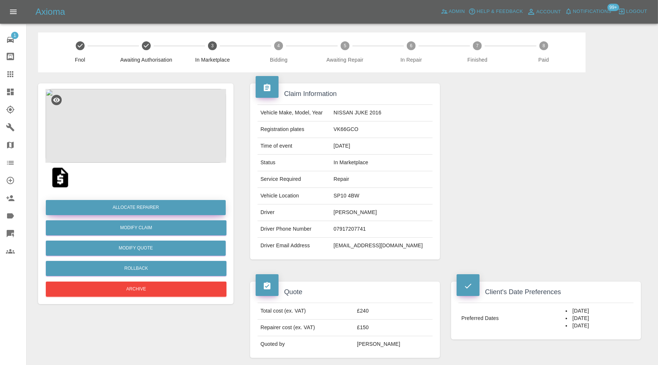
click at [161, 204] on button "Allocate Repairer" at bounding box center [136, 207] width 180 height 15
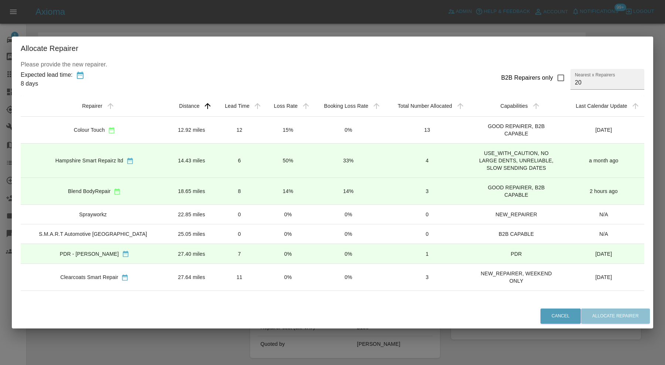
click at [168, 131] on td "12.92 miles" at bounding box center [191, 129] width 47 height 27
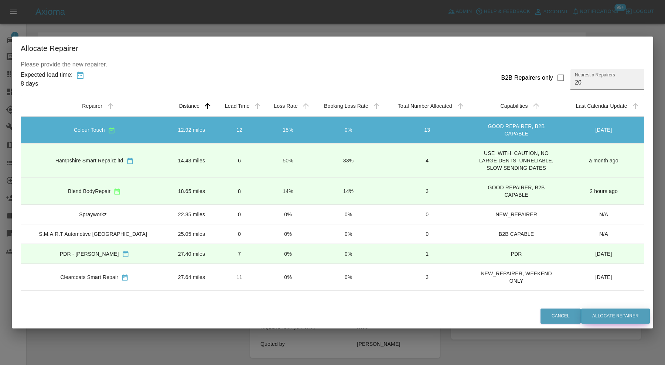
click at [608, 318] on button "Allocate Repairer" at bounding box center [615, 316] width 69 height 15
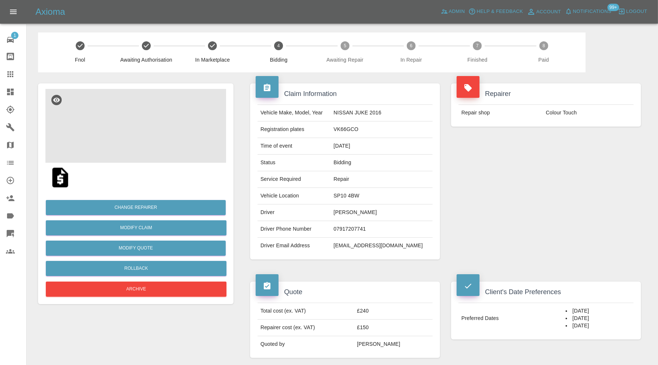
click at [142, 137] on img at bounding box center [135, 126] width 181 height 74
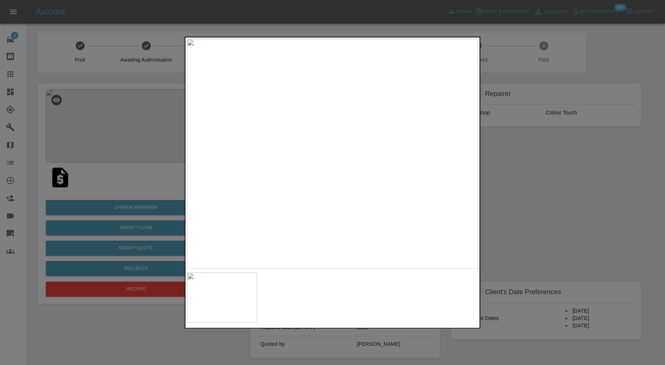
click at [332, 133] on img at bounding box center [332, 154] width 291 height 230
click at [350, 150] on img at bounding box center [343, 247] width 874 height 691
click at [589, 183] on div at bounding box center [332, 182] width 665 height 365
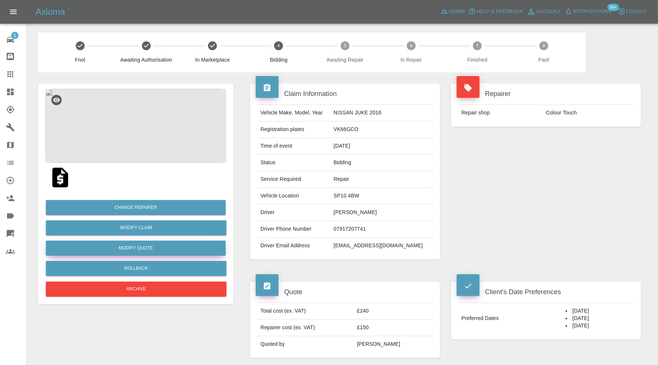
click at [165, 245] on button "Modify Quote" at bounding box center [136, 248] width 180 height 15
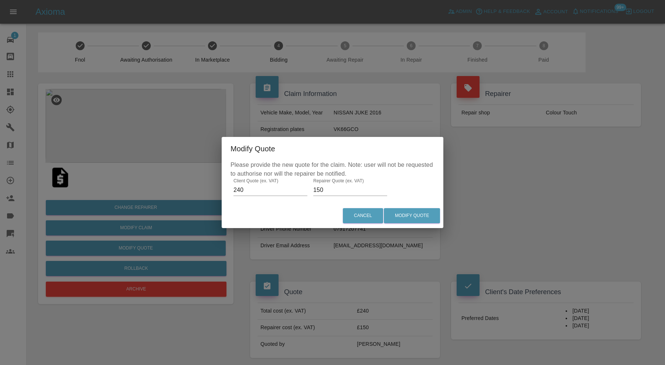
click at [331, 187] on input "150" at bounding box center [350, 190] width 74 height 12
type input "160"
click at [412, 212] on button "Modify Quote" at bounding box center [412, 215] width 56 height 15
